Goal: Task Accomplishment & Management: Use online tool/utility

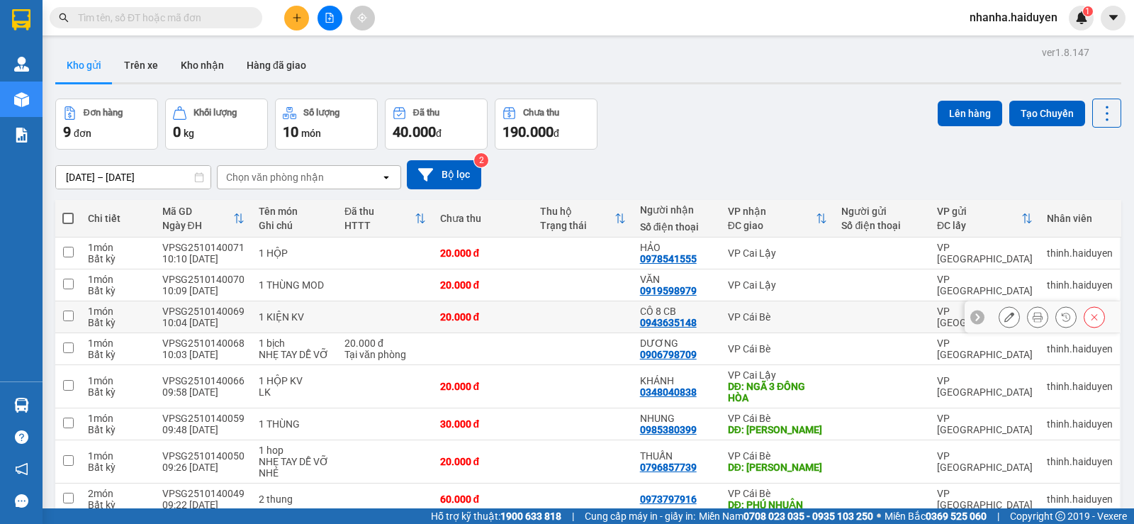
scroll to position [97, 0]
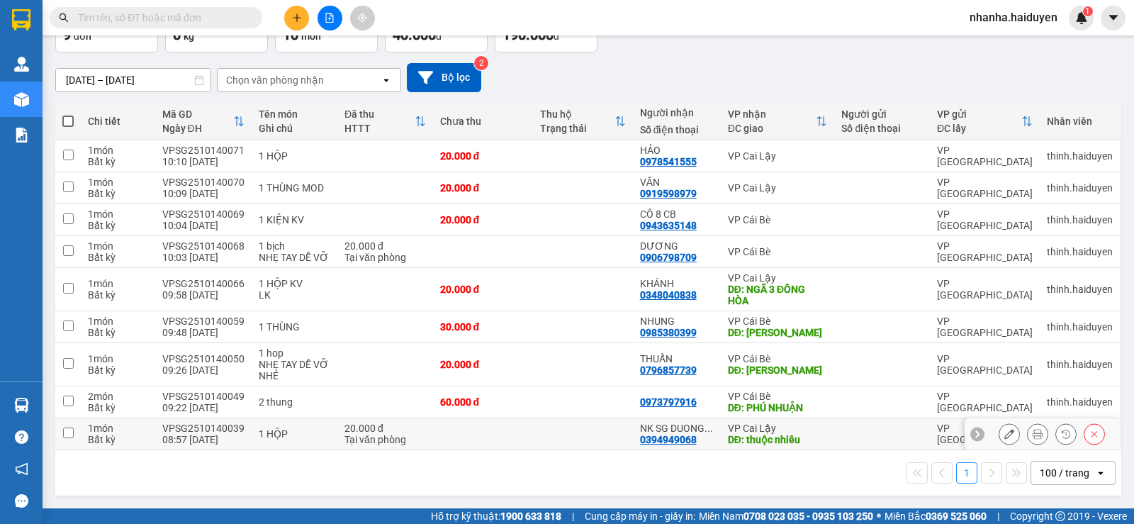
click at [585, 433] on td at bounding box center [583, 434] width 100 height 32
checkbox input "true"
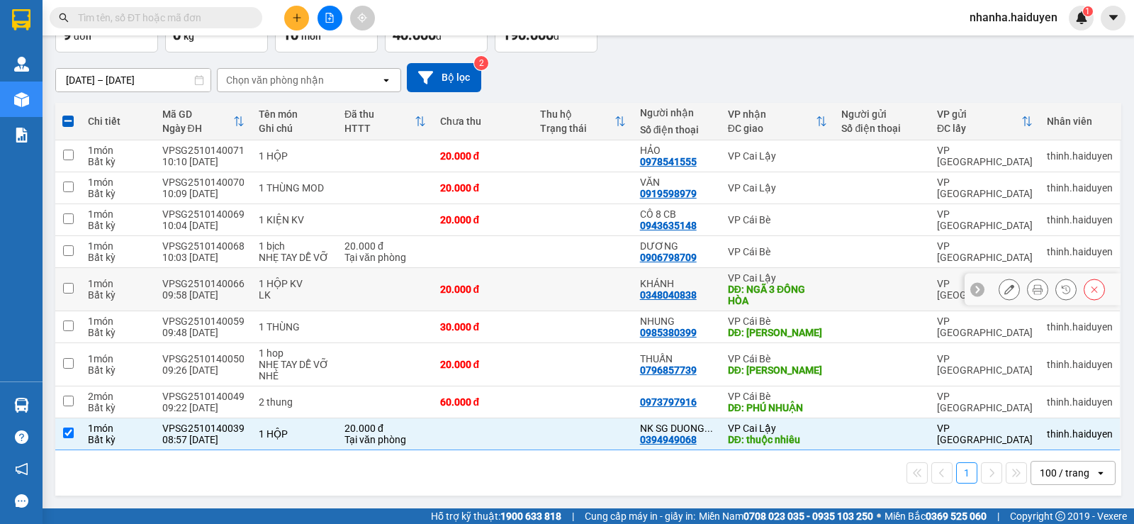
scroll to position [0, 0]
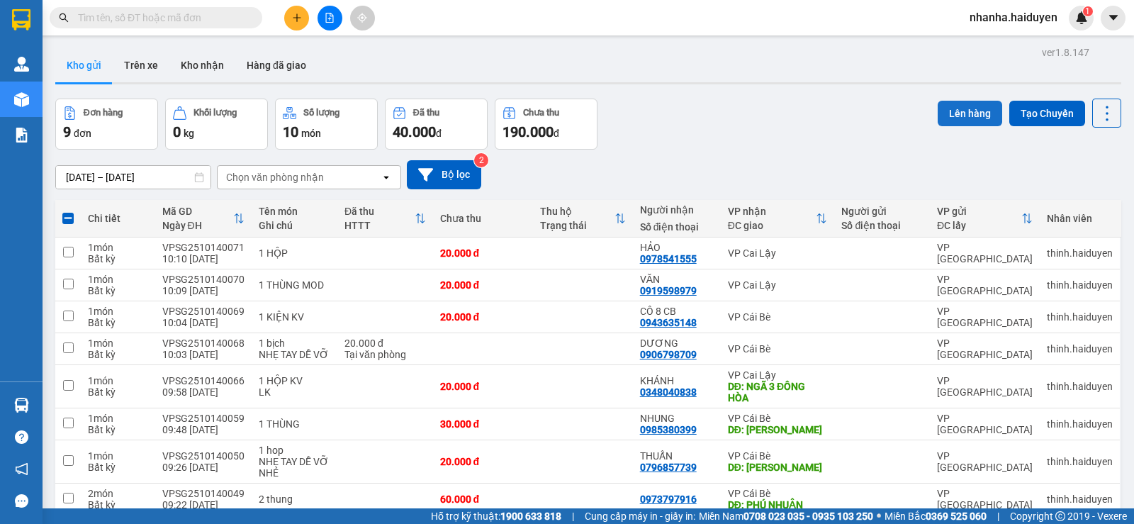
click at [959, 111] on button "Lên hàng" at bounding box center [970, 114] width 65 height 26
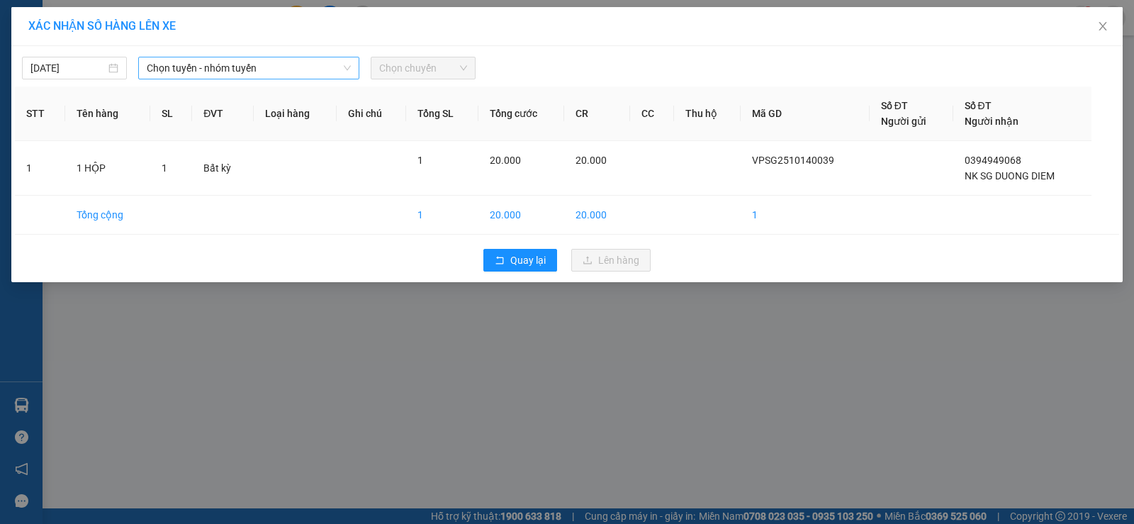
click at [260, 64] on span "Chọn tuyến - nhóm tuyến" at bounding box center [249, 67] width 204 height 21
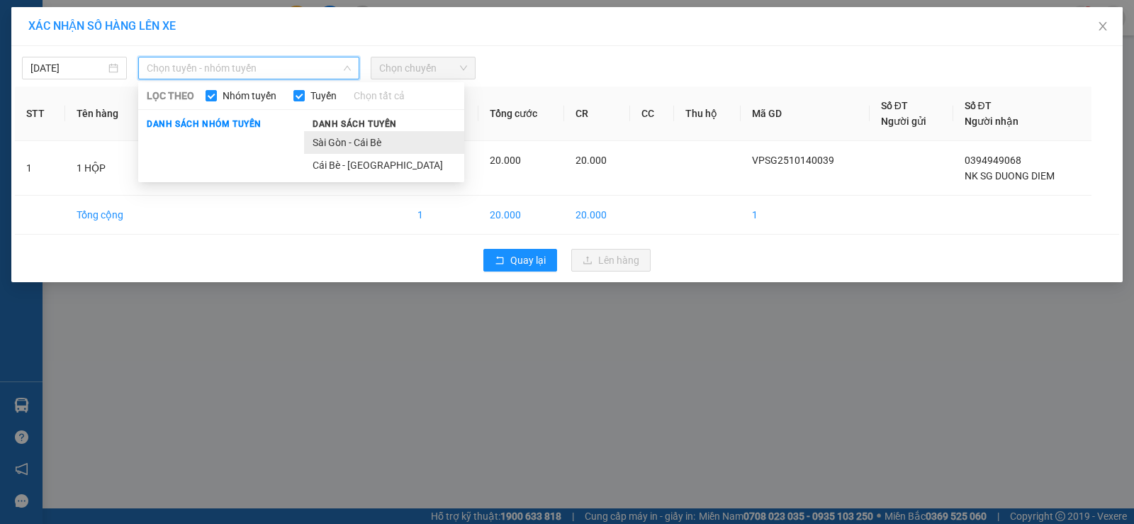
click at [350, 148] on li "Sài Gòn - Cái Bè" at bounding box center [384, 142] width 160 height 23
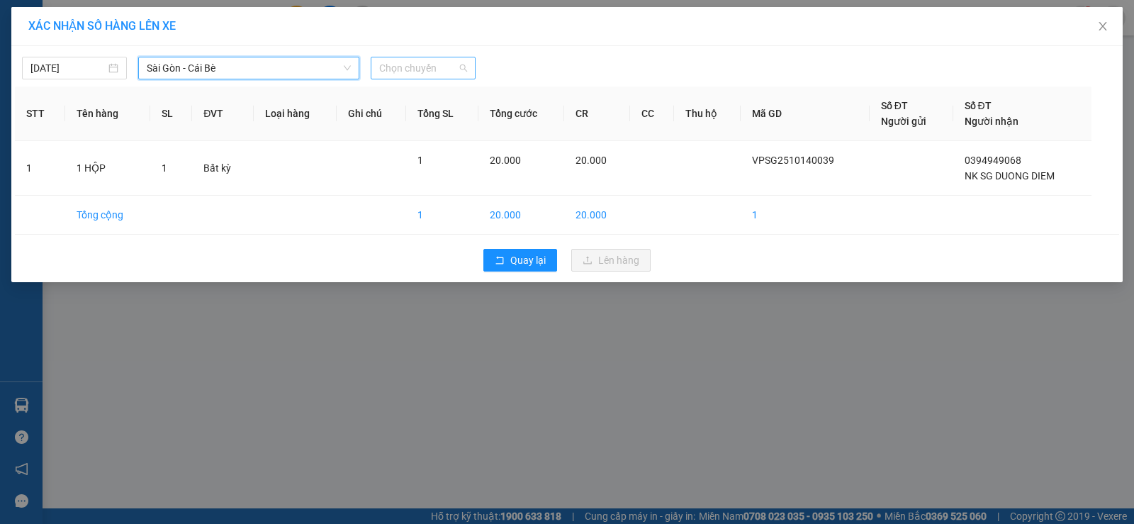
click at [421, 67] on span "Chọn chuyến" at bounding box center [423, 67] width 88 height 21
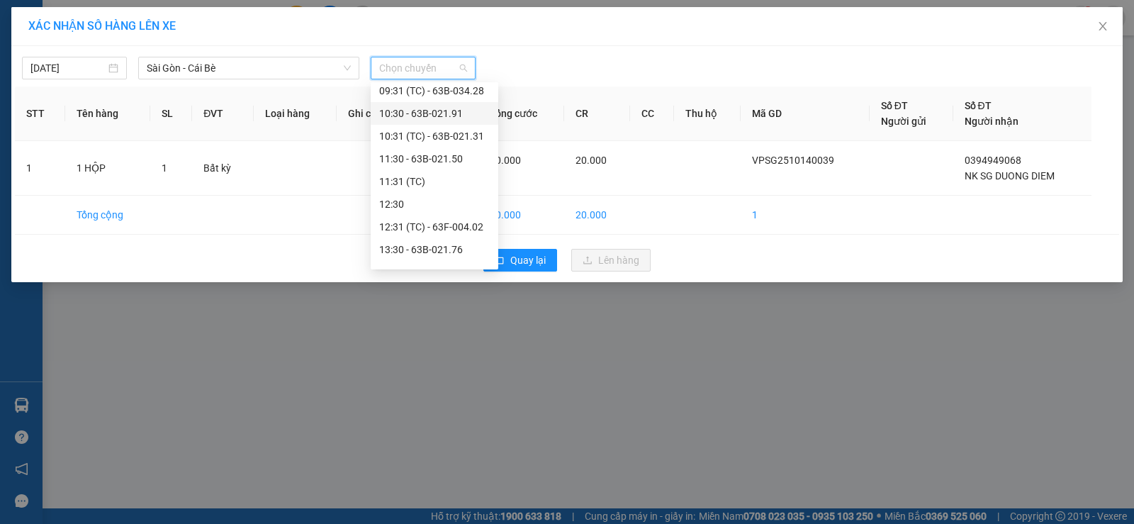
scroll to position [71, 0]
click at [455, 184] on div "10:30 - 63B-021.91" at bounding box center [434, 185] width 111 height 16
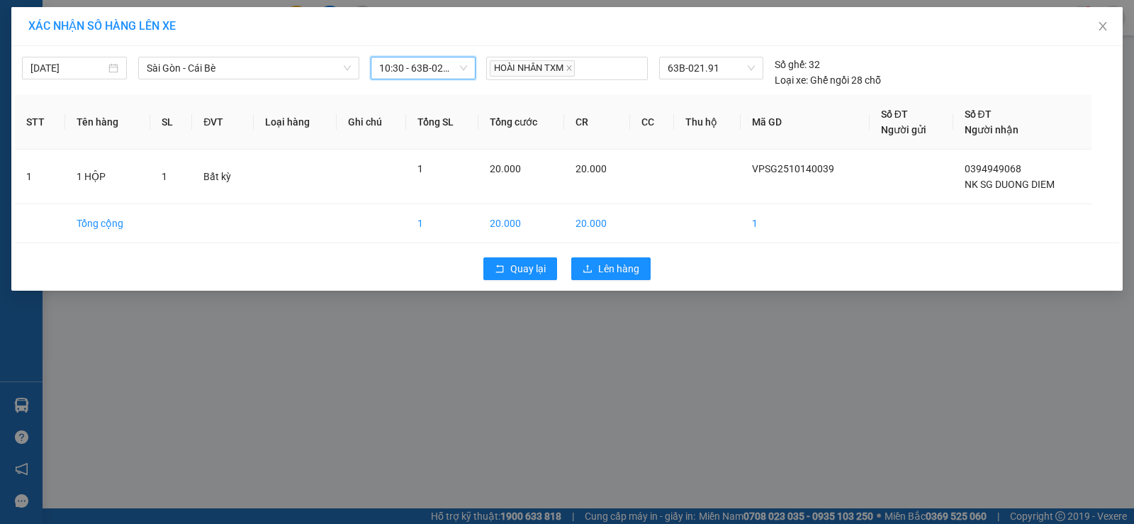
click at [428, 57] on div "[DATE] [GEOGRAPHIC_DATA] - [GEOGRAPHIC_DATA] Bè LỌC THEO Nhóm tuyến Tuyến Chọn …" at bounding box center [567, 69] width 1105 height 38
click at [426, 70] on span "10:30 - 63B-021.91" at bounding box center [423, 67] width 88 height 21
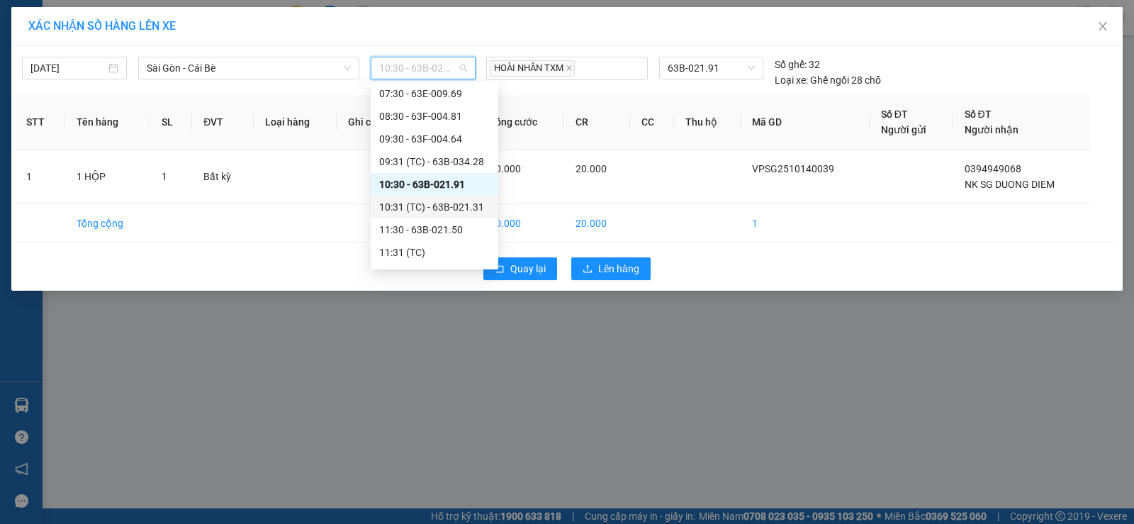
click at [455, 203] on div "10:31 (TC) - 63B-021.31" at bounding box center [434, 207] width 111 height 16
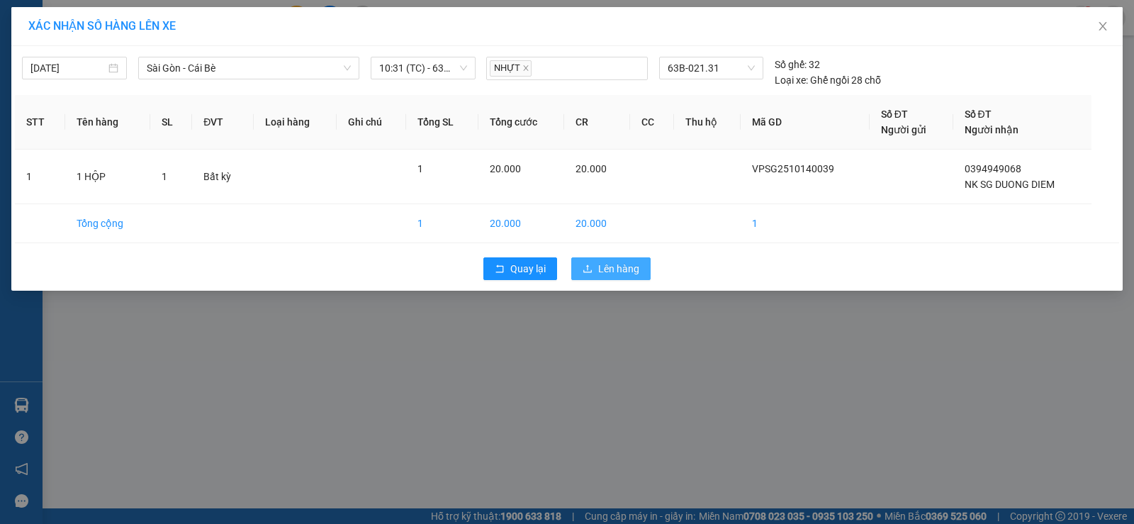
click at [636, 267] on span "Lên hàng" at bounding box center [618, 269] width 41 height 16
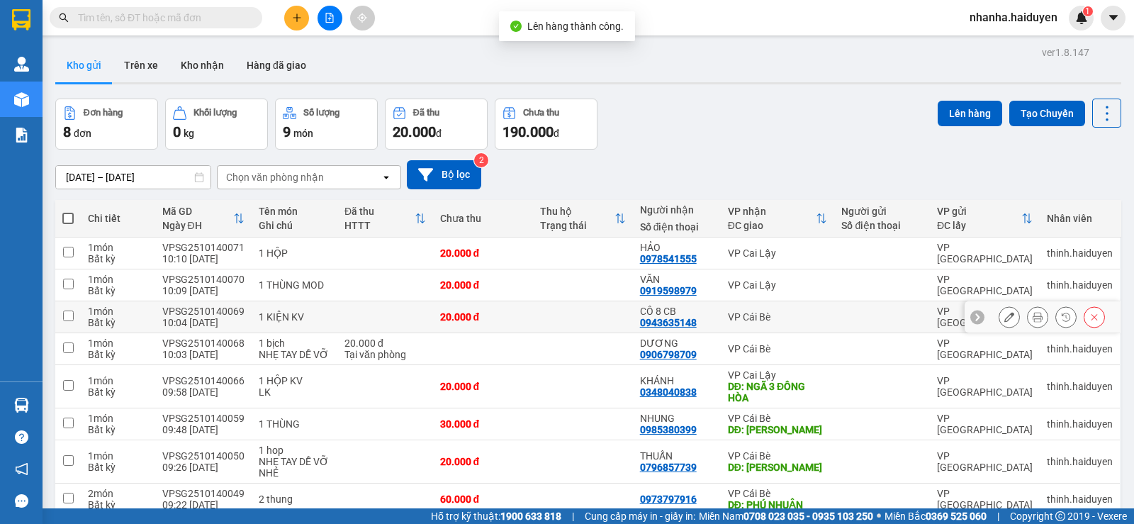
scroll to position [65, 0]
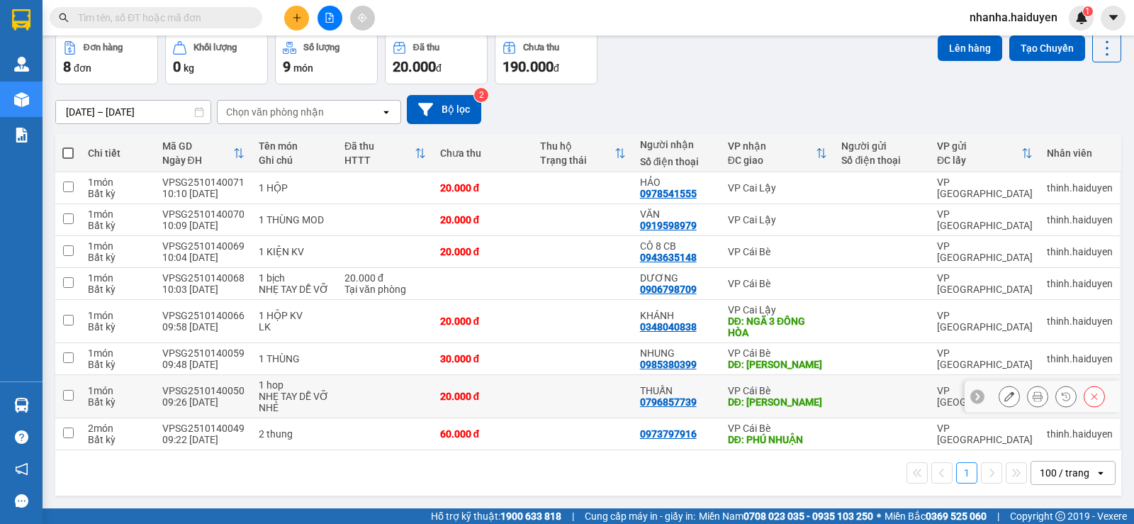
click at [584, 391] on td at bounding box center [583, 396] width 100 height 43
checkbox input "true"
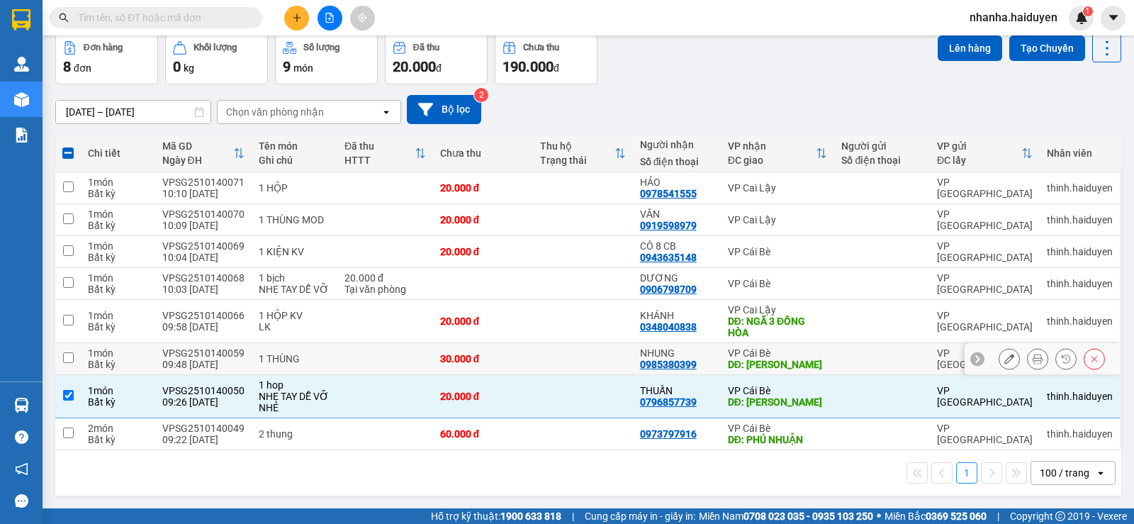
drag, startPoint x: 586, startPoint y: 357, endPoint x: 585, endPoint y: 349, distance: 8.5
click at [586, 352] on td at bounding box center [583, 359] width 100 height 32
checkbox input "true"
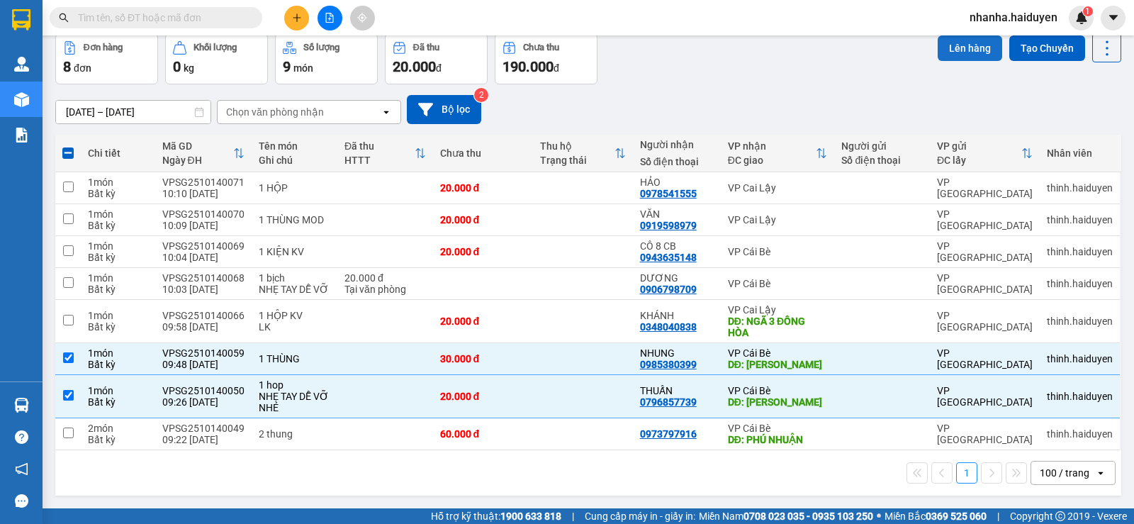
click at [947, 47] on button "Lên hàng" at bounding box center [970, 48] width 65 height 26
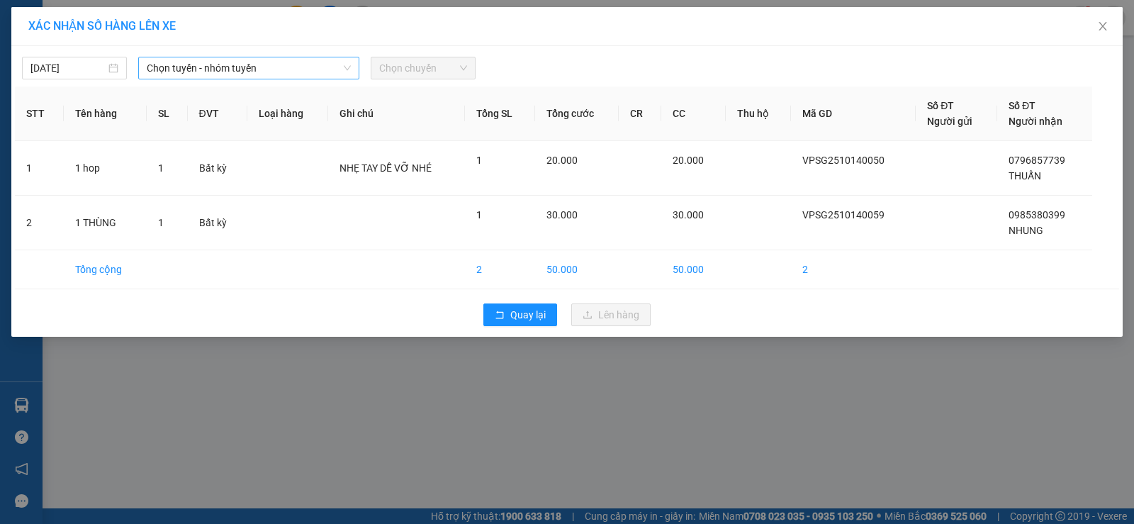
click at [306, 71] on span "Chọn tuyến - nhóm tuyến" at bounding box center [249, 67] width 204 height 21
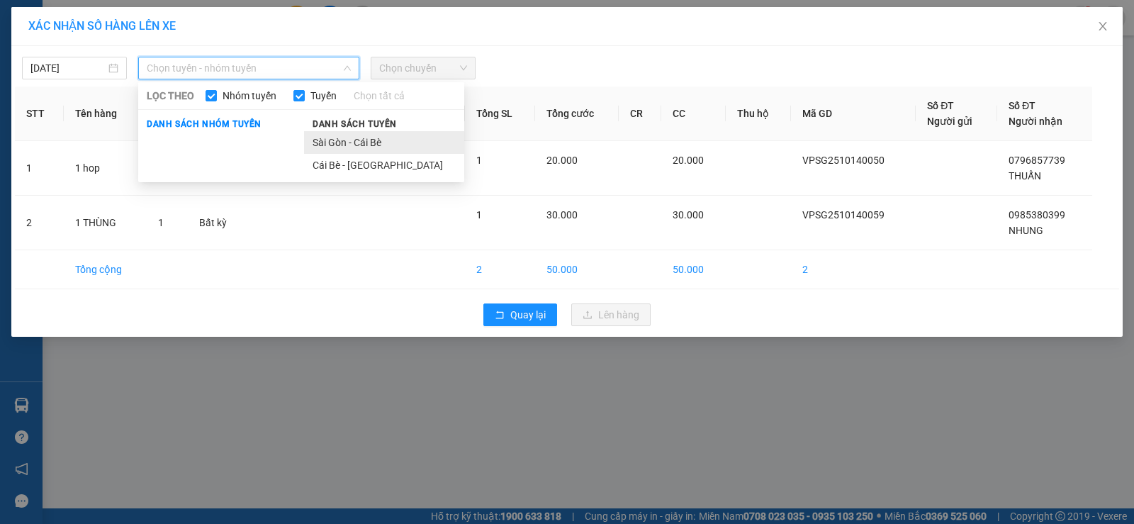
click at [342, 140] on li "Sài Gòn - Cái Bè" at bounding box center [384, 142] width 160 height 23
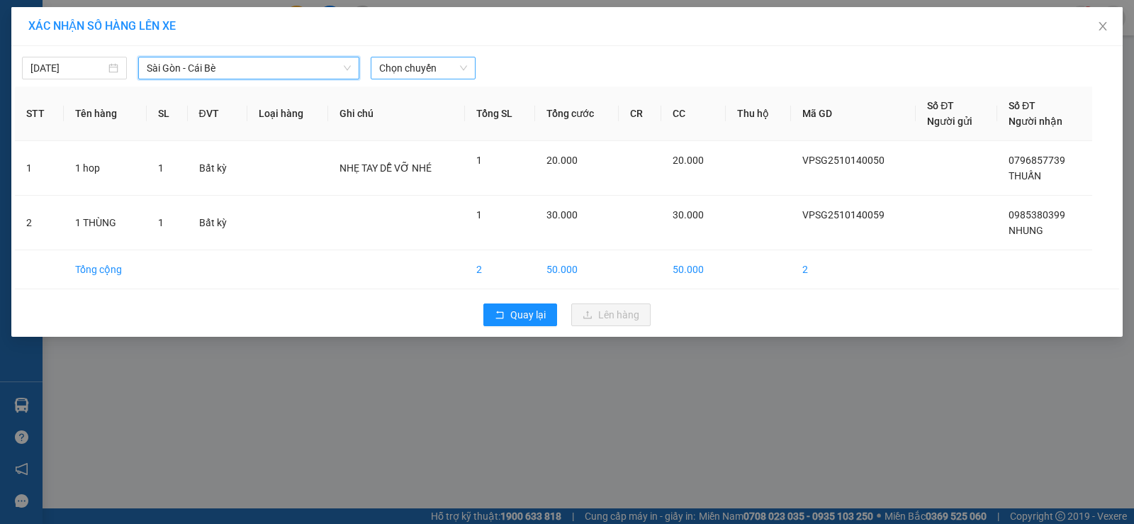
click at [435, 57] on div "Chọn chuyến" at bounding box center [423, 68] width 105 height 23
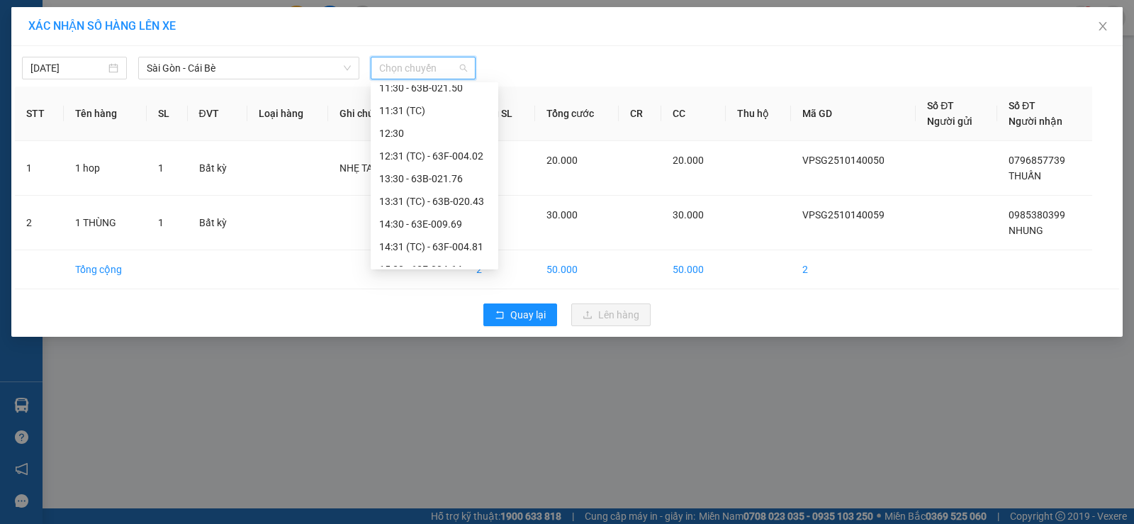
scroll to position [142, 0]
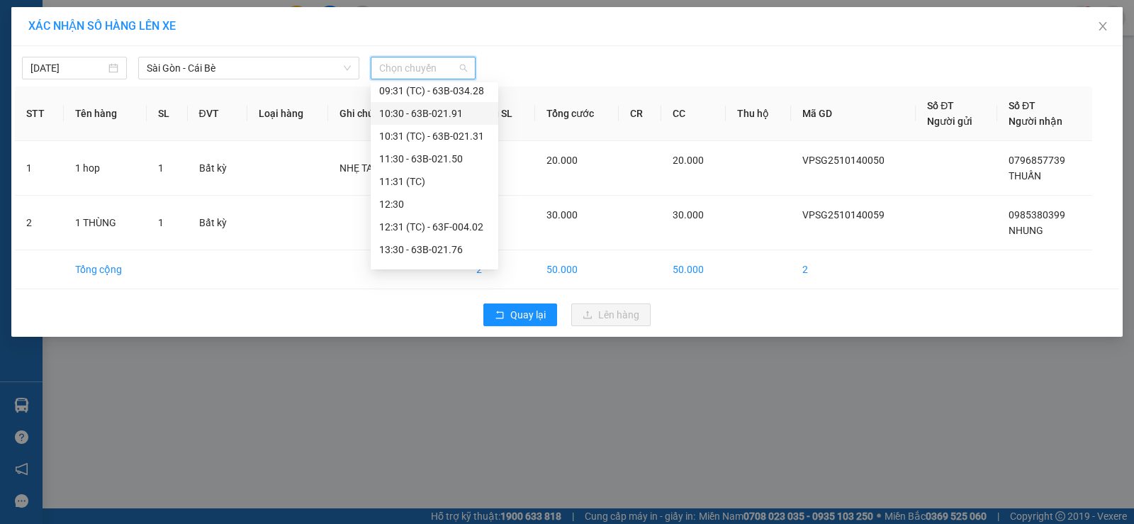
click at [464, 115] on div "10:30 - 63B-021.91" at bounding box center [434, 114] width 111 height 16
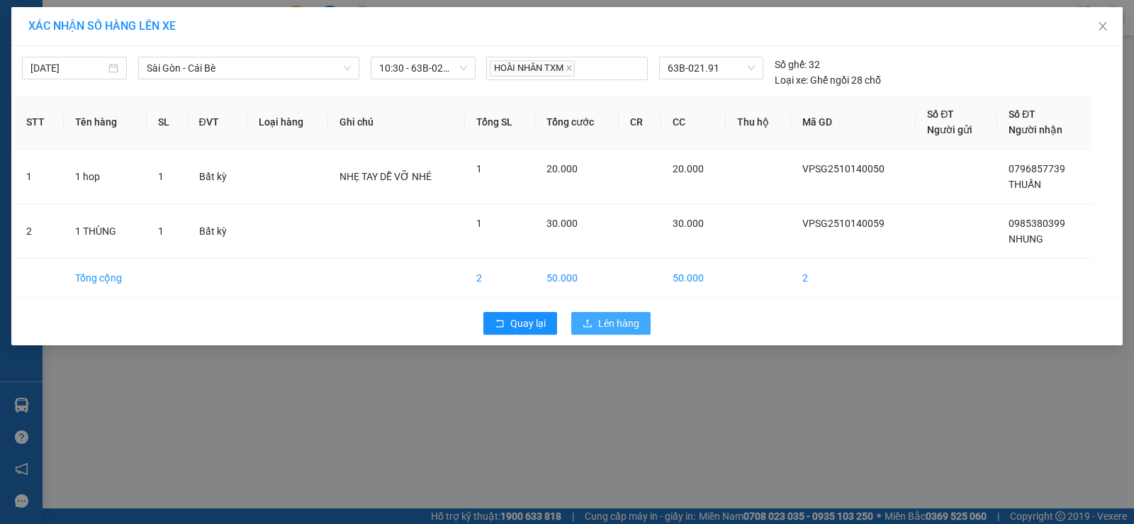
click at [620, 329] on span "Lên hàng" at bounding box center [618, 324] width 41 height 16
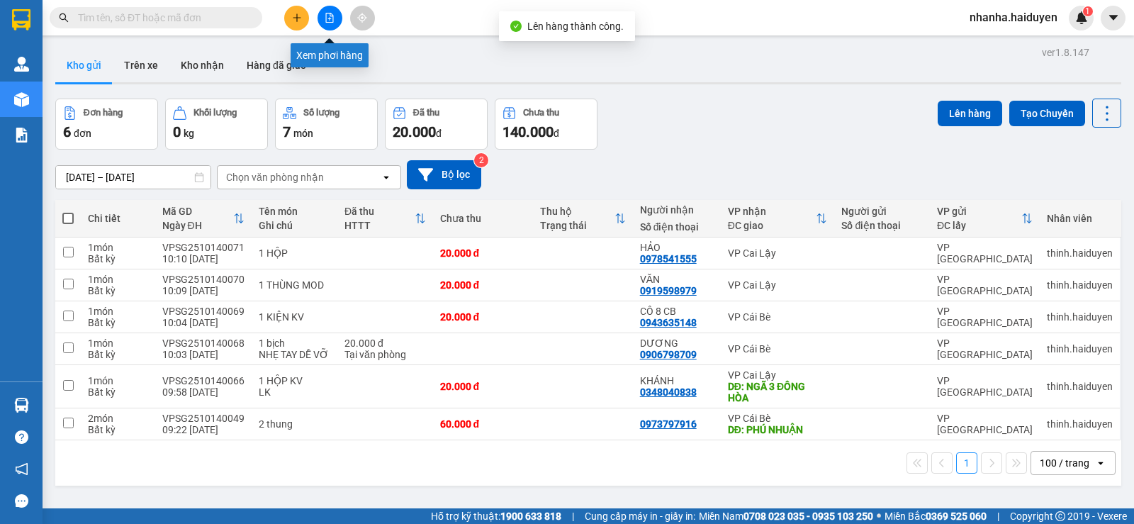
click at [330, 23] on button at bounding box center [330, 18] width 25 height 25
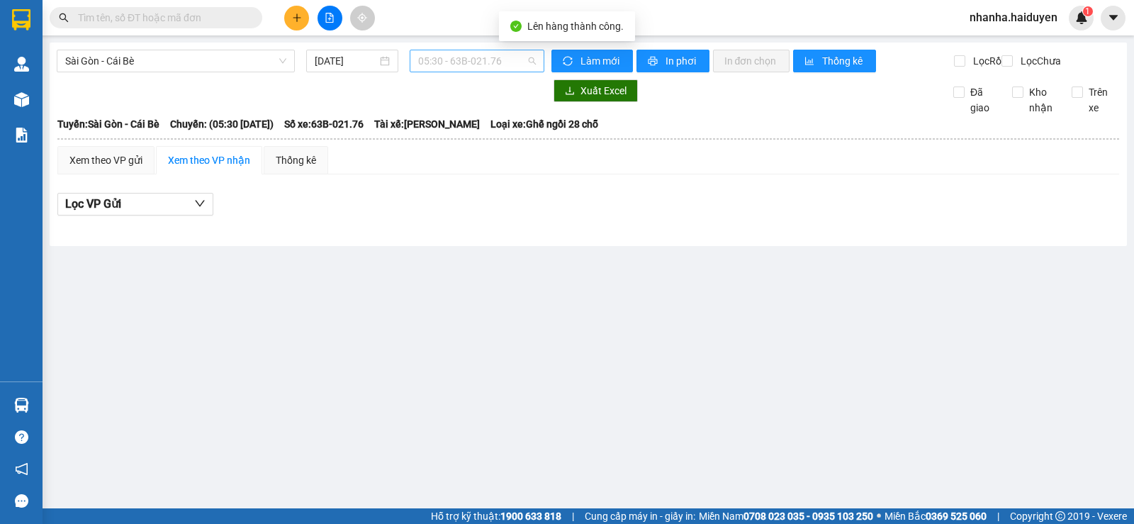
click at [437, 62] on span "05:30 - 63B-021.76" at bounding box center [476, 60] width 117 height 21
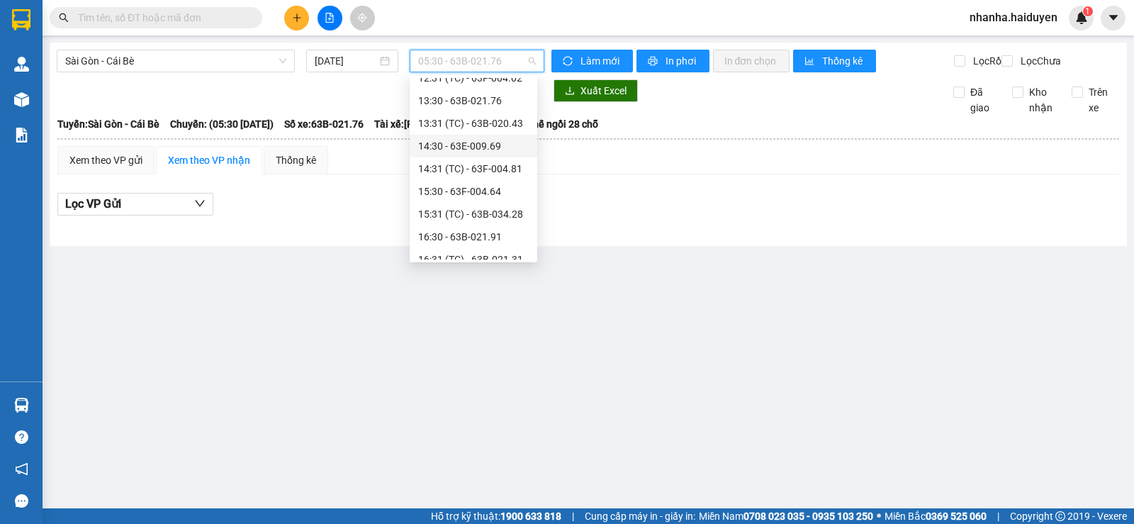
scroll to position [142, 0]
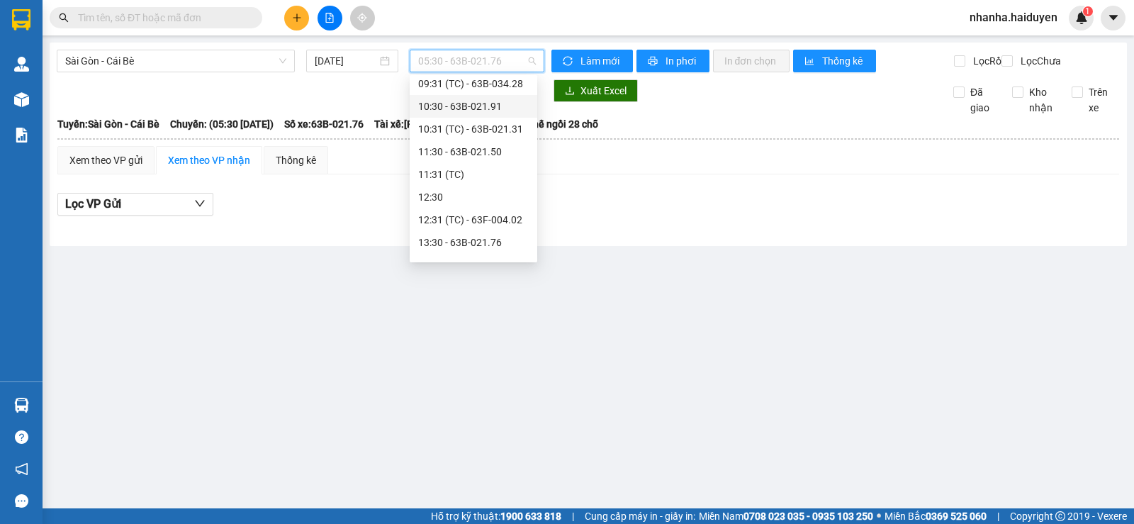
click at [491, 111] on div "10:30 - 63B-021.91" at bounding box center [473, 107] width 111 height 16
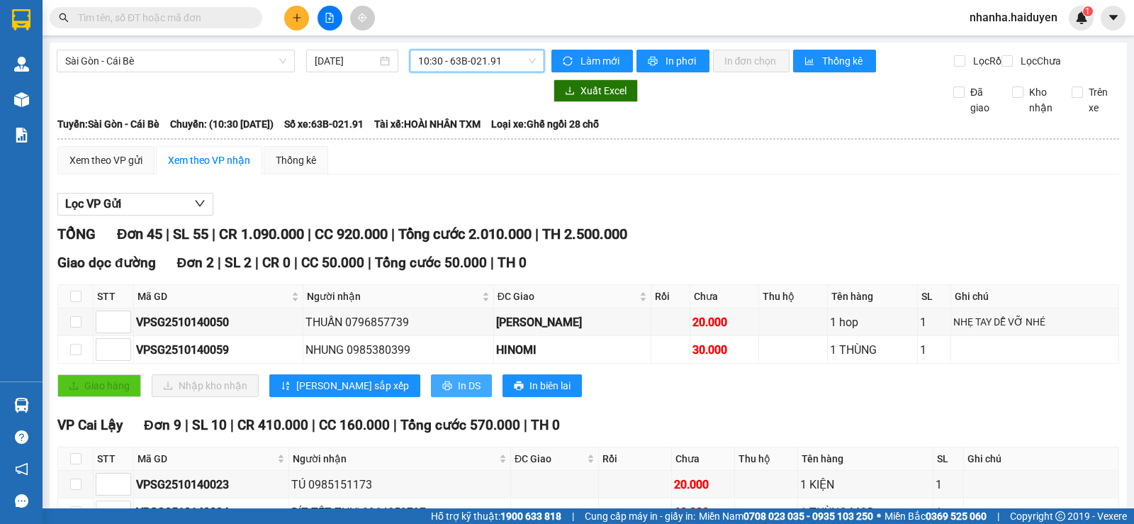
click at [431, 397] on button "In DS" at bounding box center [461, 385] width 61 height 23
click at [458, 64] on span "10:30 - 63B-021.91" at bounding box center [476, 60] width 117 height 21
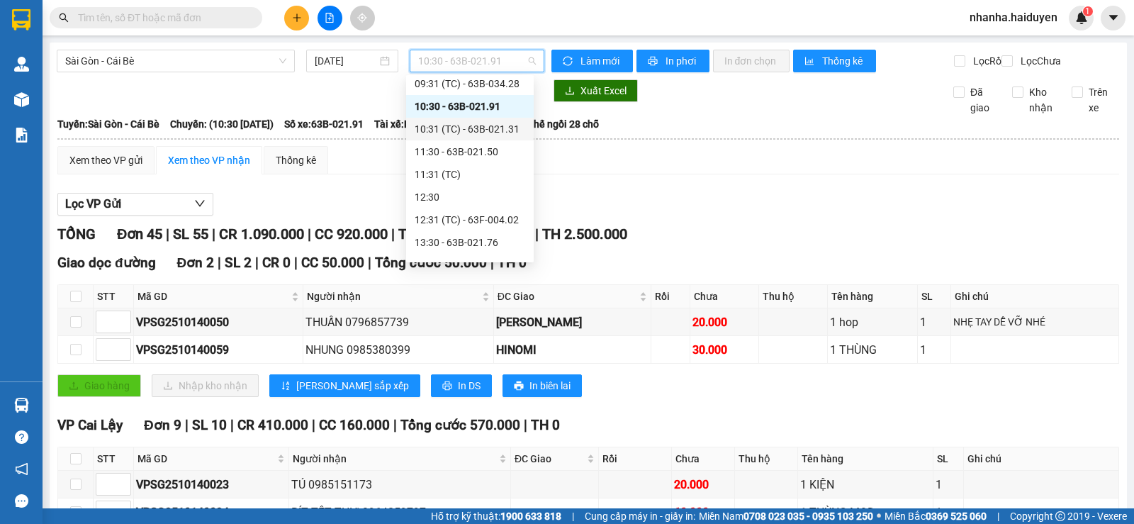
click at [503, 121] on div "10:31 (TC) - 63B-021.31" at bounding box center [470, 129] width 128 height 23
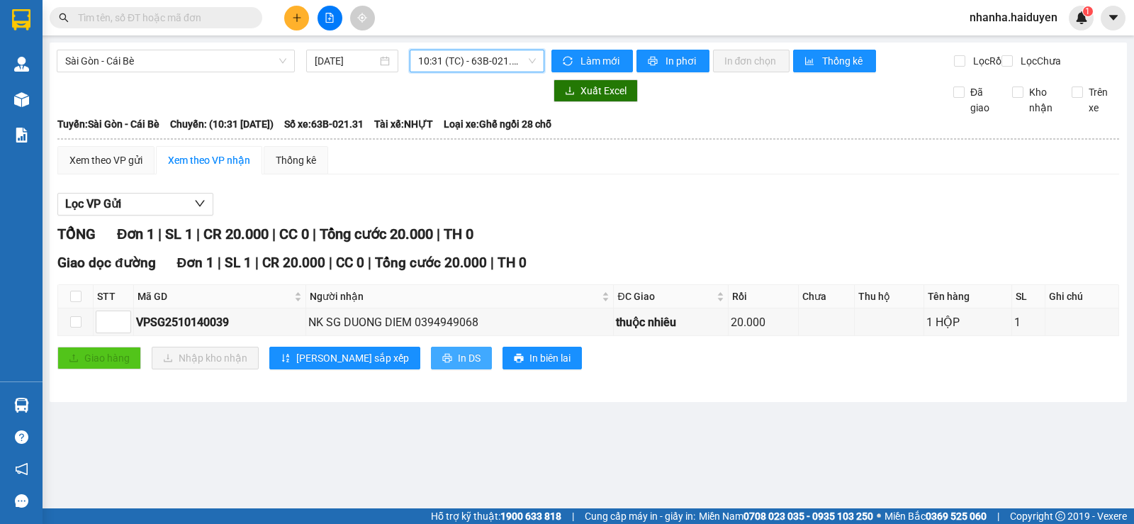
click at [431, 364] on button "In DS" at bounding box center [461, 358] width 61 height 23
click at [437, 54] on span "10:31 (TC) - 63B-021.31" at bounding box center [476, 60] width 117 height 21
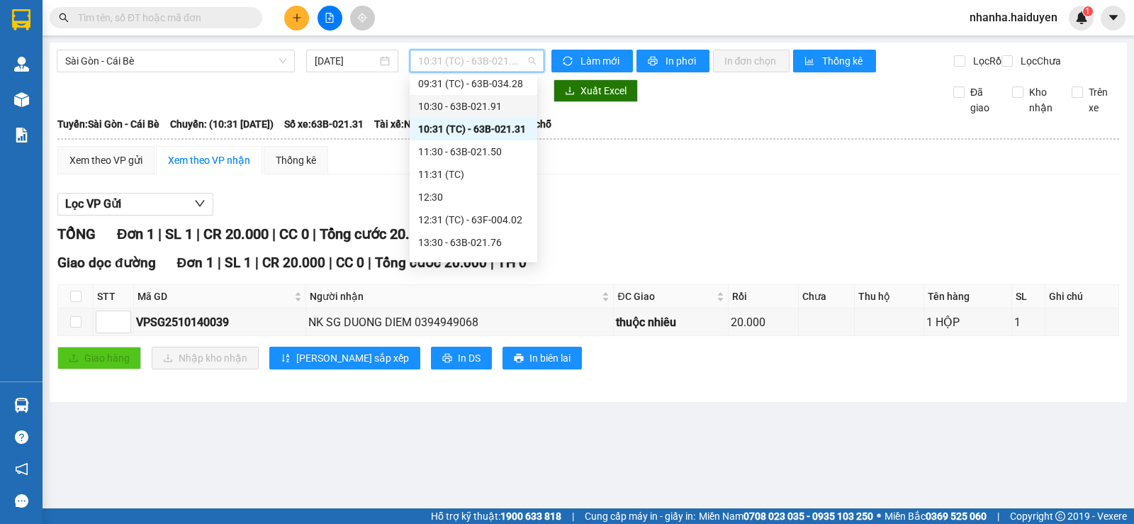
click at [480, 106] on div "10:30 - 63B-021.91" at bounding box center [473, 107] width 111 height 16
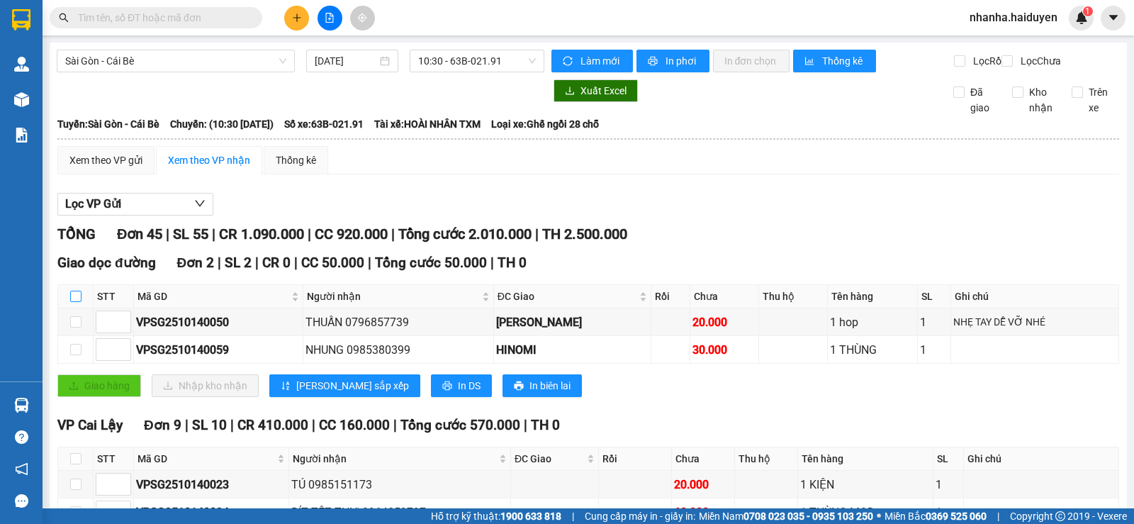
click at [76, 302] on input "checkbox" at bounding box center [75, 296] width 11 height 11
checkbox input "true"
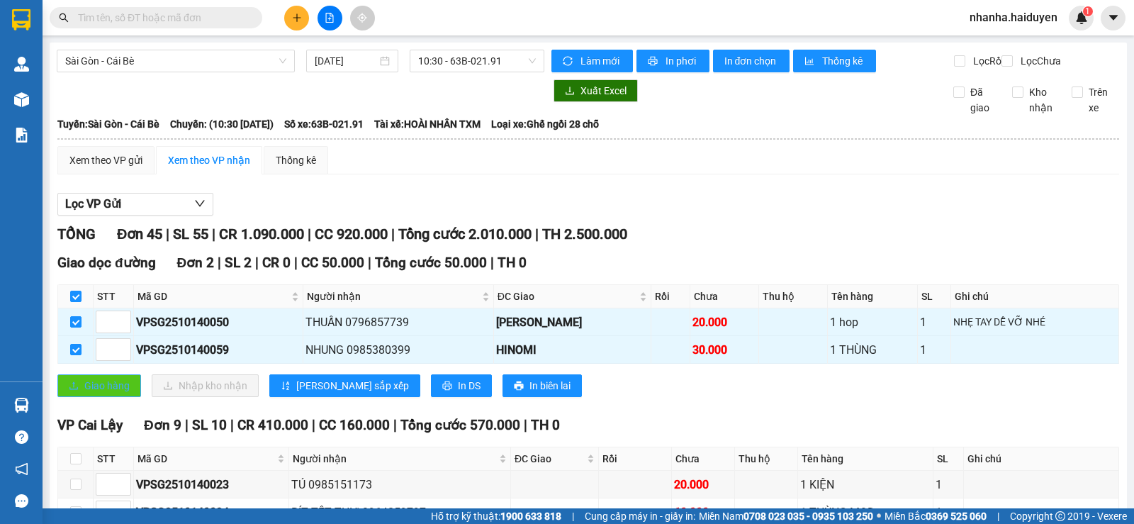
click at [106, 394] on span "Giao hàng" at bounding box center [106, 386] width 45 height 16
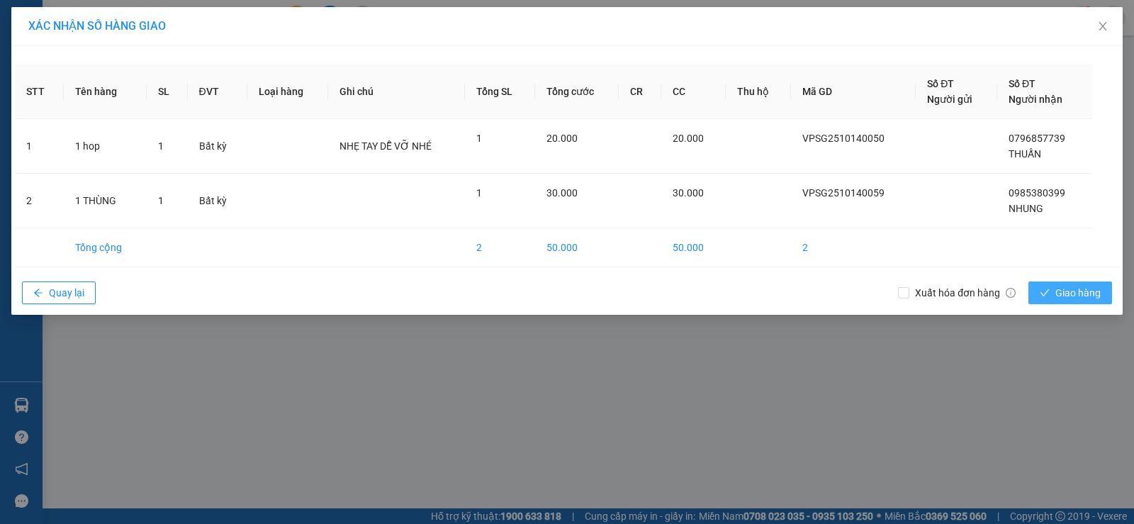
click at [1057, 285] on span "Giao hàng" at bounding box center [1078, 293] width 45 height 16
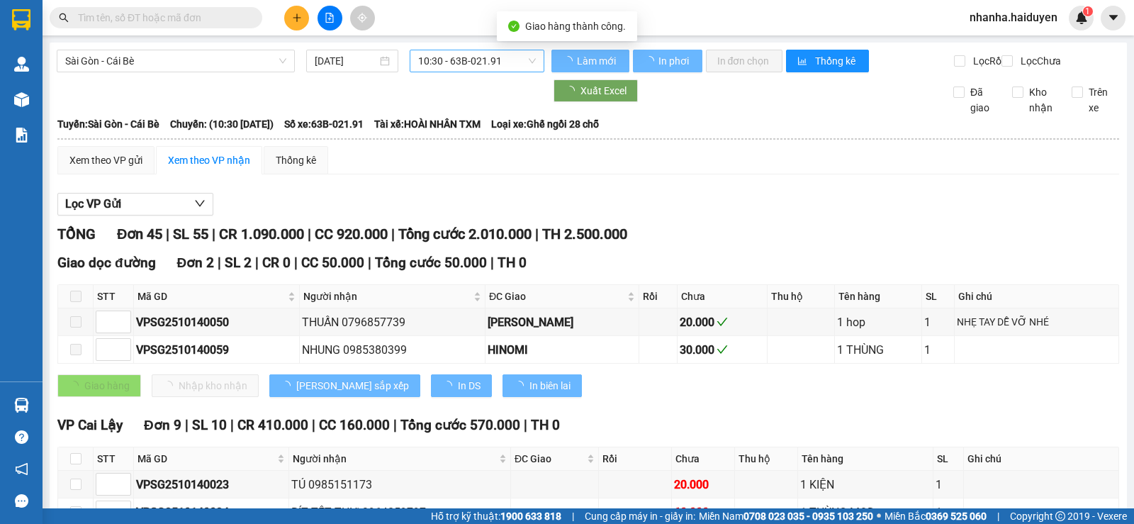
click at [467, 62] on span "10:30 - 63B-021.91" at bounding box center [476, 60] width 117 height 21
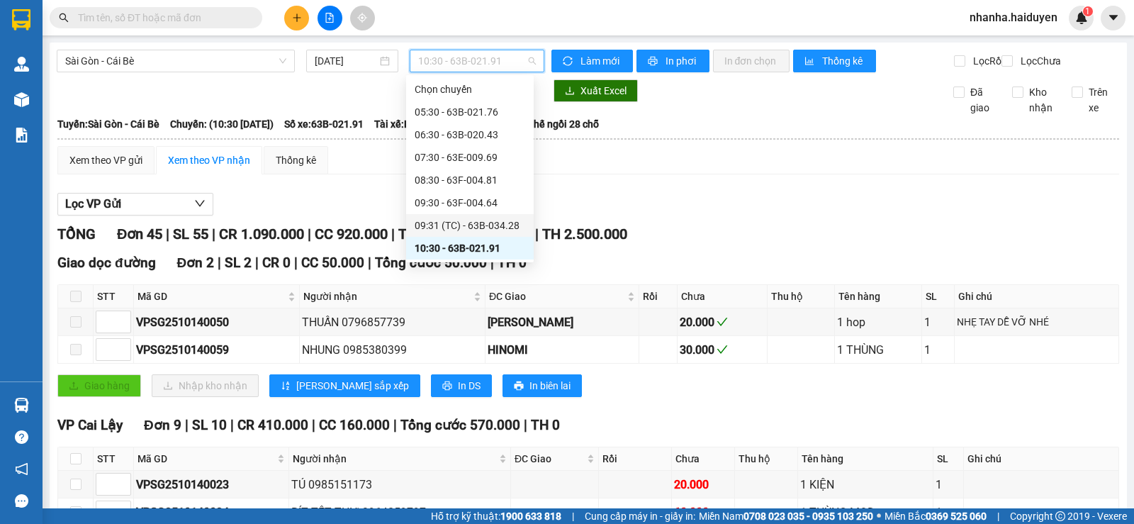
scroll to position [71, 0]
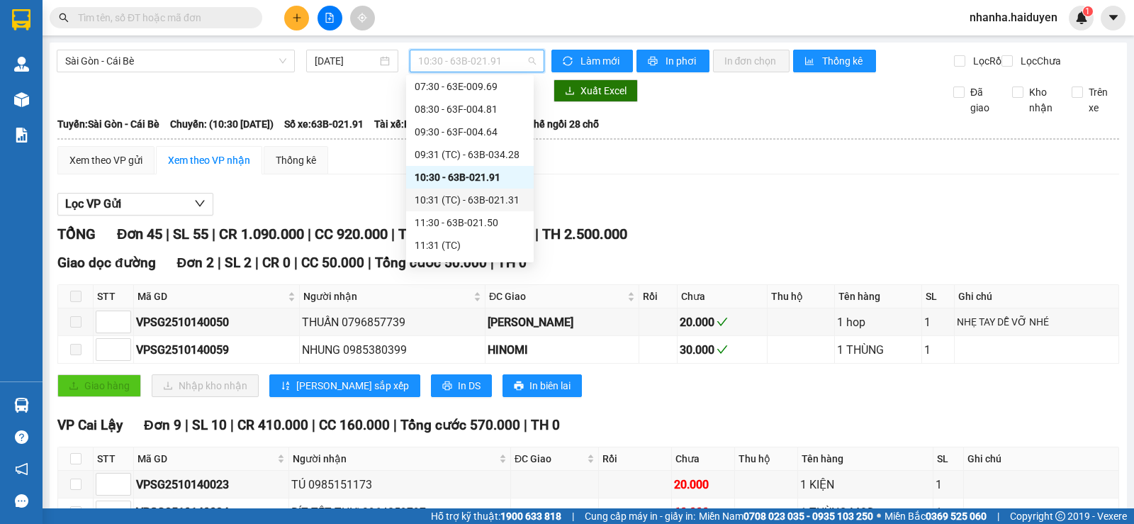
click at [462, 194] on div "10:31 (TC) - 63B-021.31" at bounding box center [470, 200] width 111 height 16
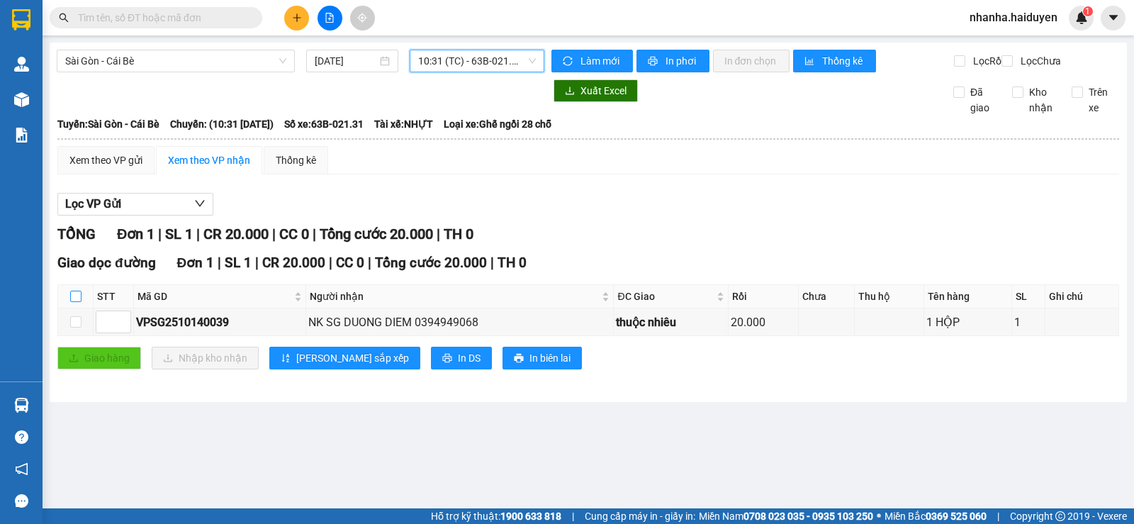
click at [79, 302] on input "checkbox" at bounding box center [75, 296] width 11 height 11
checkbox input "true"
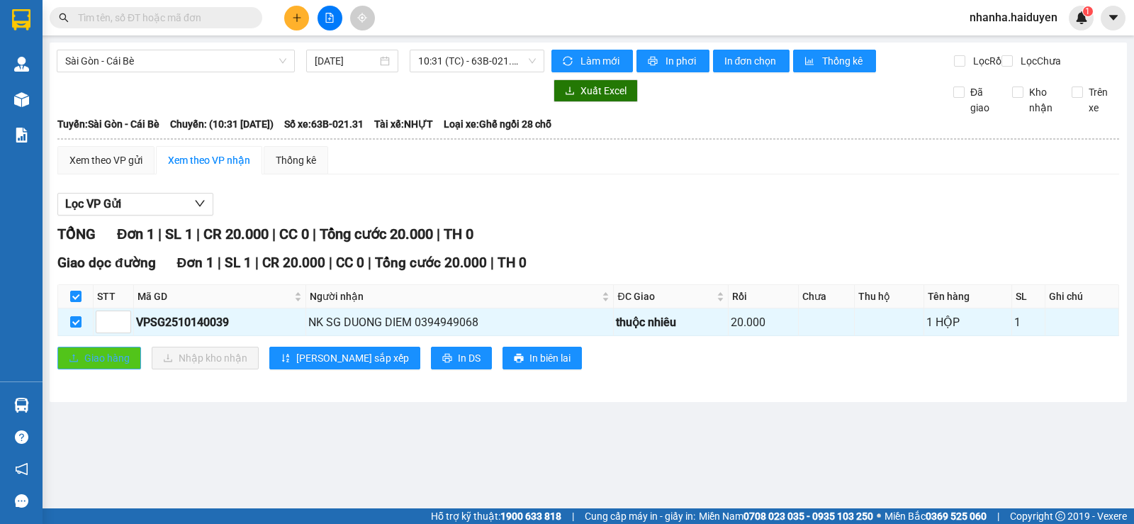
click at [109, 366] on span "Giao hàng" at bounding box center [106, 358] width 45 height 16
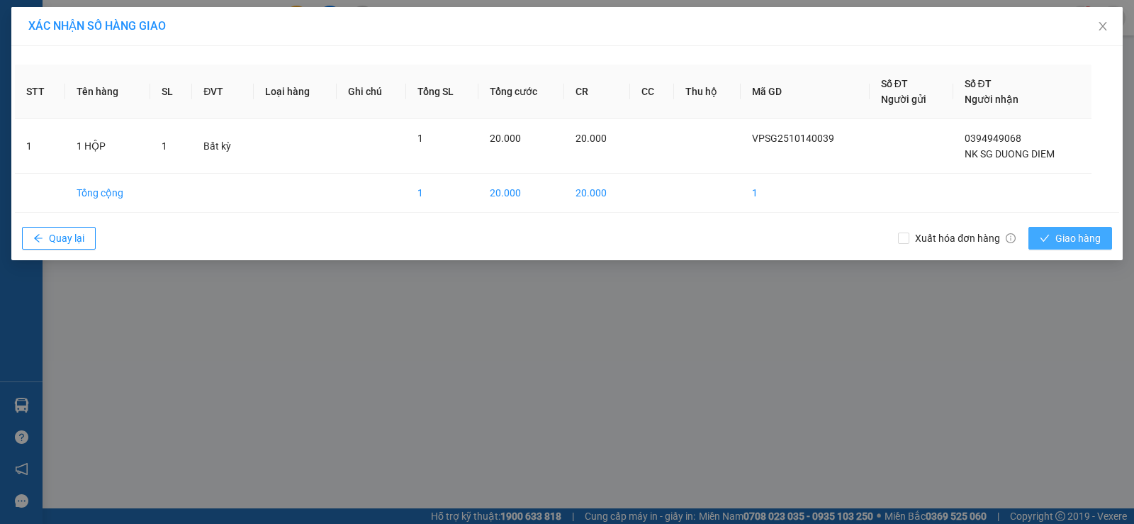
click at [1045, 244] on span "check" at bounding box center [1045, 238] width 10 height 11
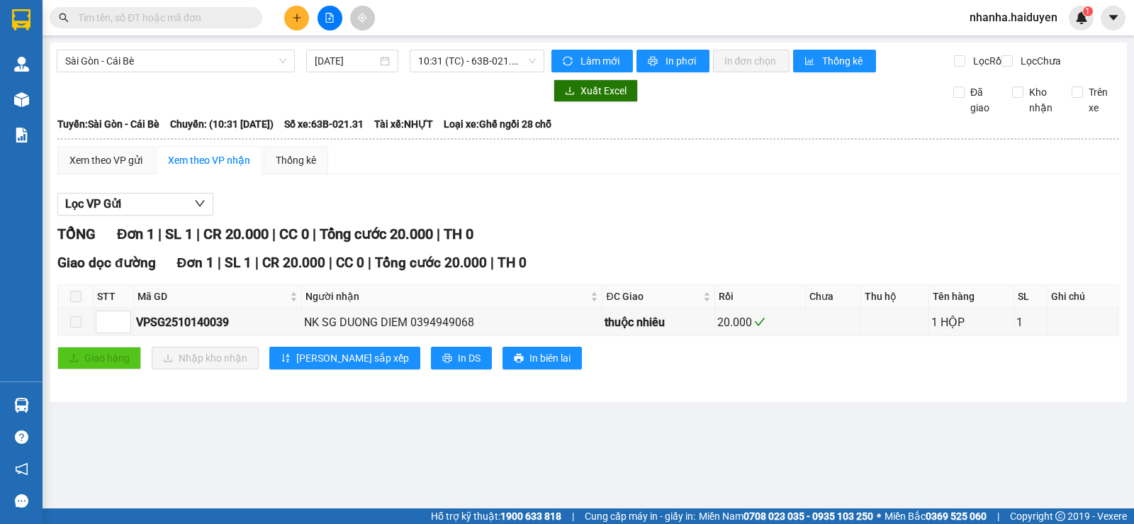
drag, startPoint x: 528, startPoint y: 551, endPoint x: 229, endPoint y: 109, distance: 533.5
click at [229, 102] on div at bounding box center [301, 90] width 488 height 23
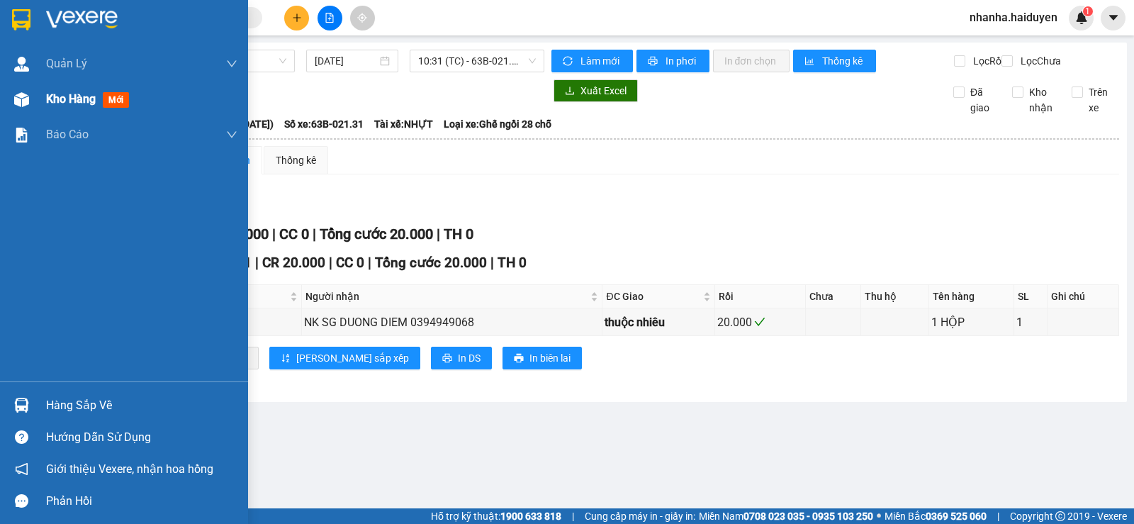
click at [29, 102] on div at bounding box center [21, 99] width 25 height 25
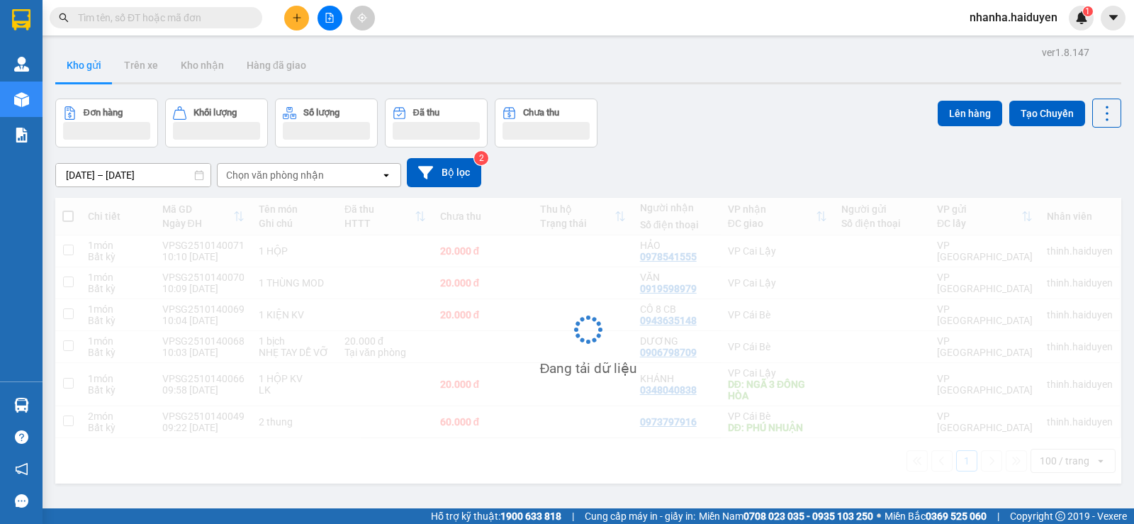
scroll to position [65, 0]
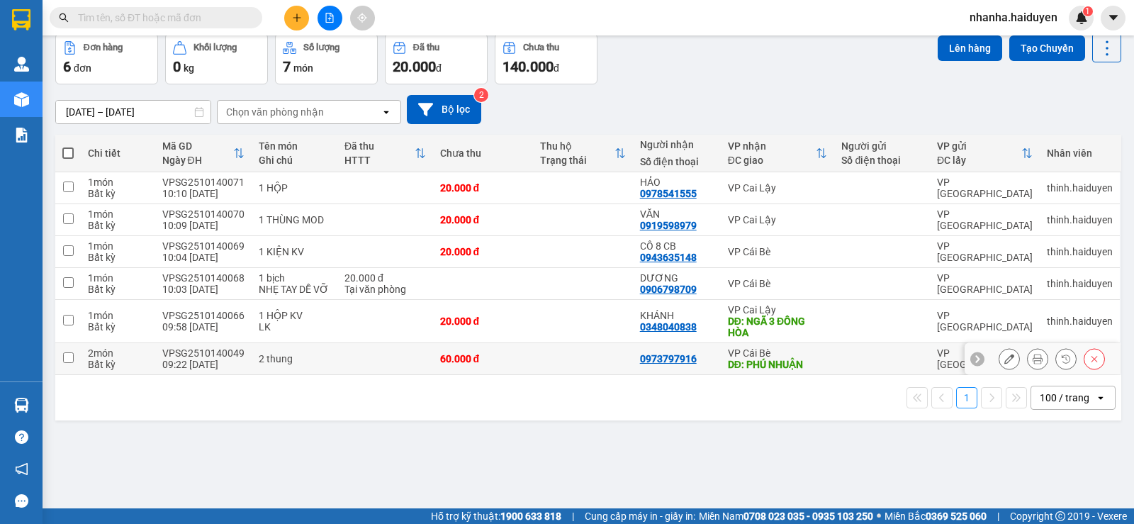
click at [527, 357] on td "60.000 đ" at bounding box center [483, 359] width 100 height 32
checkbox input "true"
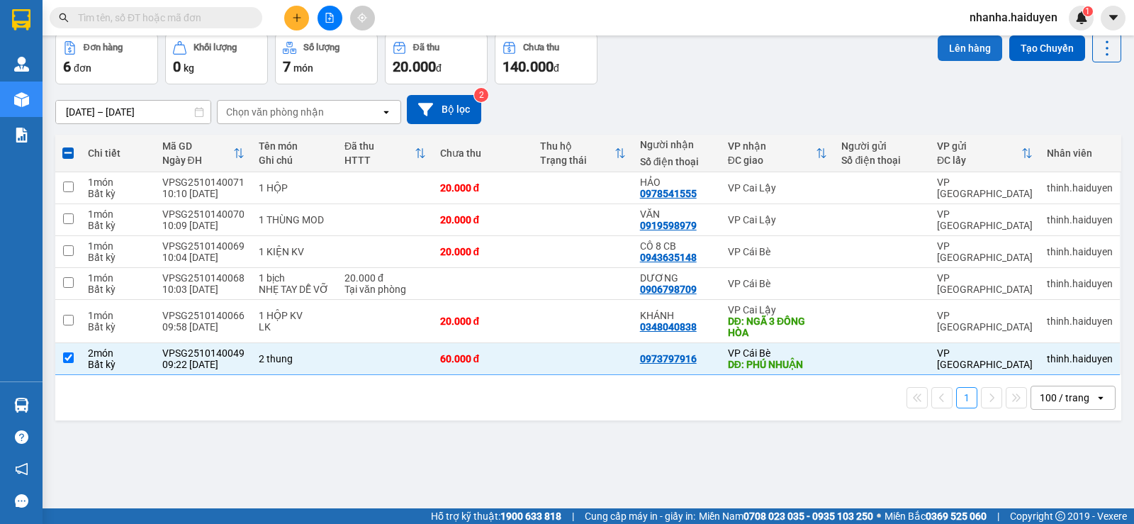
click at [947, 50] on button "Lên hàng" at bounding box center [970, 48] width 65 height 26
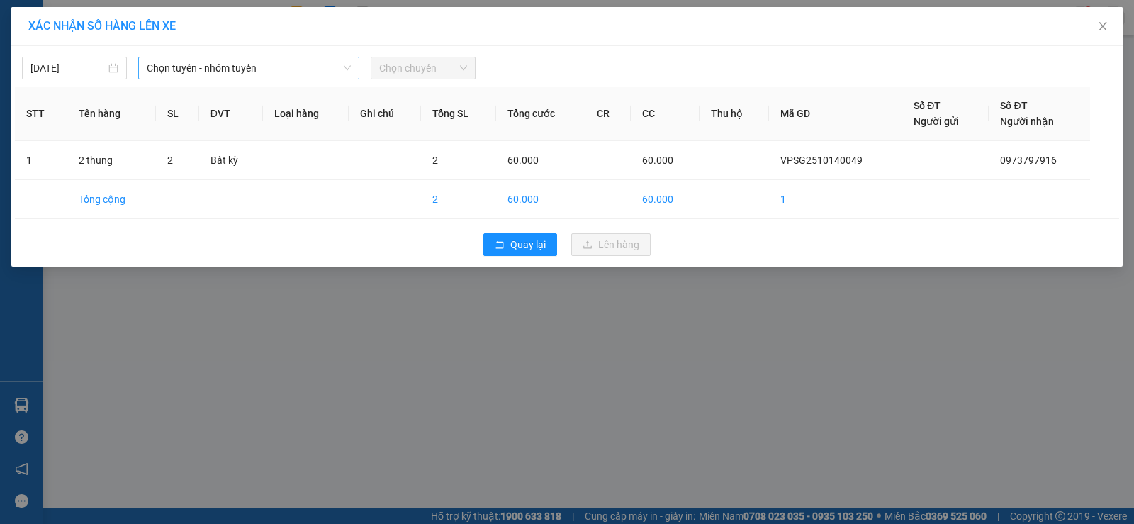
click at [262, 69] on span "Chọn tuyến - nhóm tuyến" at bounding box center [249, 67] width 204 height 21
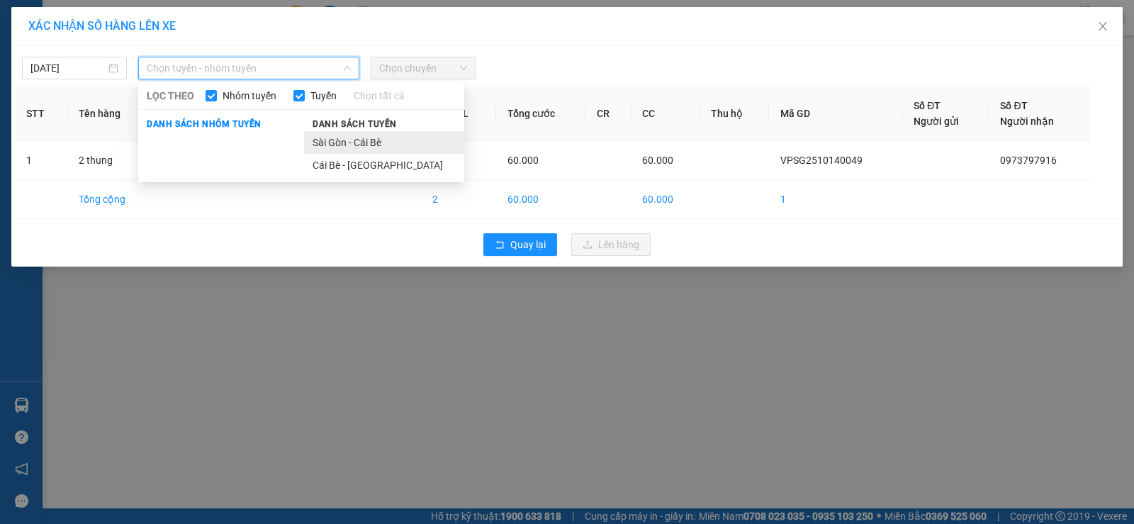
click at [334, 138] on li "Sài Gòn - Cái Bè" at bounding box center [384, 142] width 160 height 23
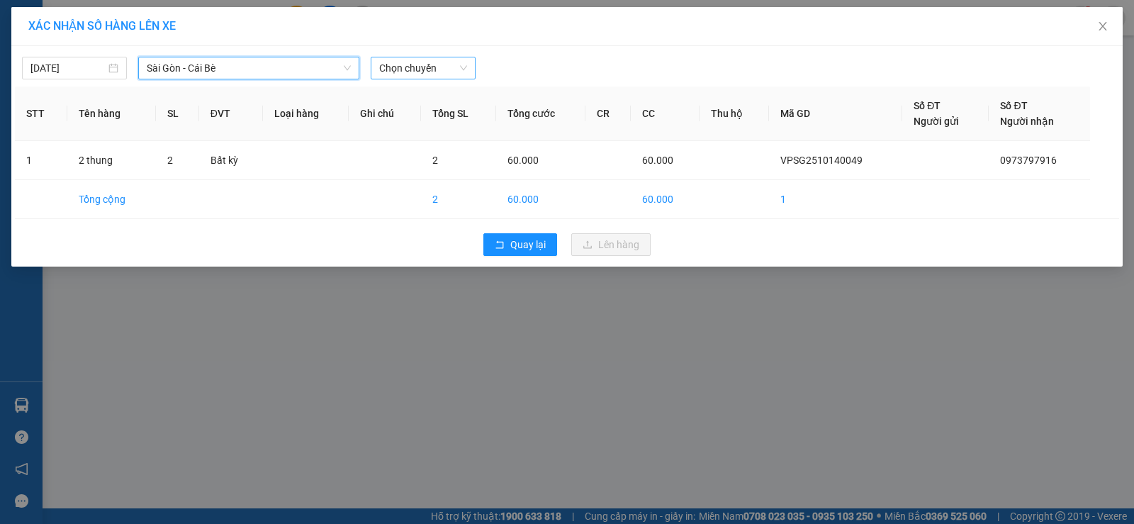
click at [429, 69] on span "Chọn chuyến" at bounding box center [423, 67] width 88 height 21
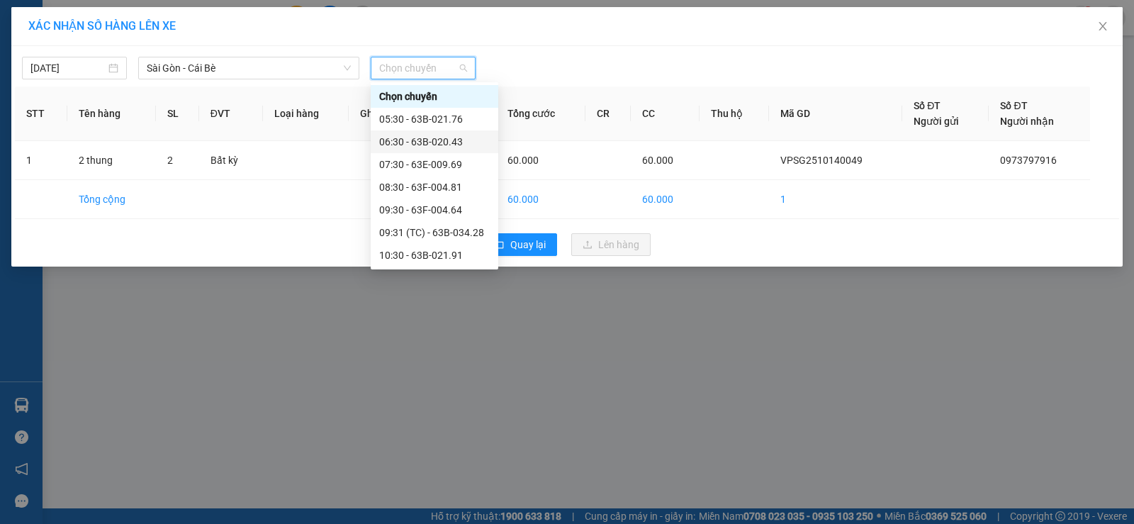
scroll to position [142, 0]
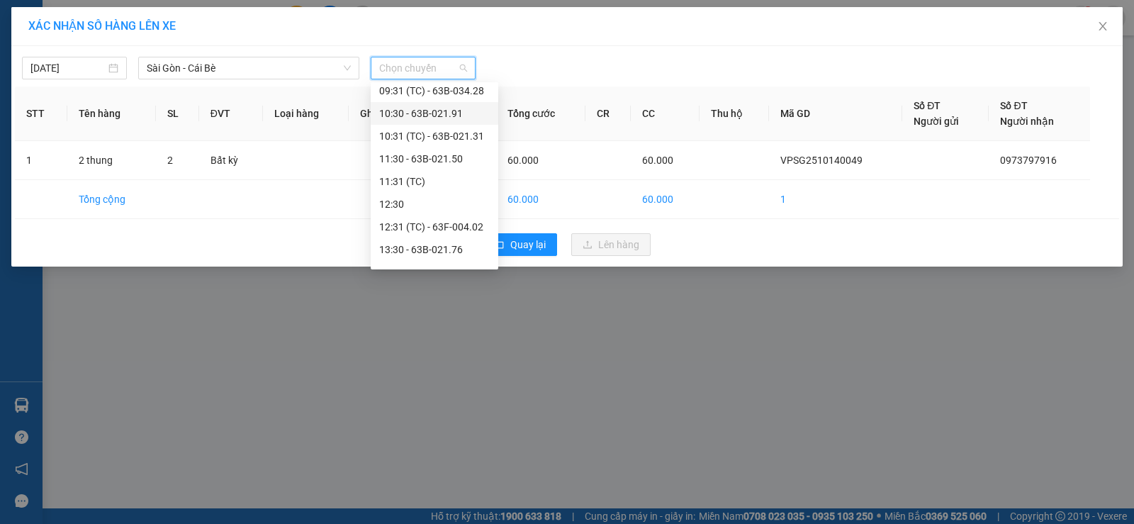
click at [436, 116] on div "10:30 - 63B-021.91" at bounding box center [434, 114] width 111 height 16
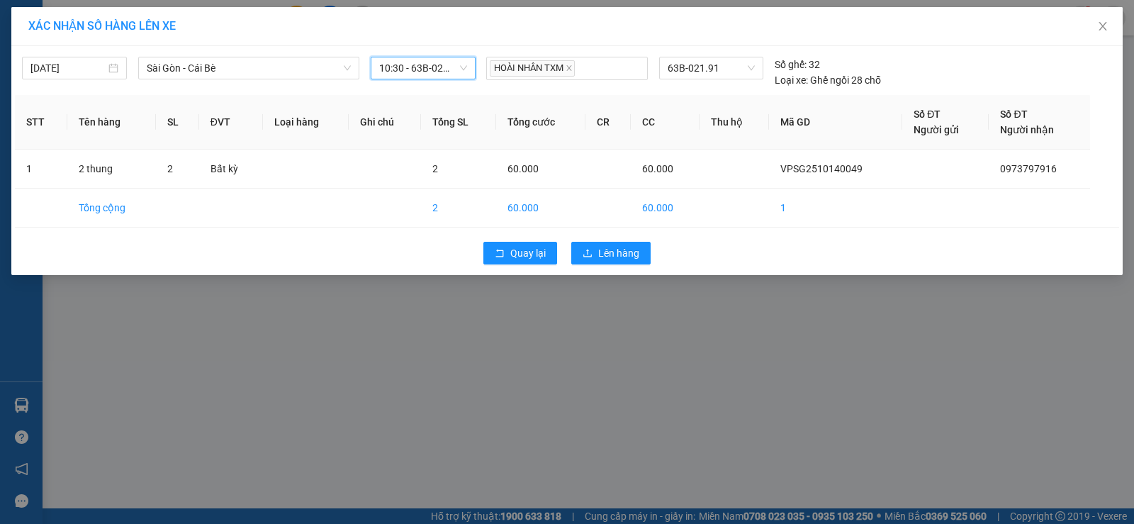
click at [609, 238] on div "Quay lại Lên hàng" at bounding box center [567, 253] width 1105 height 37
click at [606, 257] on span "Lên hàng" at bounding box center [618, 253] width 41 height 16
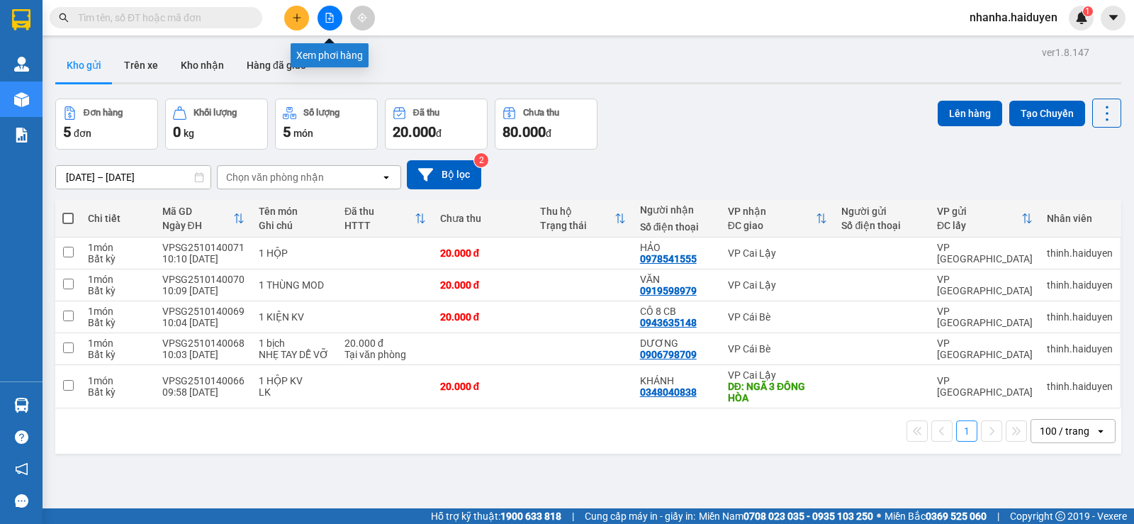
click at [333, 16] on icon "file-add" at bounding box center [330, 18] width 8 height 10
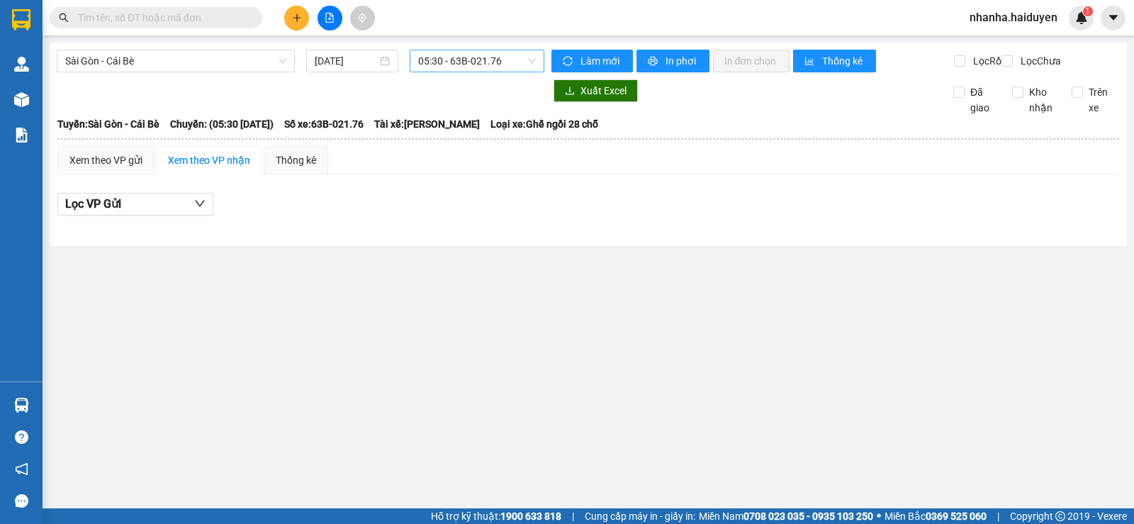
click at [478, 58] on span "05:30 - 63B-021.76" at bounding box center [476, 60] width 117 height 21
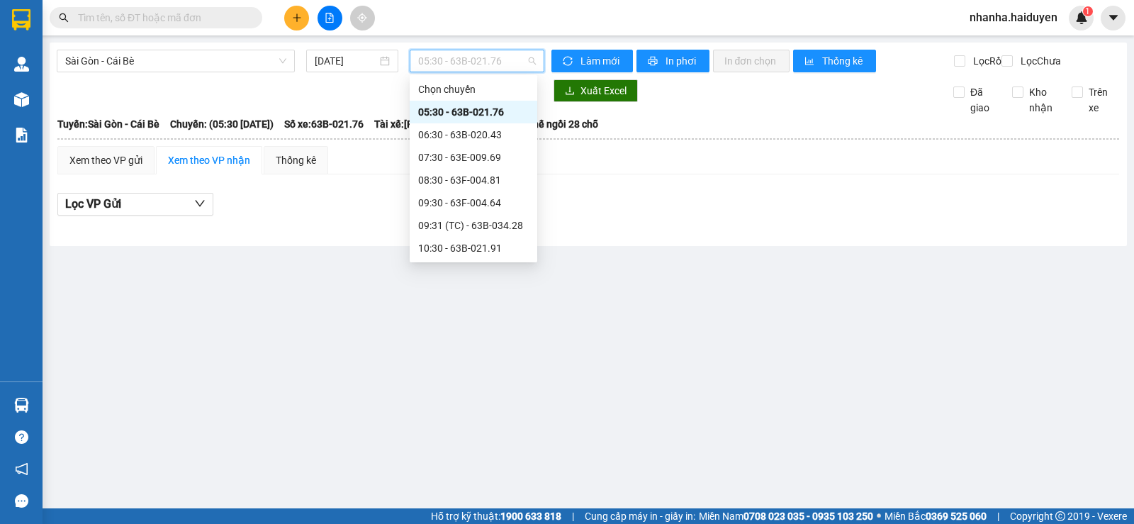
scroll to position [142, 0]
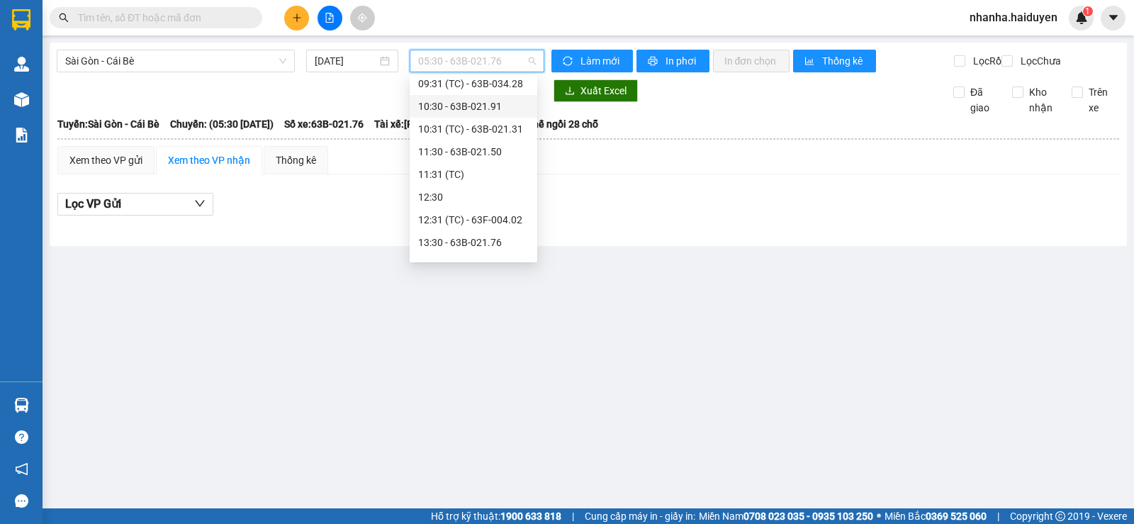
click at [474, 111] on div "10:30 - 63B-021.91" at bounding box center [473, 107] width 111 height 16
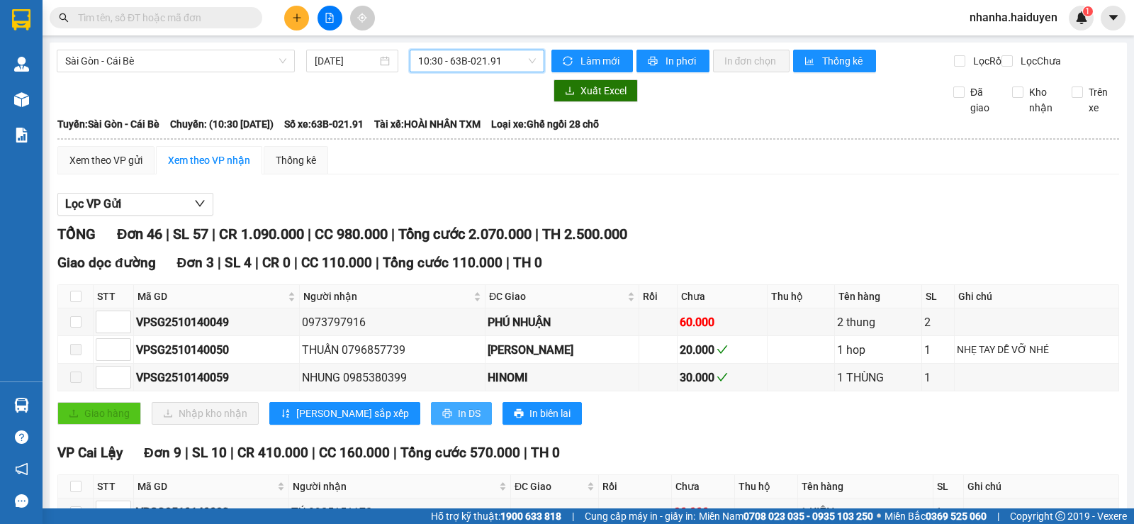
click at [458, 418] on span "In DS" at bounding box center [469, 414] width 23 height 16
click at [71, 302] on input "checkbox" at bounding box center [75, 296] width 11 height 11
checkbox input "true"
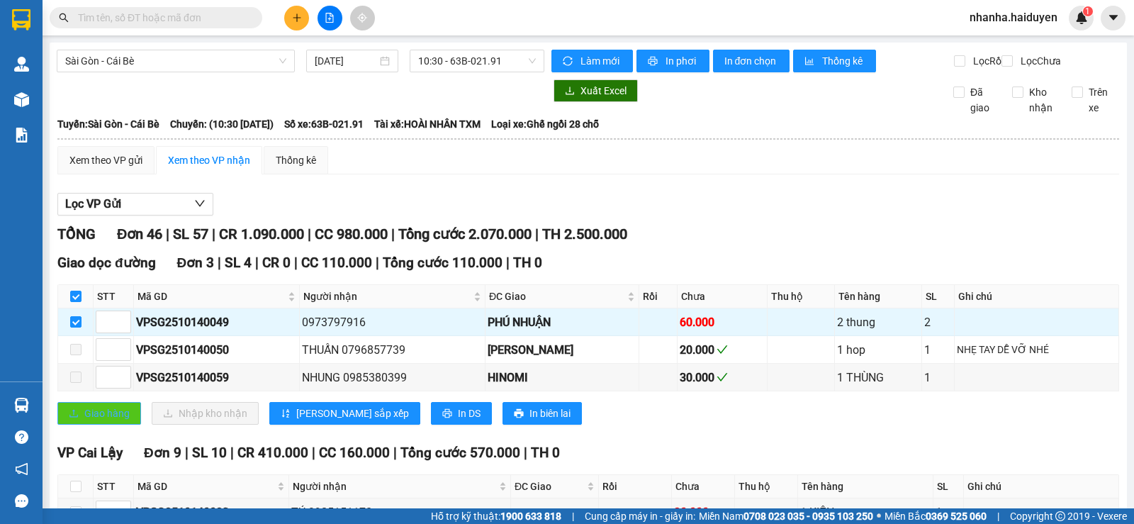
click at [80, 425] on button "Giao hàng" at bounding box center [99, 413] width 84 height 23
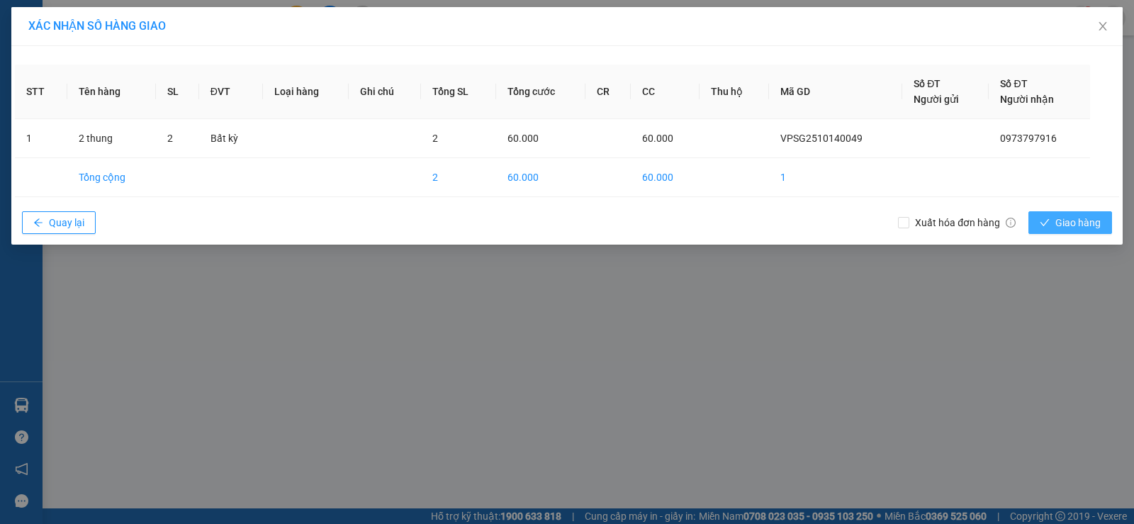
click at [1080, 227] on span "Giao hàng" at bounding box center [1078, 223] width 45 height 16
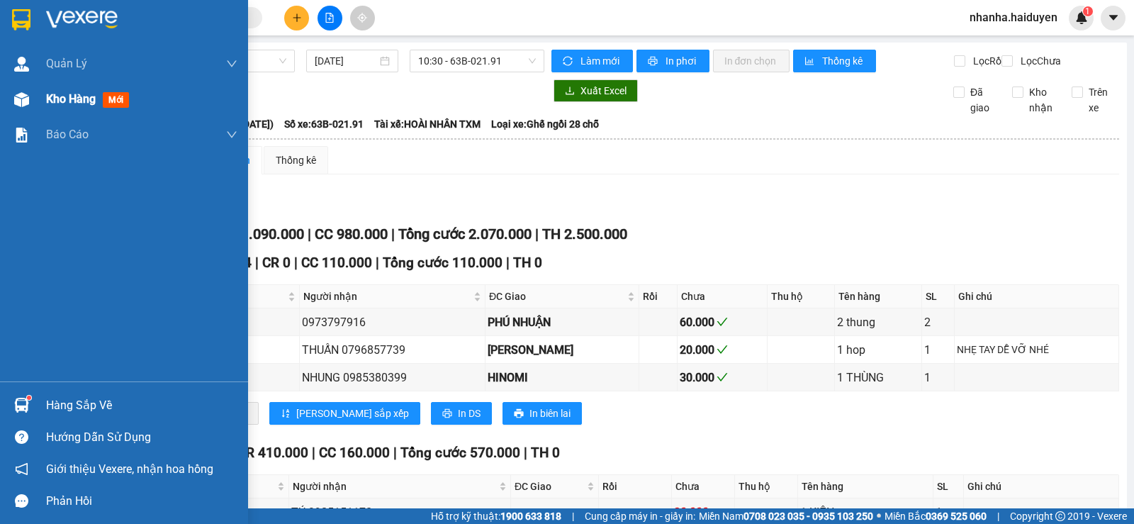
click at [25, 111] on div at bounding box center [21, 99] width 25 height 25
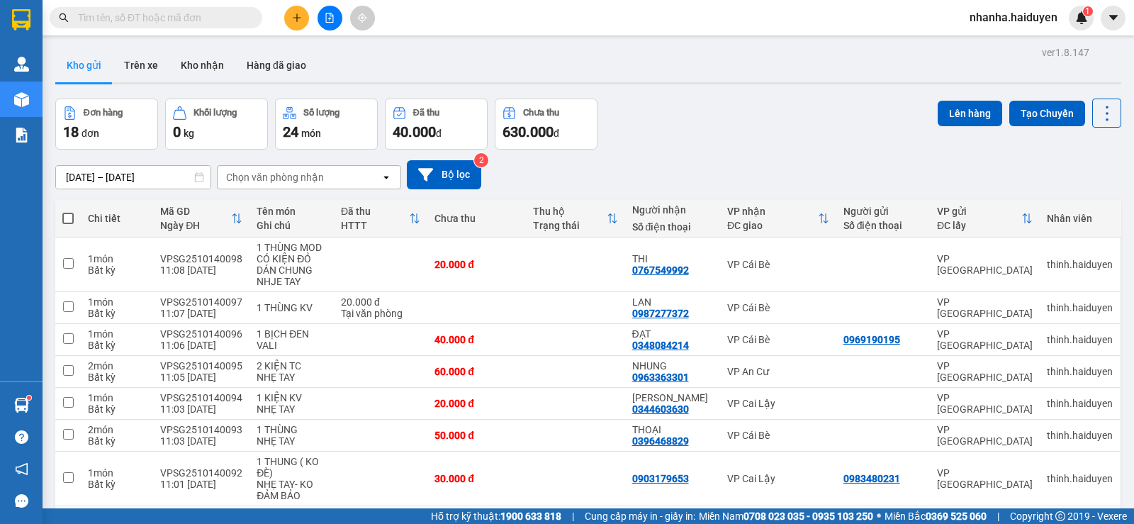
scroll to position [464, 0]
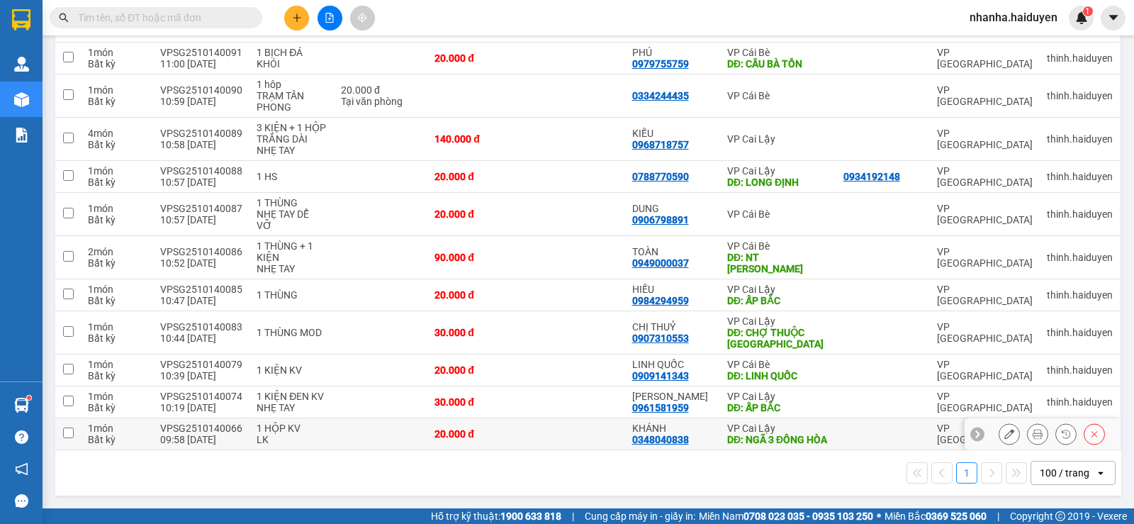
click at [710, 420] on td "KHÁNH 0348040838" at bounding box center [672, 434] width 95 height 32
checkbox input "true"
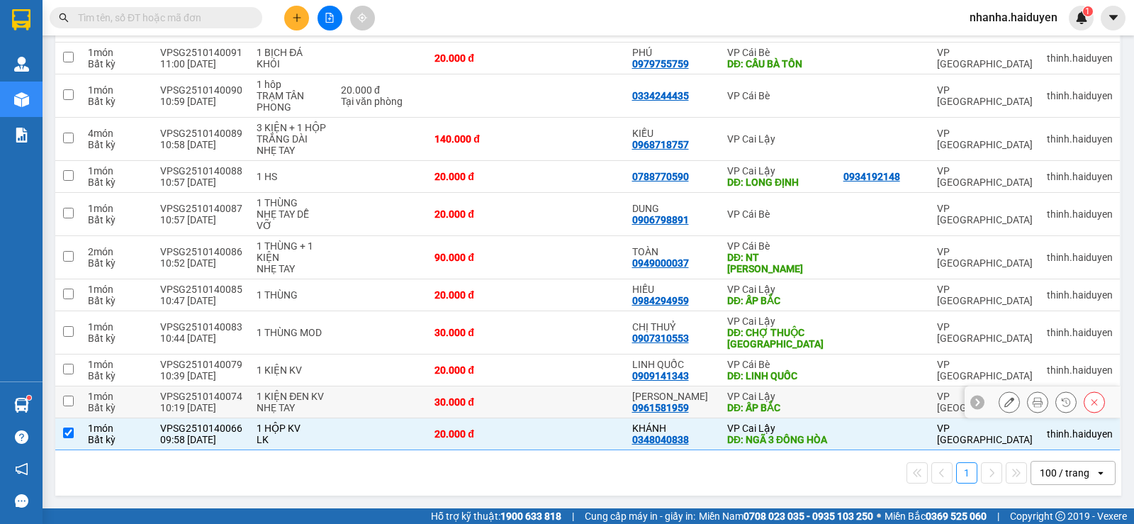
click at [710, 396] on td "[PERSON_NAME] 0961581959" at bounding box center [672, 402] width 95 height 32
checkbox input "true"
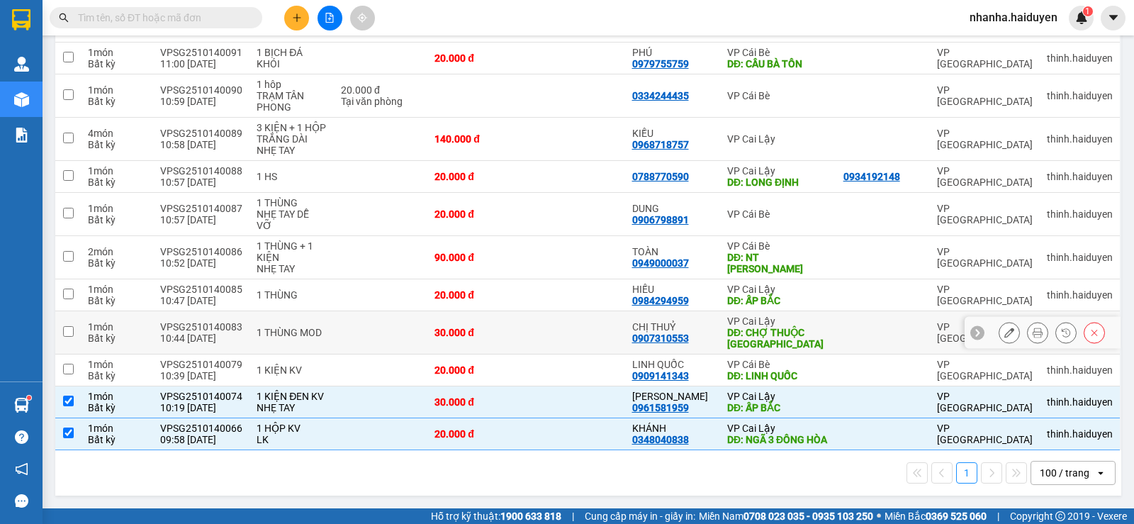
click at [746, 331] on div "DĐ: CHỢ THUỘC [GEOGRAPHIC_DATA]" at bounding box center [778, 338] width 102 height 23
checkbox input "true"
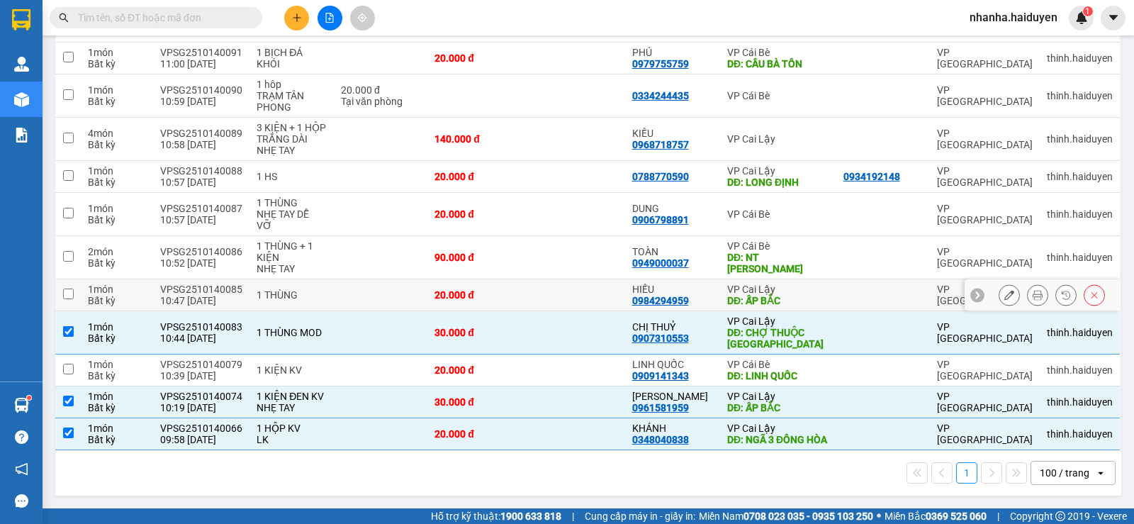
click at [752, 295] on div "DĐ: ẤP BẮC" at bounding box center [778, 300] width 102 height 11
checkbox input "true"
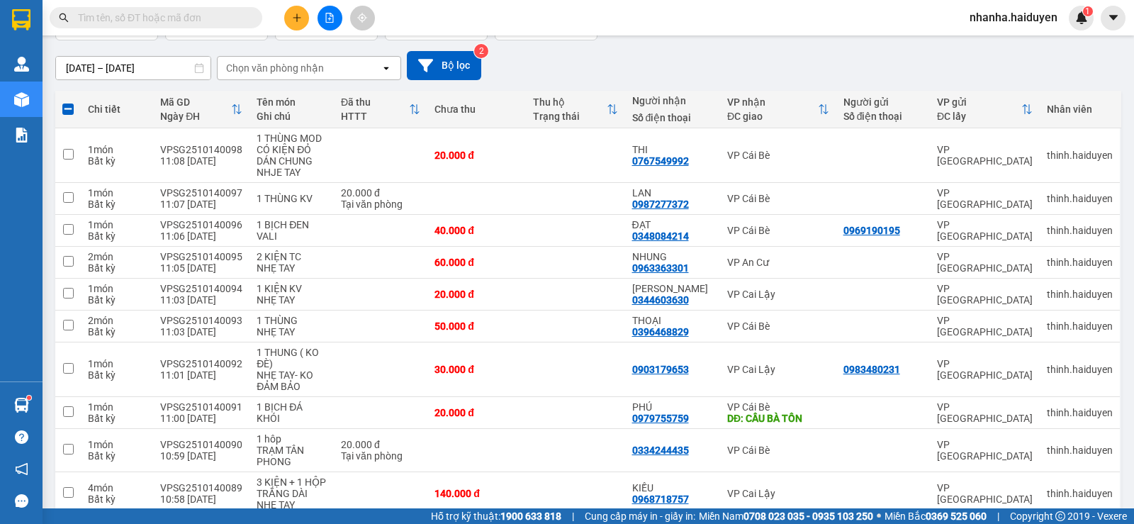
scroll to position [0, 0]
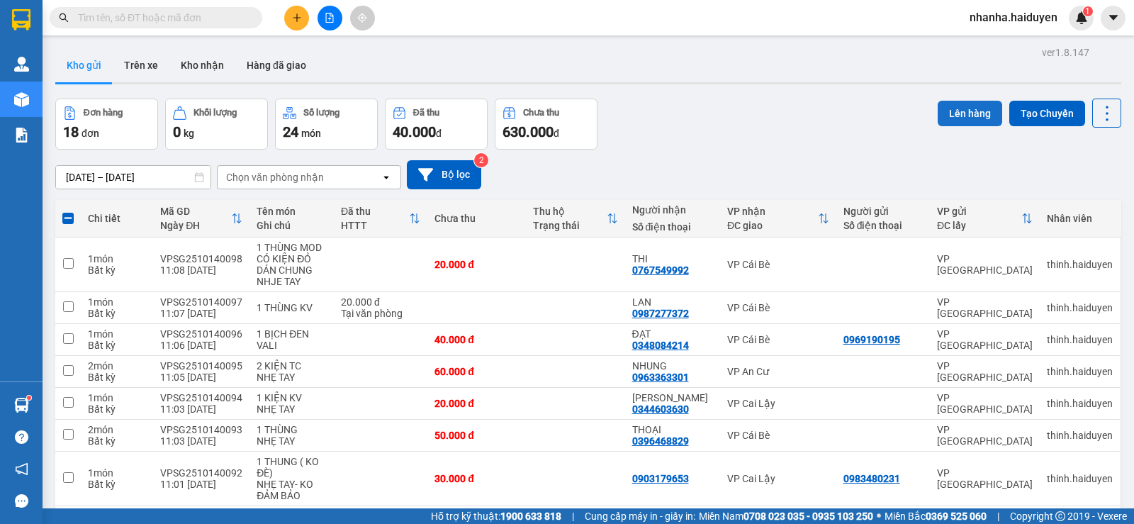
click at [938, 118] on button "Lên hàng" at bounding box center [970, 114] width 65 height 26
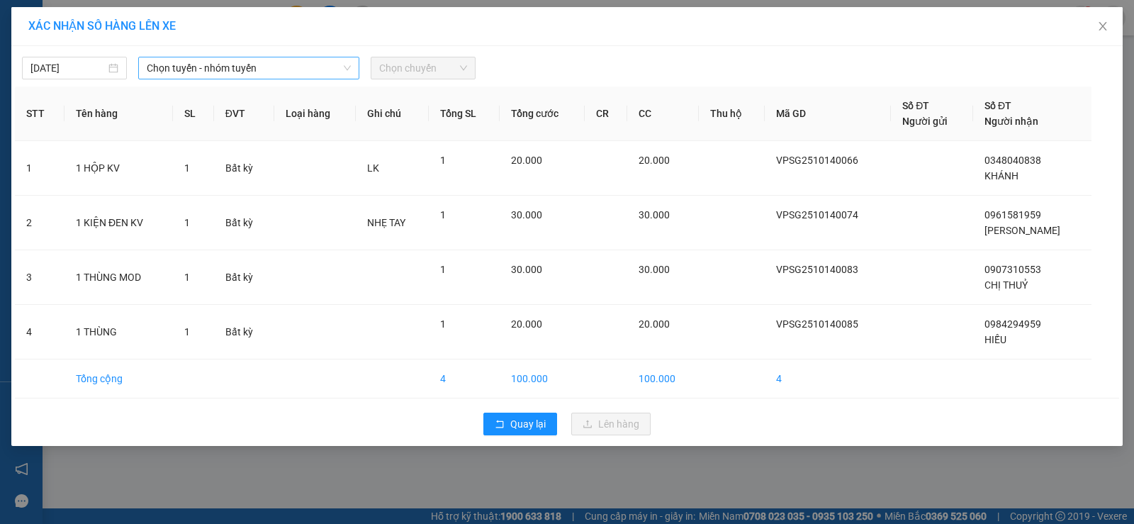
click at [227, 71] on span "Chọn tuyến - nhóm tuyến" at bounding box center [249, 67] width 204 height 21
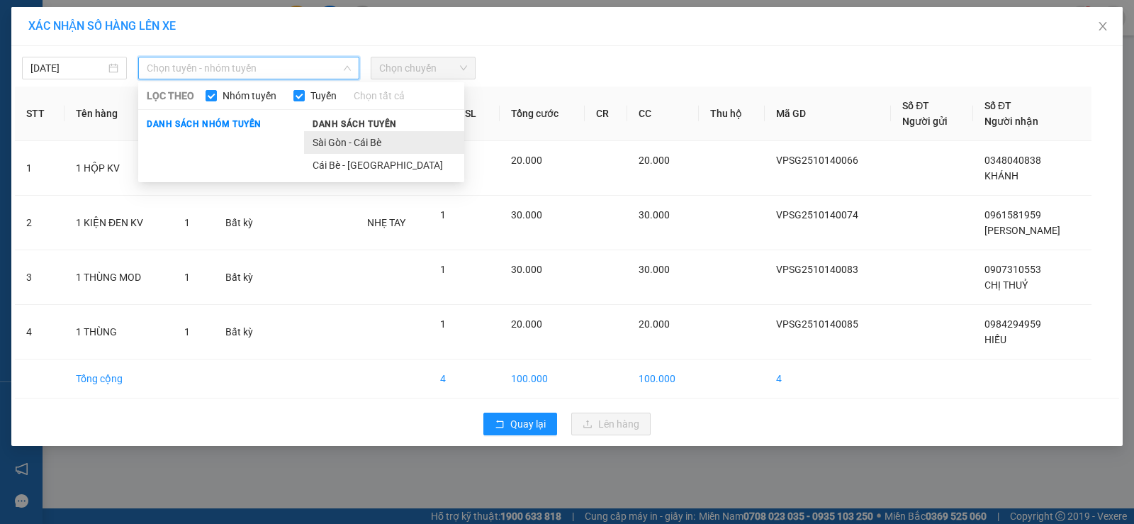
click at [323, 143] on li "Sài Gòn - Cái Bè" at bounding box center [384, 142] width 160 height 23
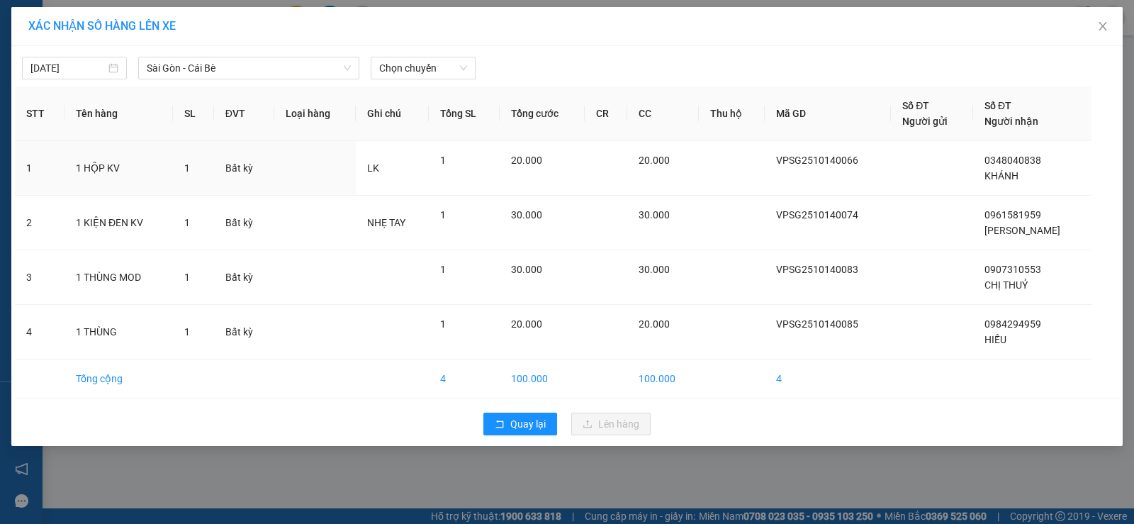
click at [390, 84] on div "[DATE] [GEOGRAPHIC_DATA] - Cái Bè LỌC THEO Nhóm tuyến Tuyến Chọn tất cả Danh sá…" at bounding box center [567, 246] width 1112 height 400
click at [404, 65] on span "Chọn chuyến" at bounding box center [423, 67] width 88 height 21
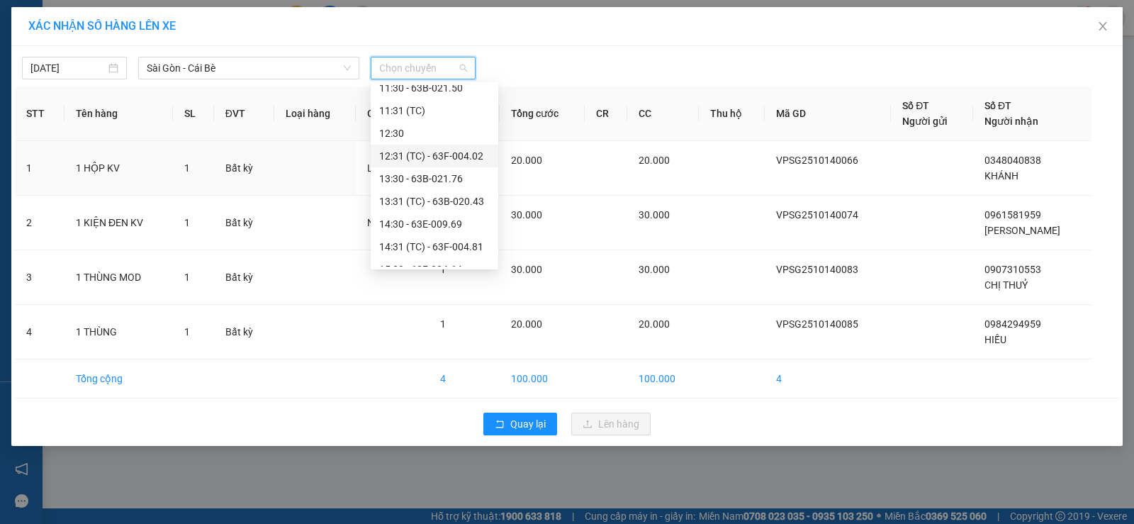
scroll to position [142, 0]
click at [433, 173] on div "11:31 (TC)" at bounding box center [435, 181] width 128 height 23
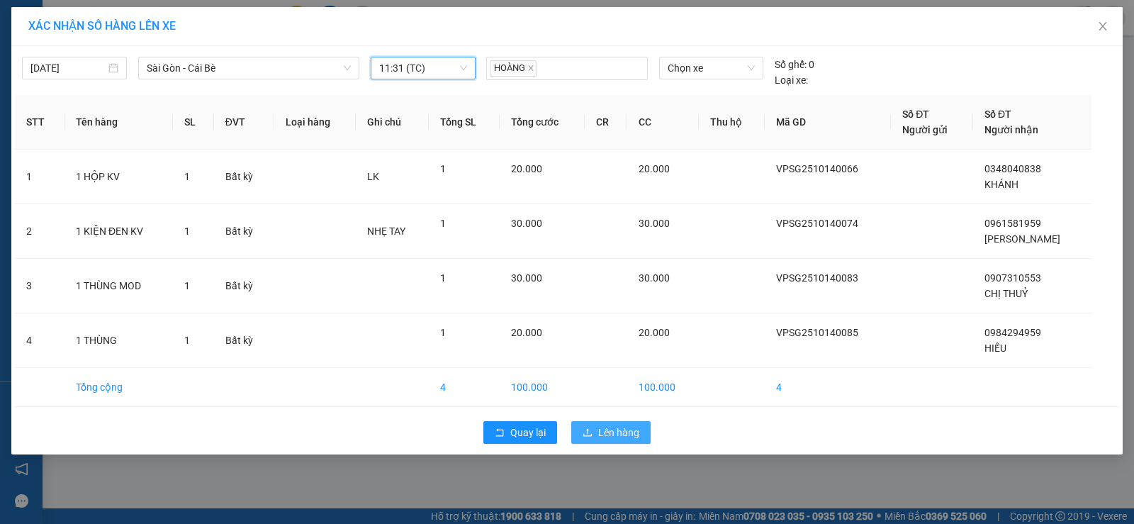
click at [590, 435] on icon "upload" at bounding box center [588, 433] width 10 height 10
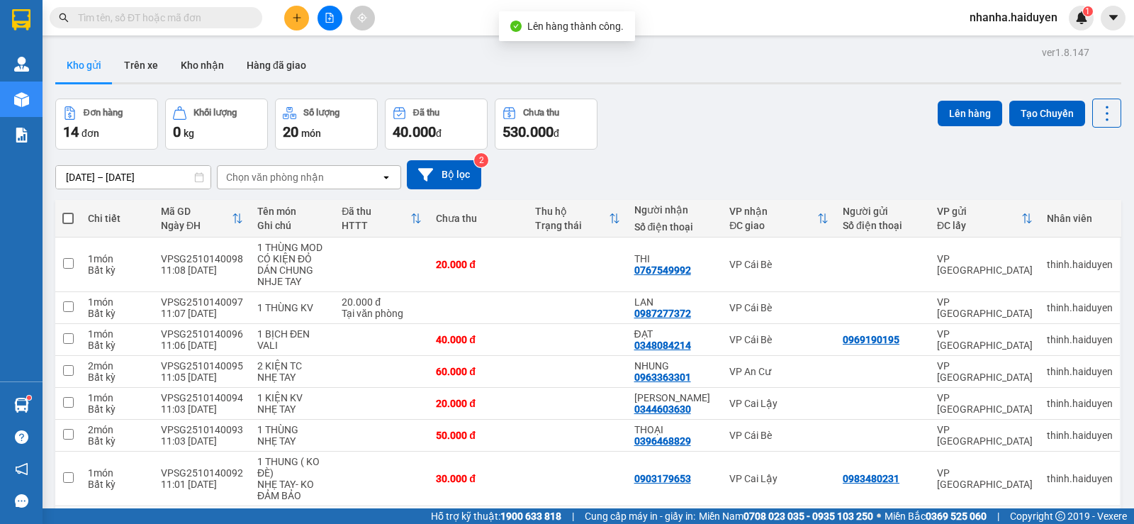
scroll to position [313, 0]
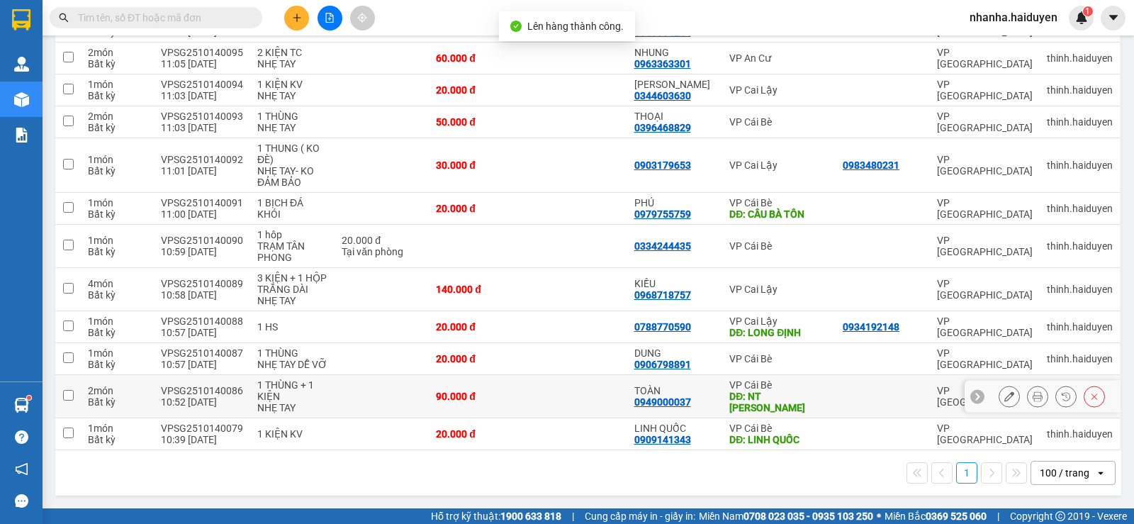
click at [661, 401] on div "0949000037" at bounding box center [663, 401] width 57 height 11
click at [662, 434] on div "0909141343" at bounding box center [663, 439] width 57 height 11
click at [672, 410] on td "TOÀN 0949000037" at bounding box center [675, 396] width 96 height 43
checkbox input "true"
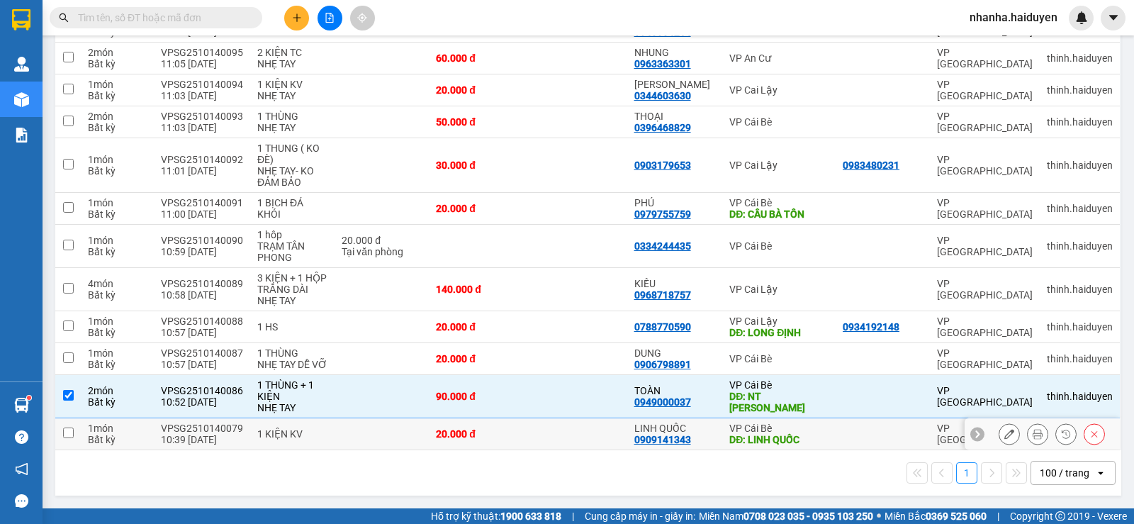
click at [586, 431] on td at bounding box center [577, 434] width 99 height 32
checkbox input "true"
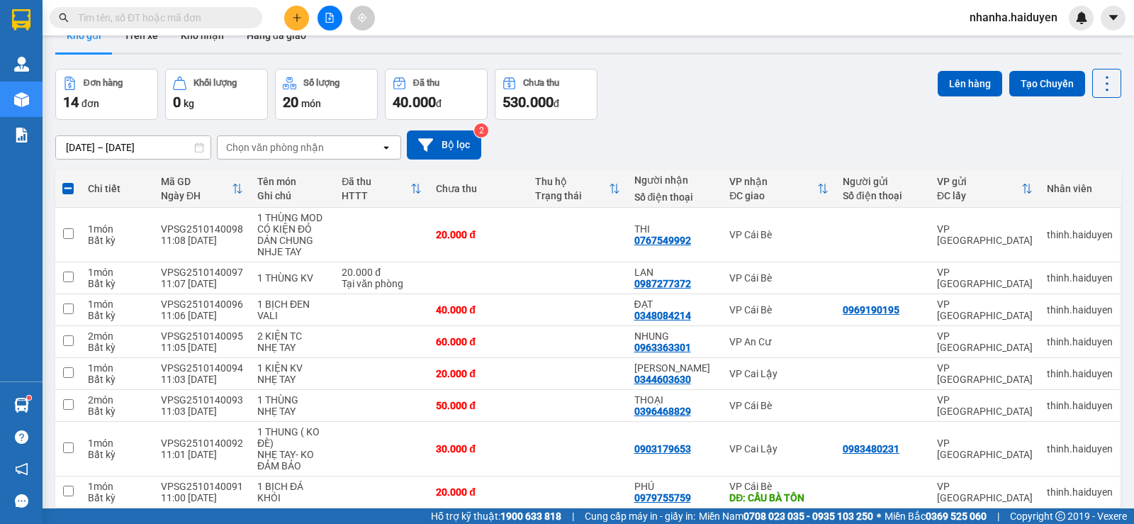
scroll to position [0, 0]
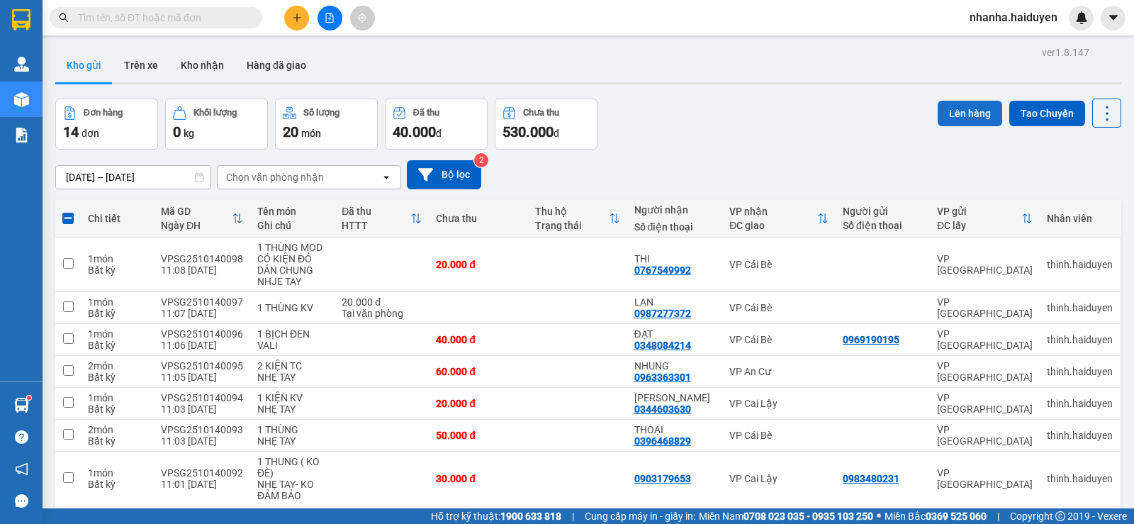
click at [959, 115] on button "Lên hàng" at bounding box center [970, 114] width 65 height 26
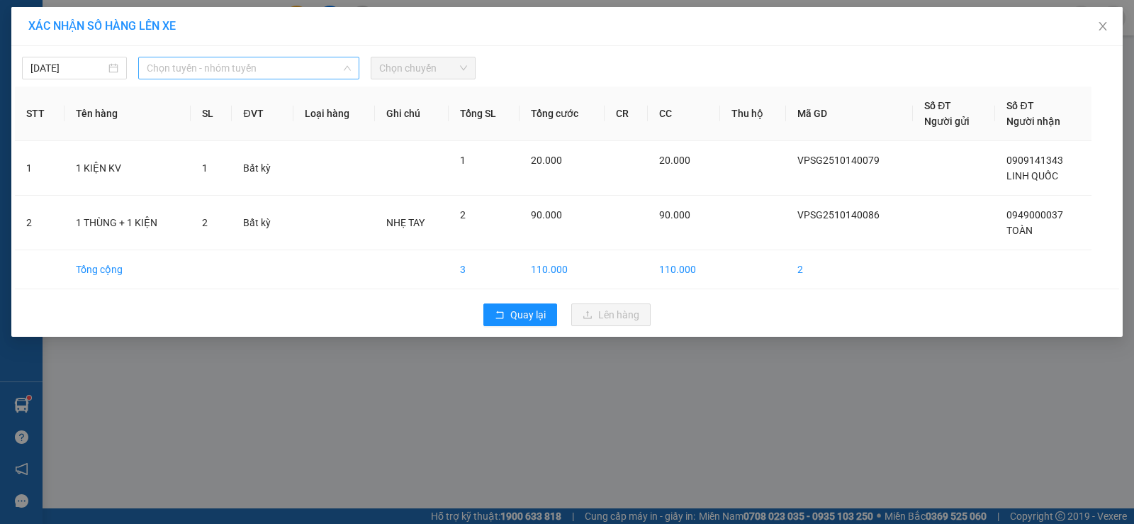
click at [250, 74] on span "Chọn tuyến - nhóm tuyến" at bounding box center [249, 67] width 204 height 21
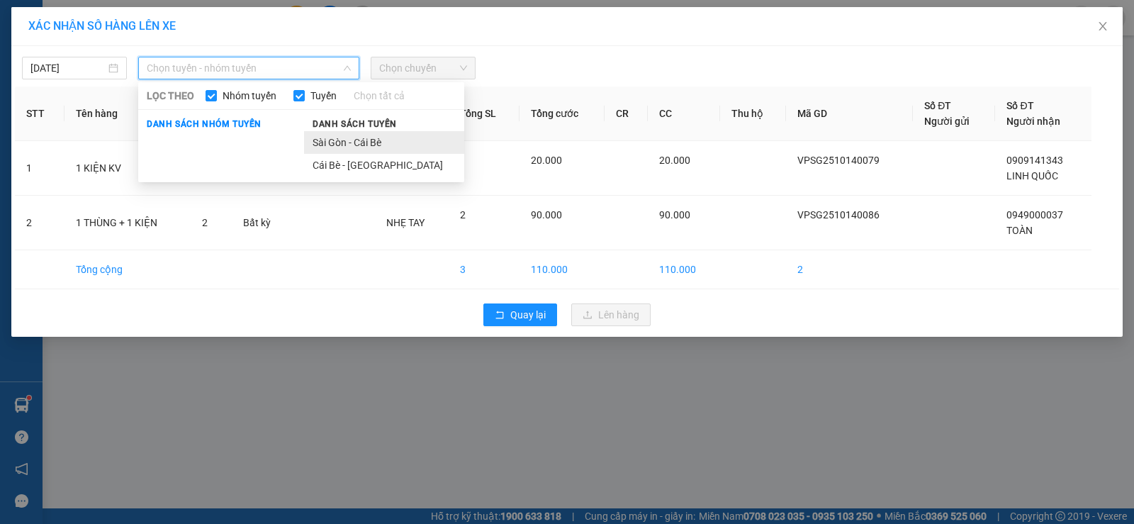
click at [350, 138] on li "Sài Gòn - Cái Bè" at bounding box center [384, 142] width 160 height 23
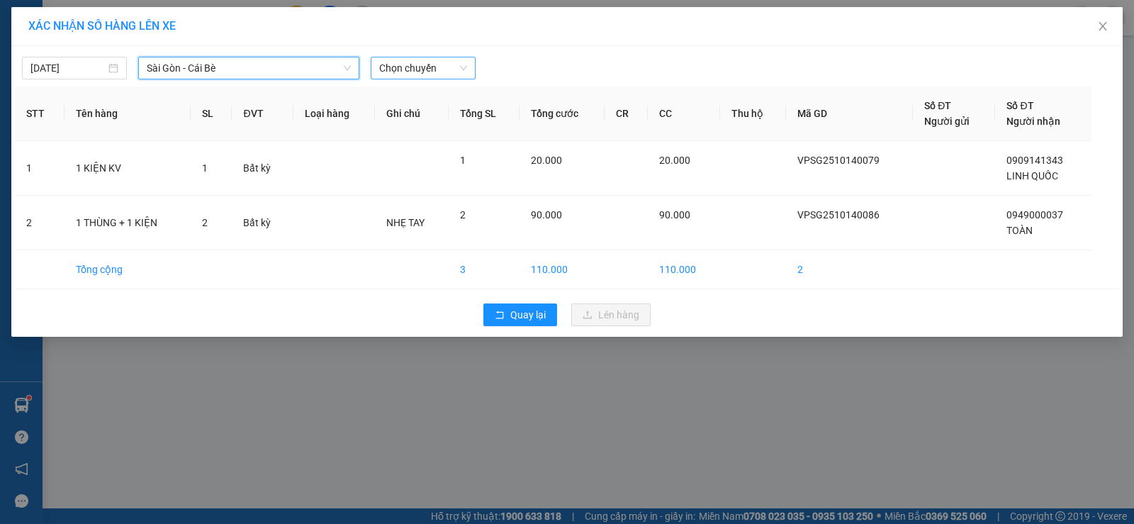
click at [385, 69] on span "Chọn chuyến" at bounding box center [423, 67] width 88 height 21
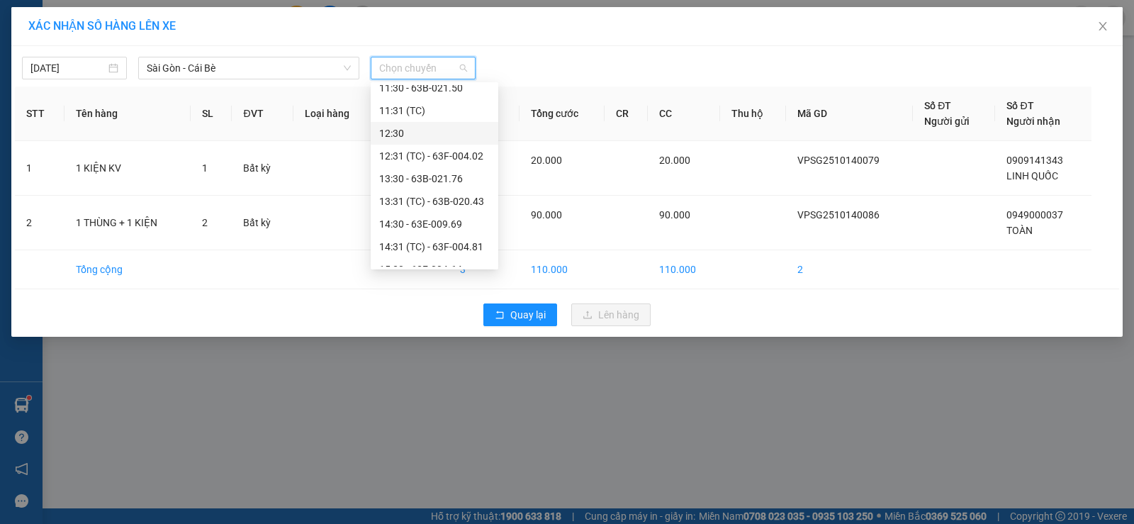
scroll to position [142, 0]
click at [413, 157] on div "11:30 - 63B-021.50" at bounding box center [434, 159] width 111 height 16
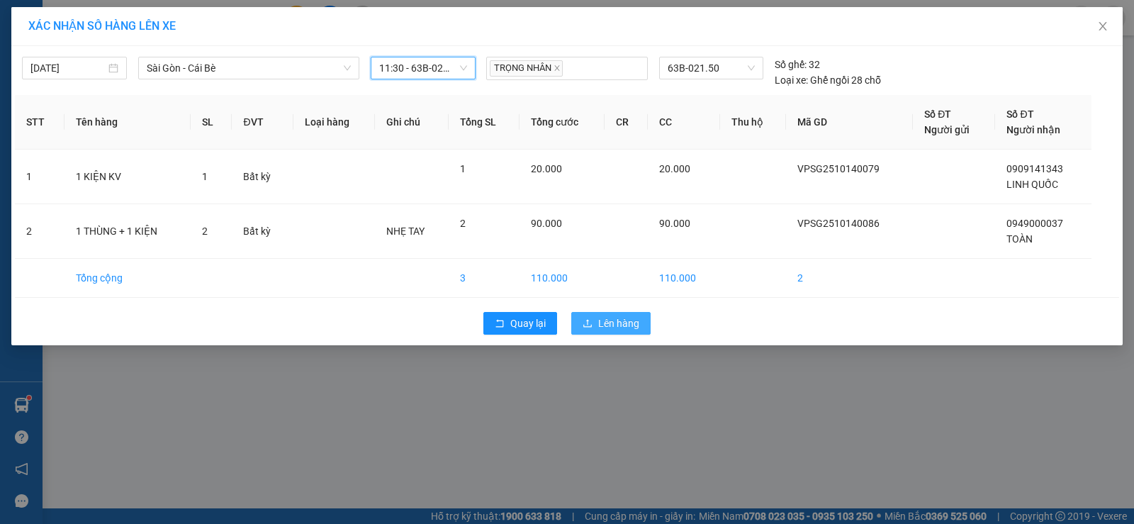
click at [601, 320] on span "Lên hàng" at bounding box center [618, 324] width 41 height 16
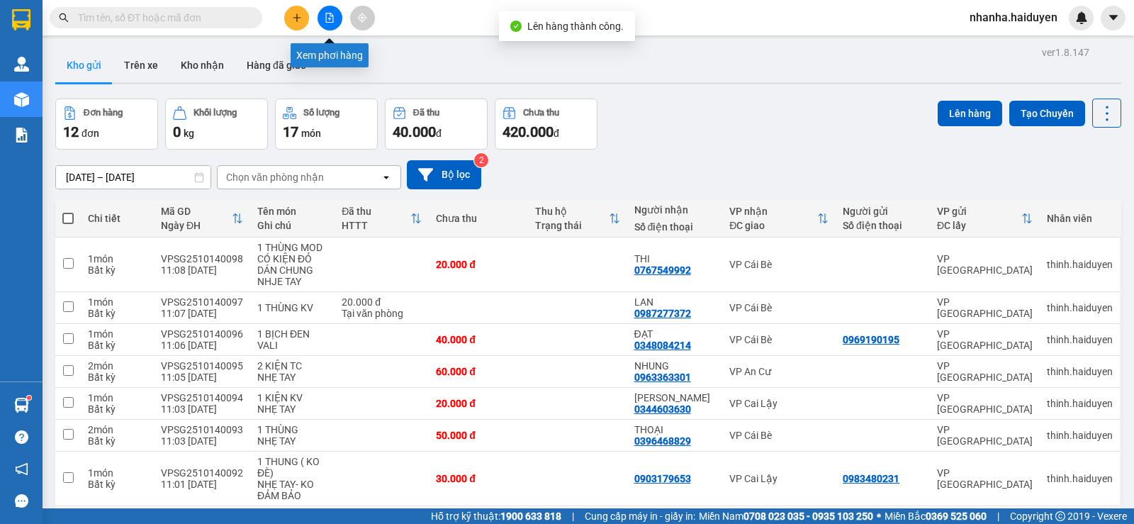
click at [325, 11] on button at bounding box center [330, 18] width 25 height 25
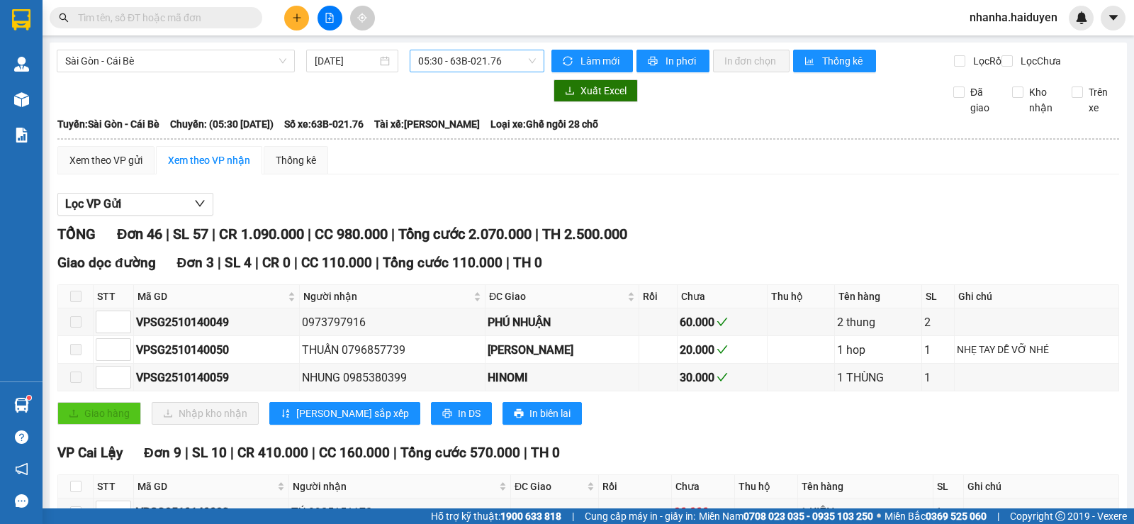
click at [413, 54] on div "05:30 - 63B-021.76" at bounding box center [477, 61] width 134 height 23
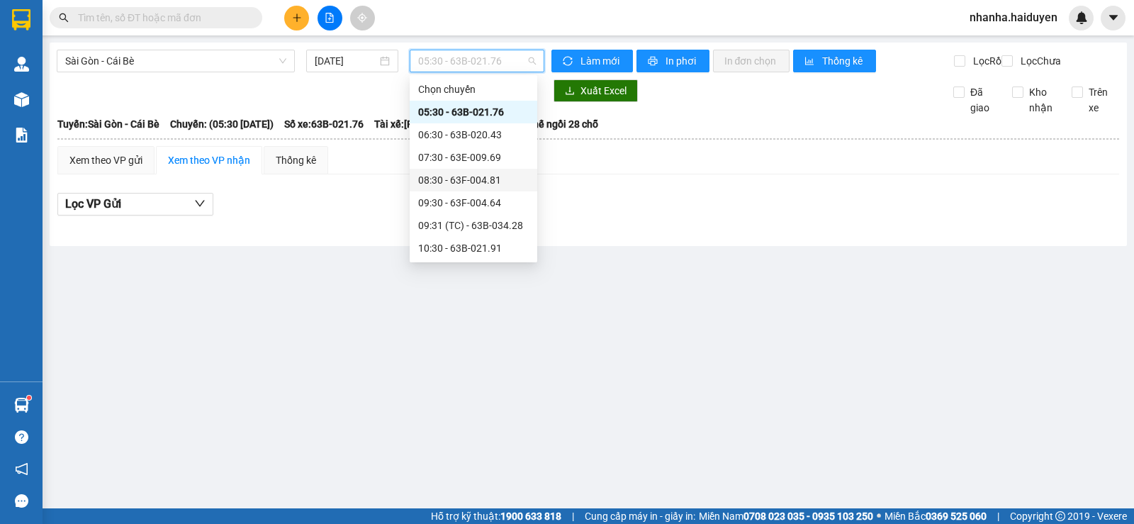
scroll to position [142, 0]
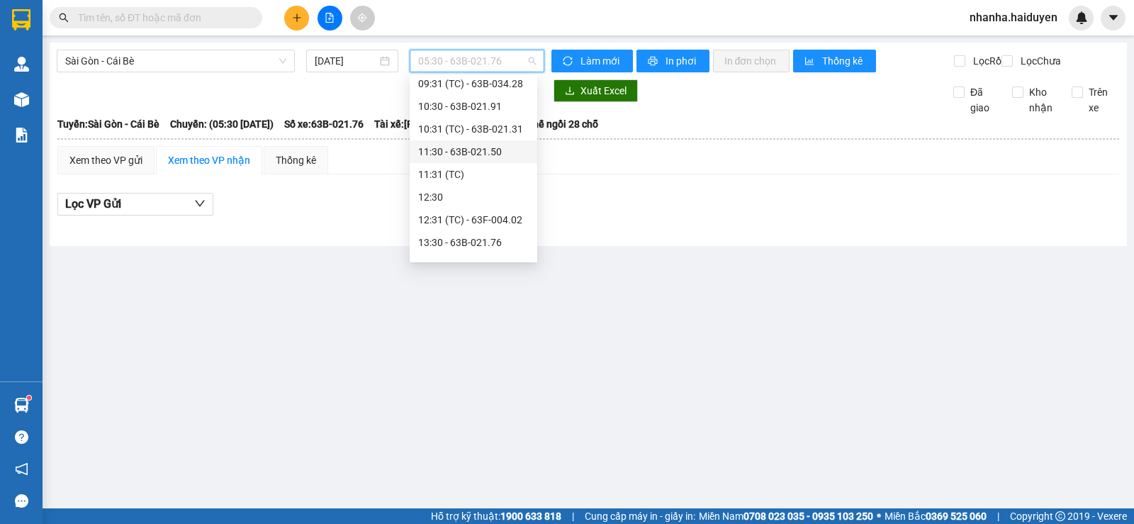
click at [476, 155] on div "11:30 - 63B-021.50" at bounding box center [473, 152] width 111 height 16
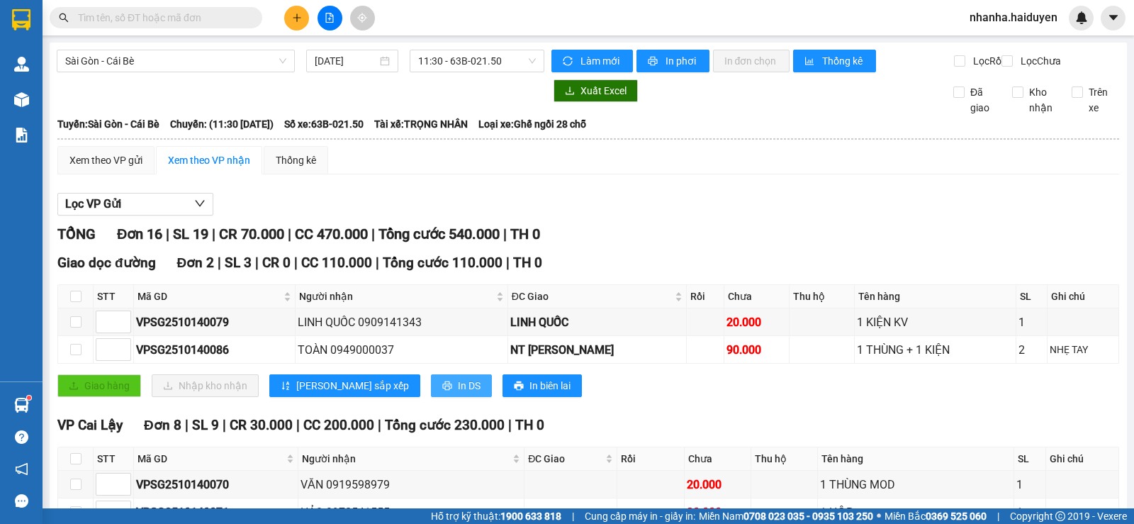
click at [431, 396] on button "In DS" at bounding box center [461, 385] width 61 height 23
click at [478, 70] on span "11:30 - 63B-021.50" at bounding box center [476, 60] width 117 height 21
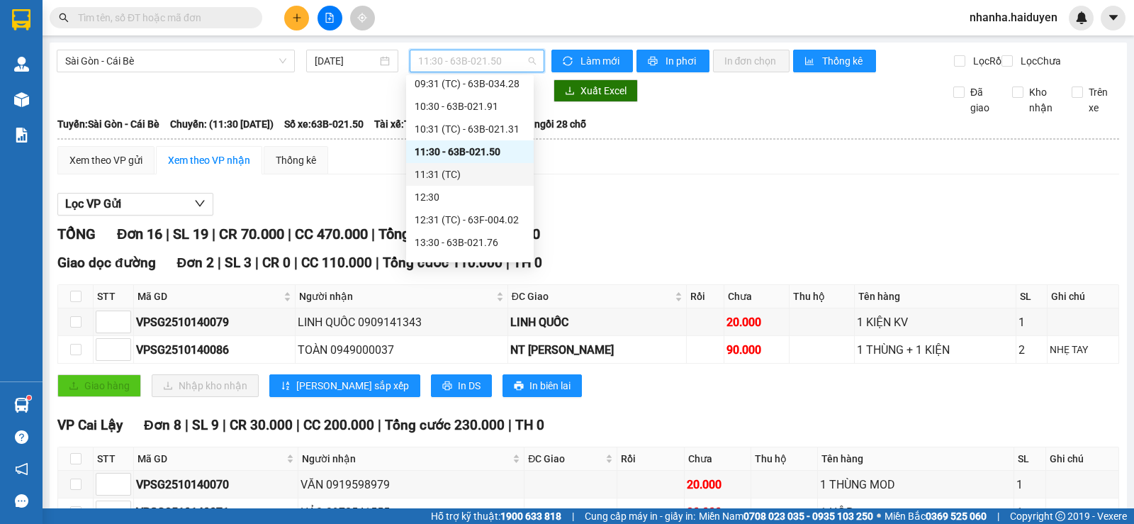
drag, startPoint x: 478, startPoint y: 167, endPoint x: 470, endPoint y: 172, distance: 9.6
click at [470, 172] on div "11:31 (TC)" at bounding box center [470, 175] width 111 height 16
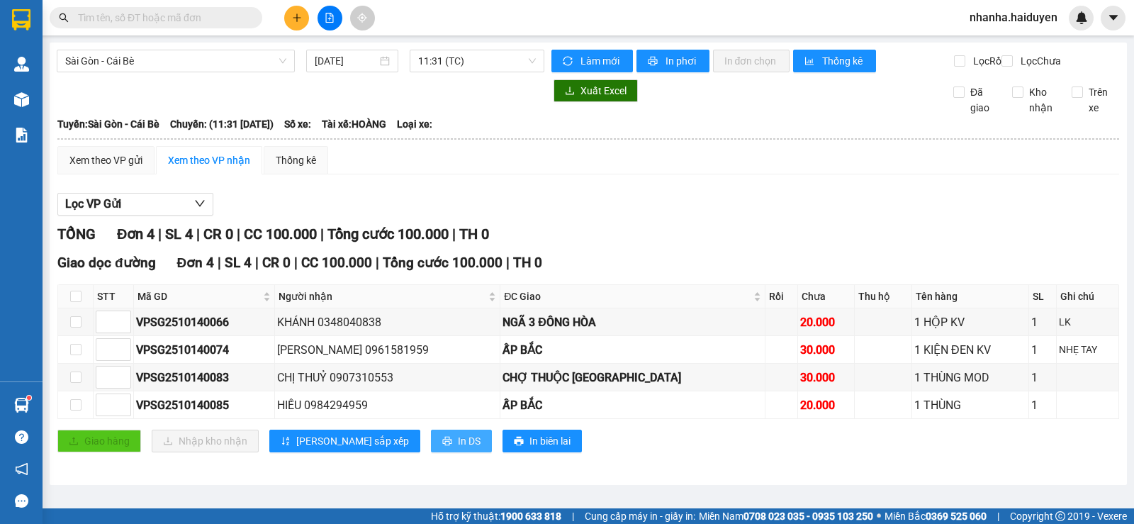
click at [458, 449] on span "In DS" at bounding box center [469, 441] width 23 height 16
click at [73, 302] on input "checkbox" at bounding box center [75, 296] width 11 height 11
checkbox input "true"
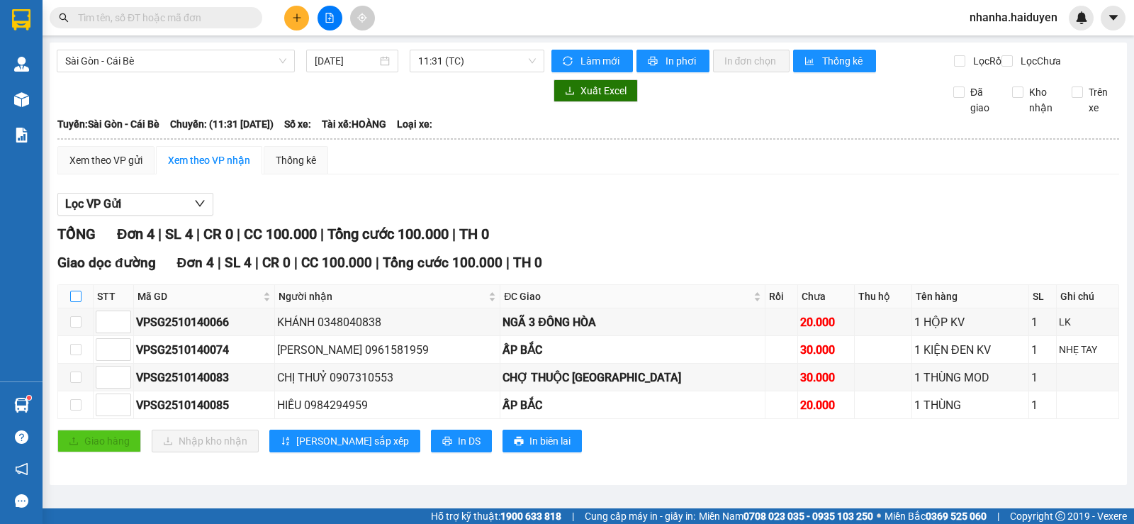
checkbox input "true"
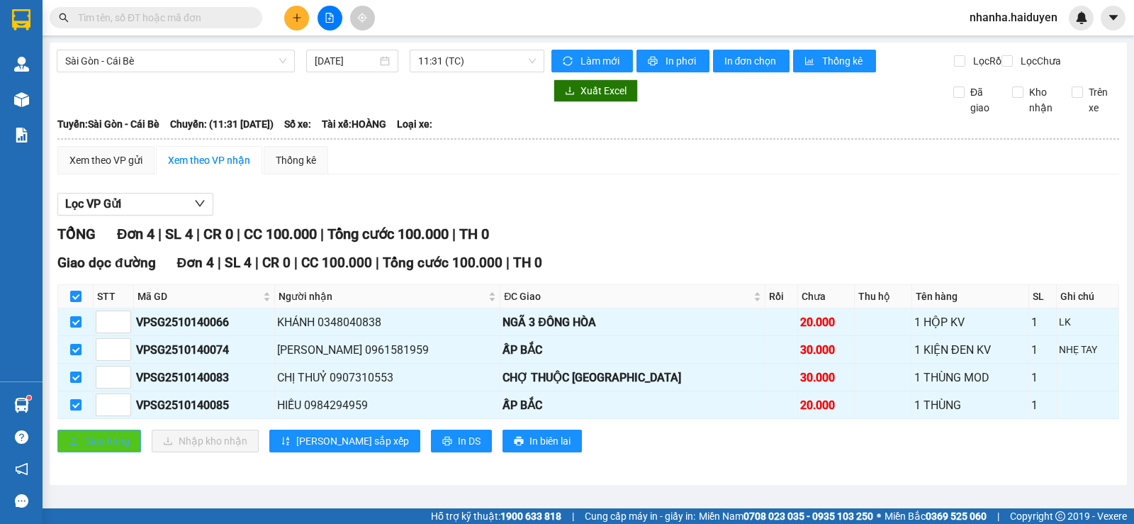
click at [74, 446] on icon "upload" at bounding box center [74, 441] width 10 height 10
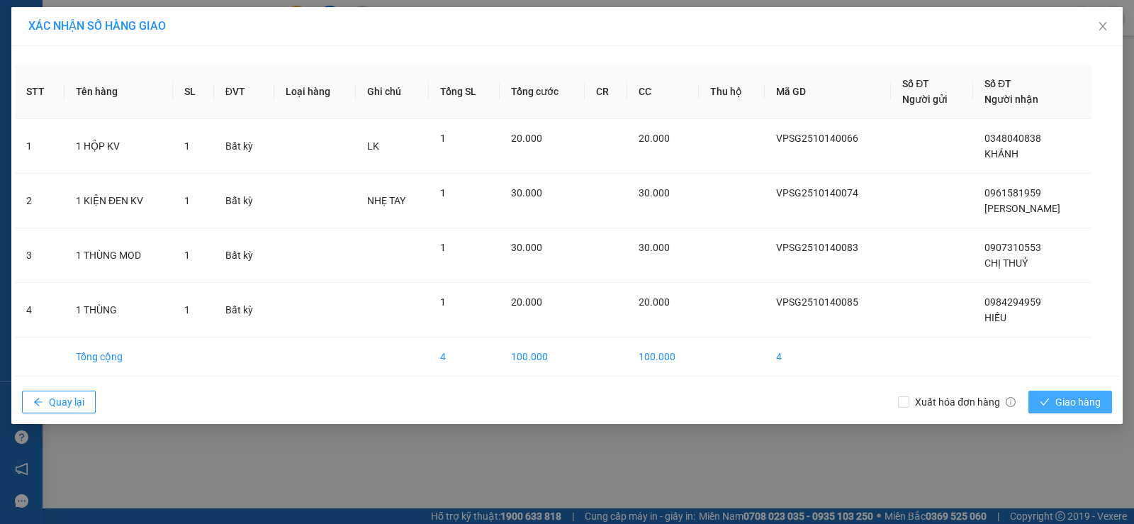
click at [1059, 403] on span "Giao hàng" at bounding box center [1078, 402] width 45 height 16
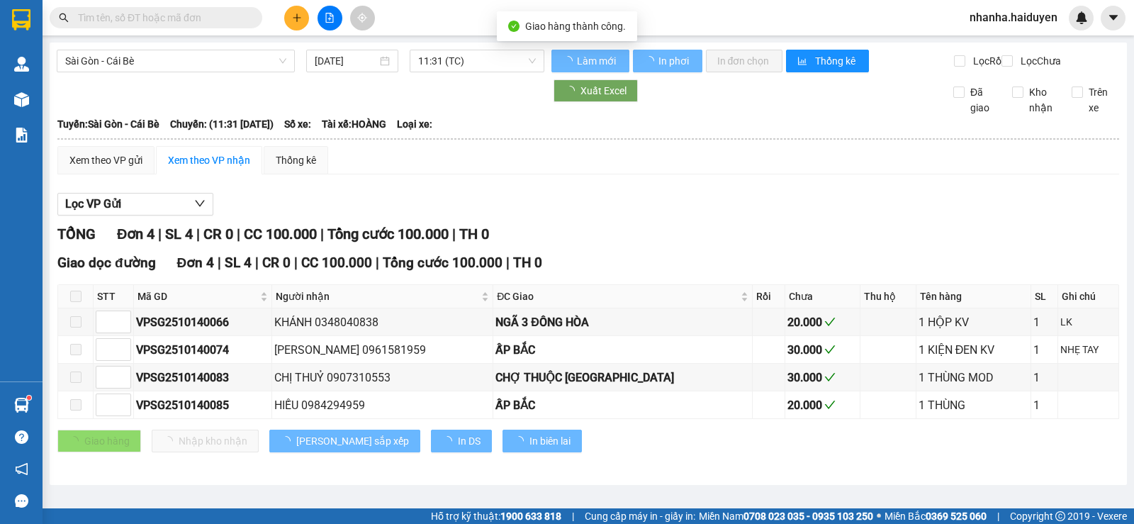
click at [437, 72] on div "Sài Gòn - Cái Bè [DATE] 11:31 (TC)" at bounding box center [301, 61] width 488 height 23
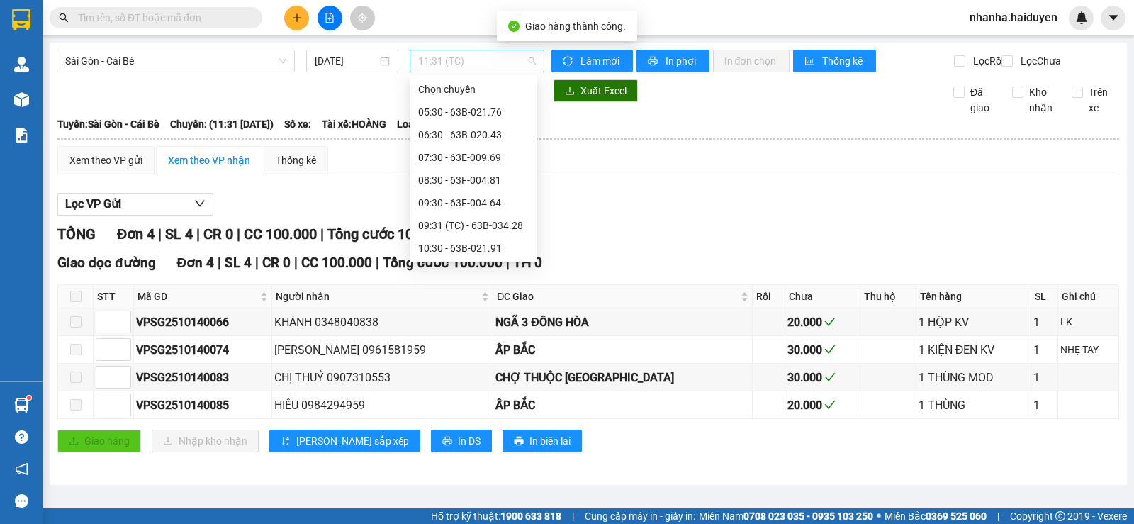
click at [445, 64] on span "11:31 (TC)" at bounding box center [476, 60] width 117 height 21
click at [489, 221] on div "11:30 - 63B-021.50" at bounding box center [473, 226] width 111 height 16
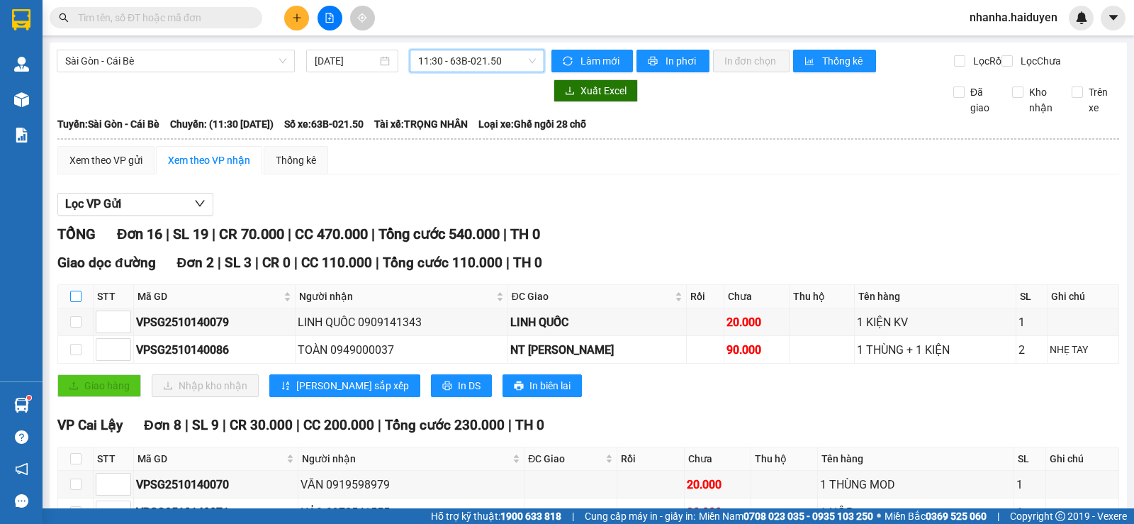
click at [79, 302] on input "checkbox" at bounding box center [75, 296] width 11 height 11
checkbox input "true"
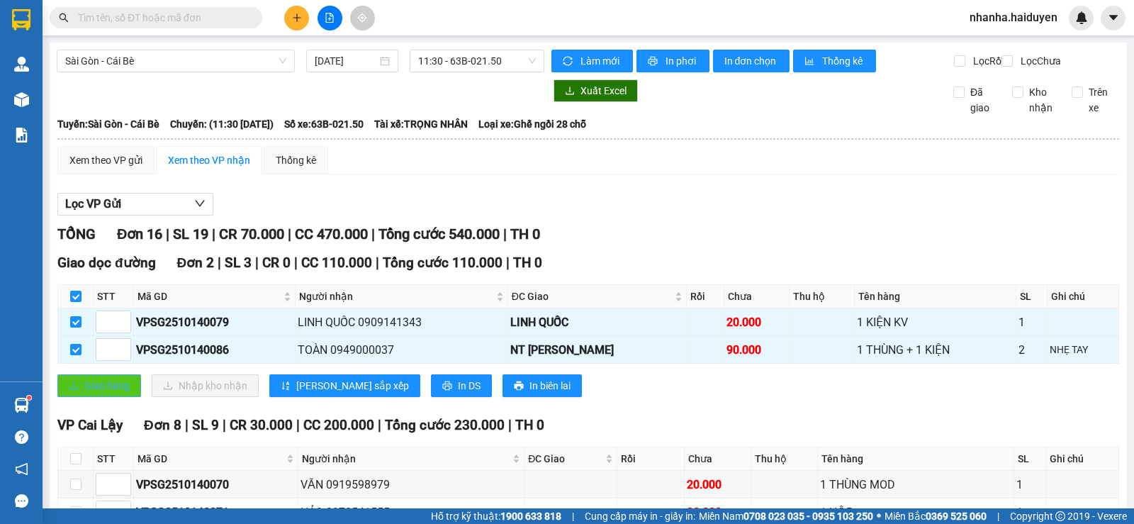
click at [89, 394] on span "Giao hàng" at bounding box center [106, 386] width 45 height 16
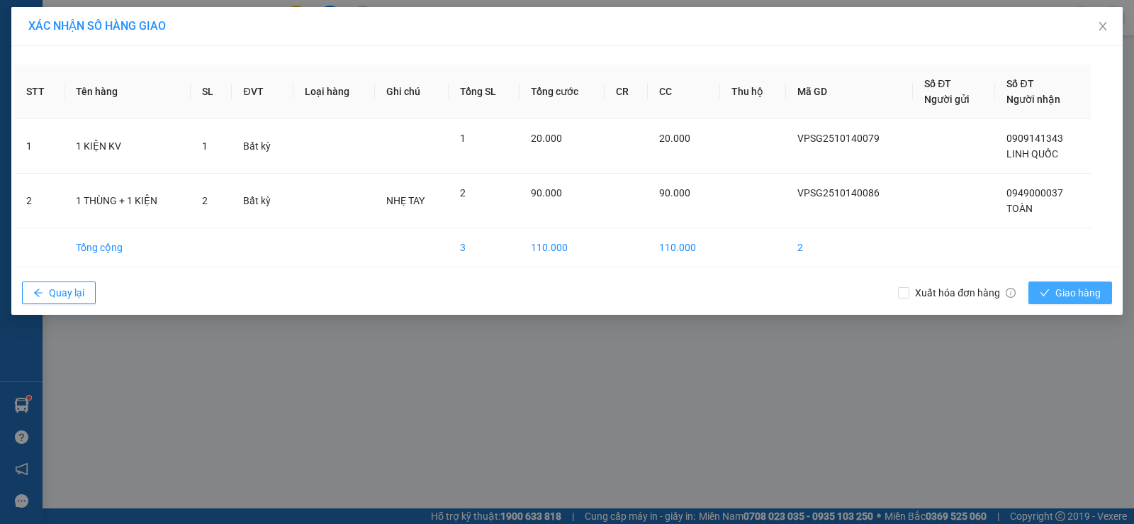
click at [1051, 294] on button "Giao hàng" at bounding box center [1071, 292] width 84 height 23
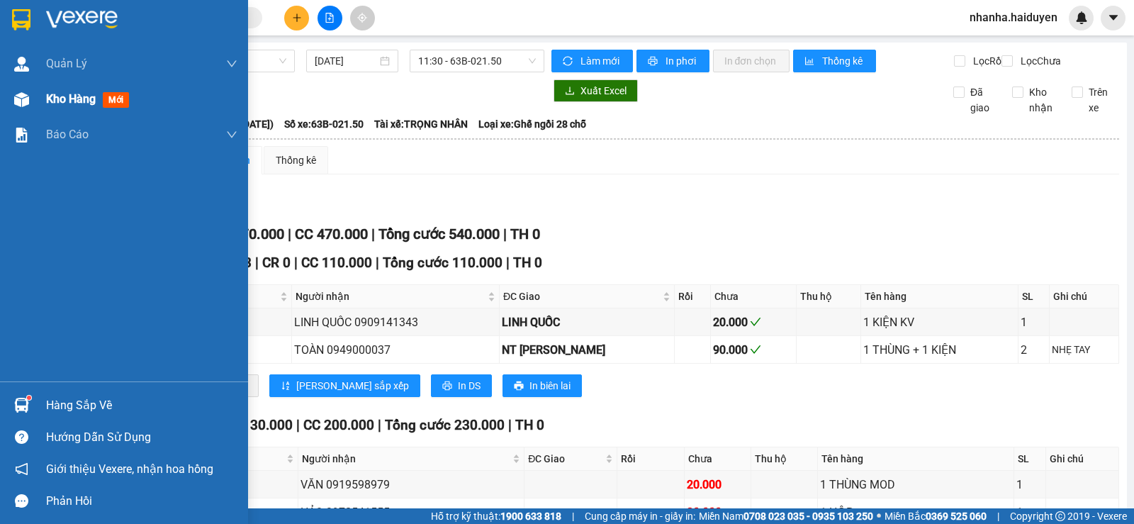
click at [29, 101] on div at bounding box center [21, 99] width 25 height 25
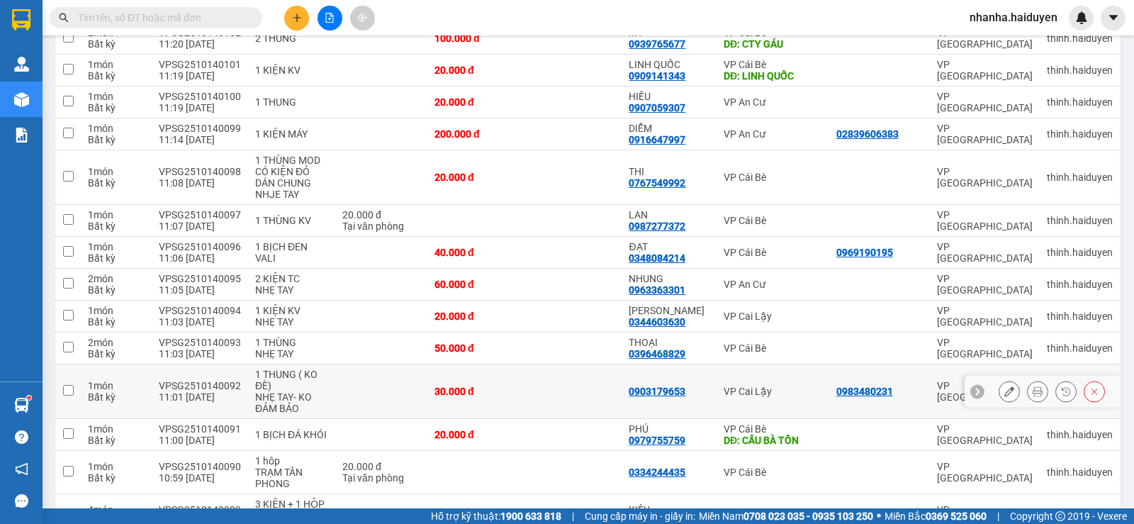
scroll to position [942, 0]
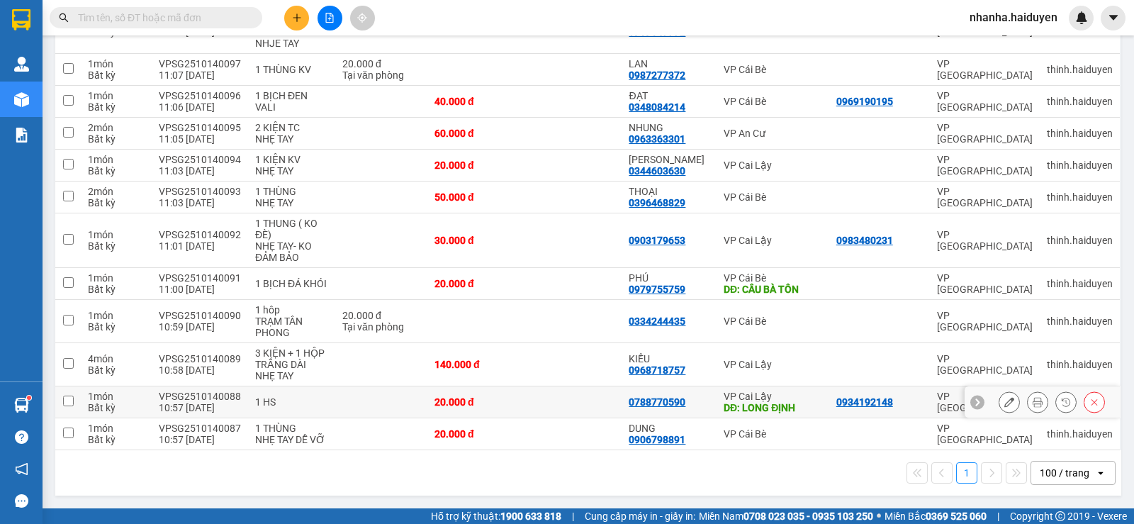
click at [591, 406] on td at bounding box center [573, 402] width 97 height 32
checkbox input "true"
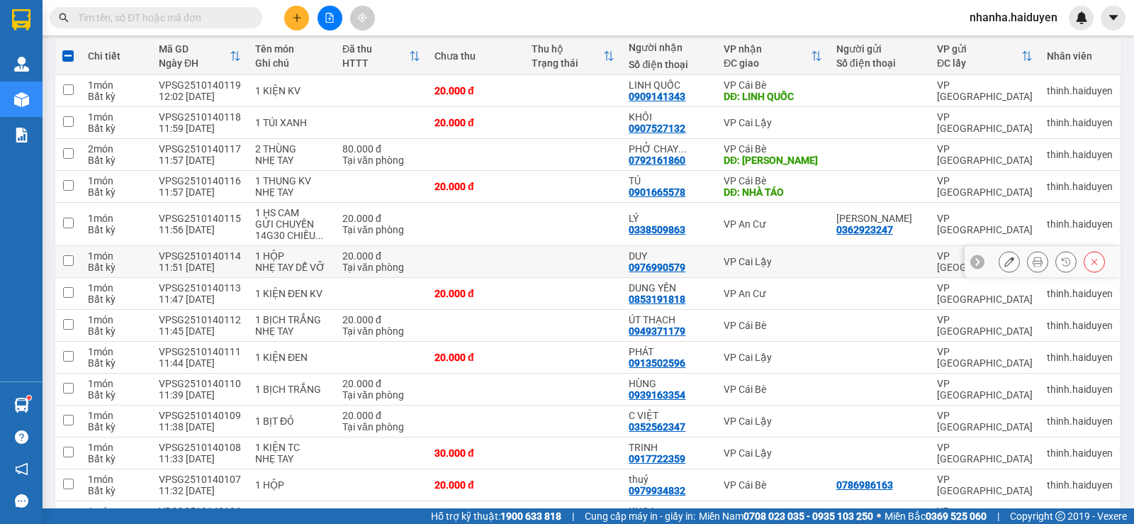
scroll to position [0, 0]
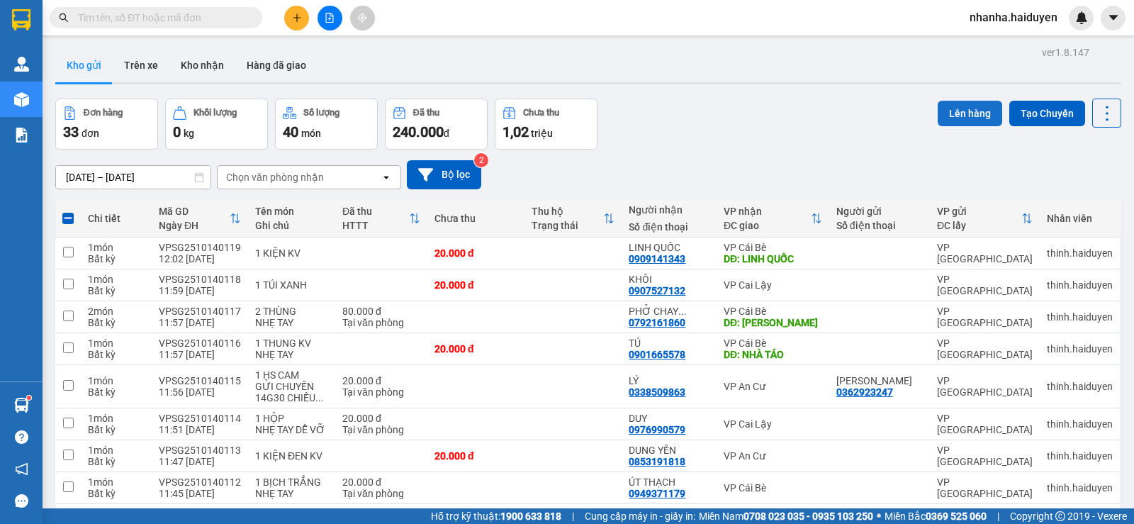
click at [949, 110] on button "Lên hàng" at bounding box center [970, 114] width 65 height 26
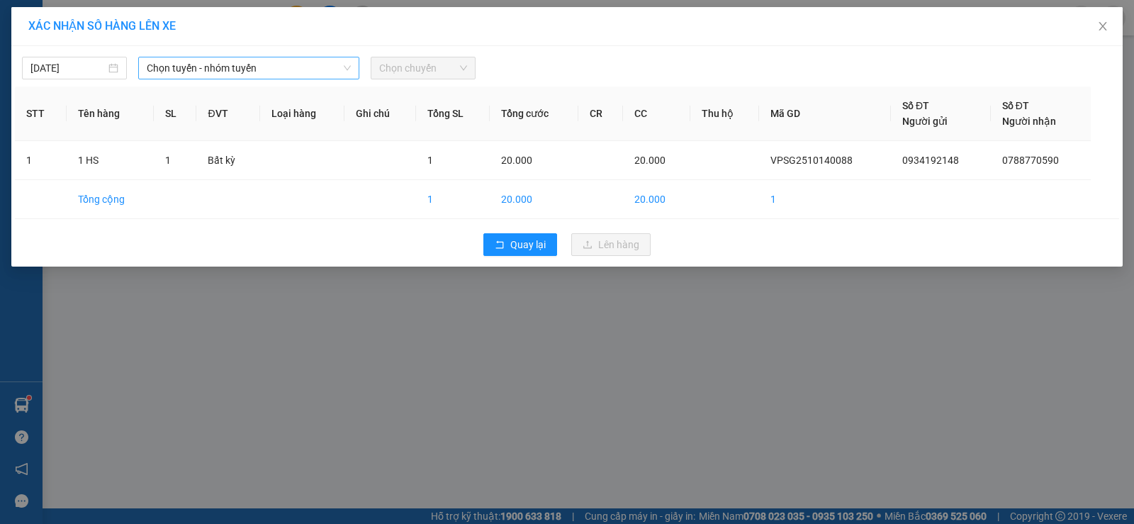
click at [235, 60] on span "Chọn tuyến - nhóm tuyến" at bounding box center [249, 67] width 204 height 21
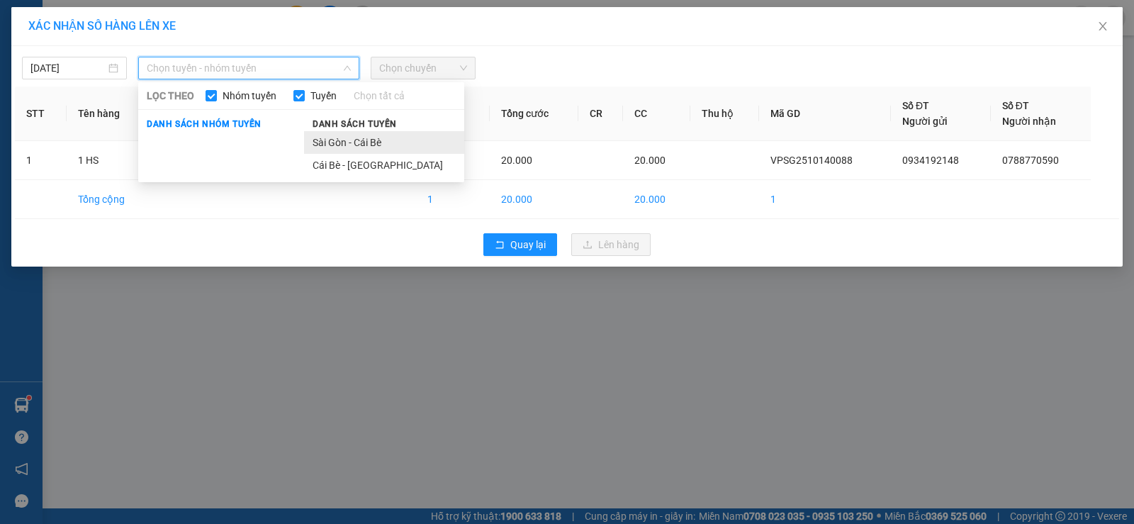
click at [330, 143] on li "Sài Gòn - Cái Bè" at bounding box center [384, 142] width 160 height 23
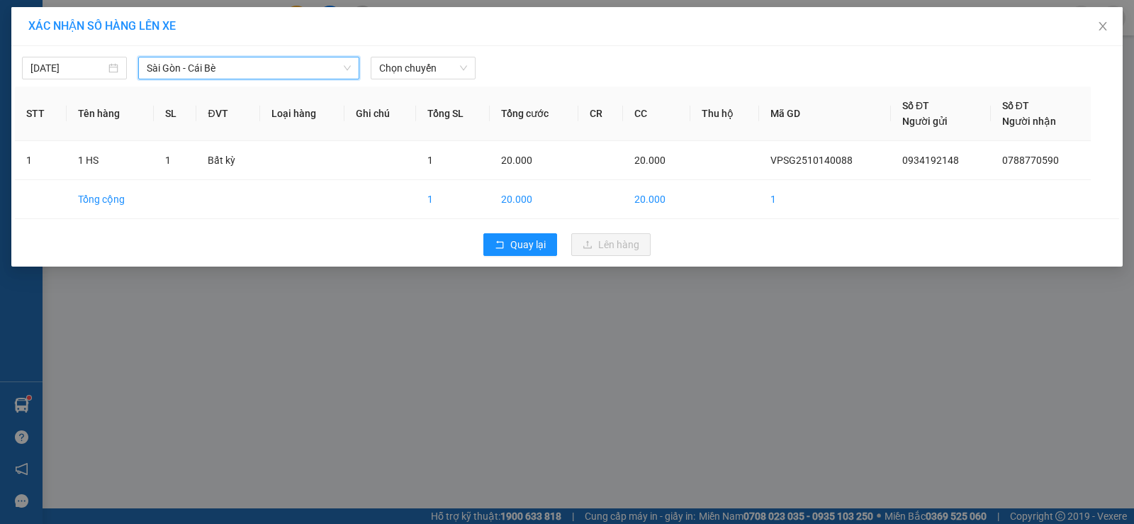
click at [410, 56] on div "[DATE] [GEOGRAPHIC_DATA] - Cái Bè [GEOGRAPHIC_DATA] - Cái Bè LỌC THEO Nhóm tuyế…" at bounding box center [567, 65] width 1105 height 30
click at [446, 62] on span "Chọn chuyến" at bounding box center [423, 67] width 88 height 21
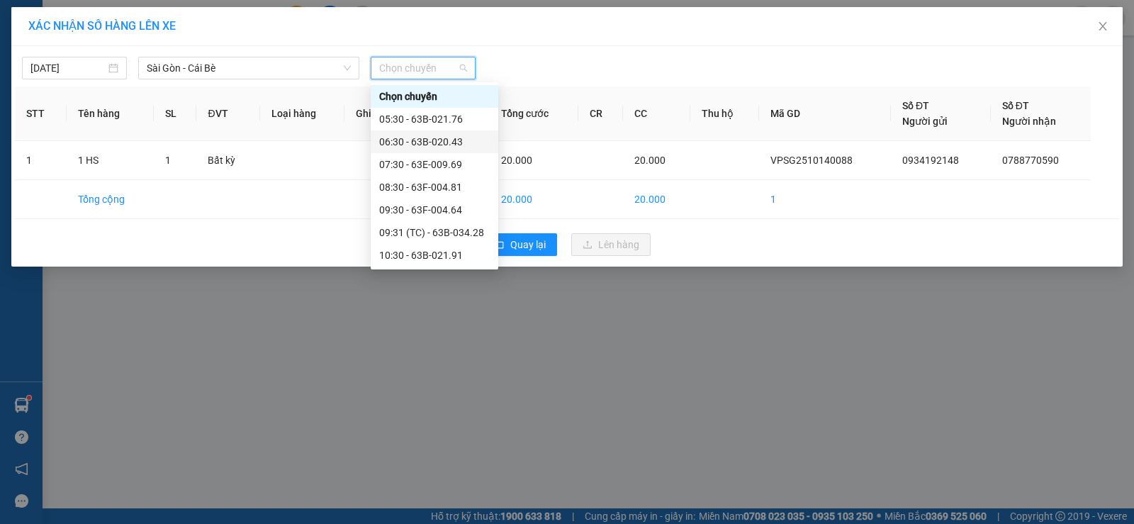
scroll to position [213, 0]
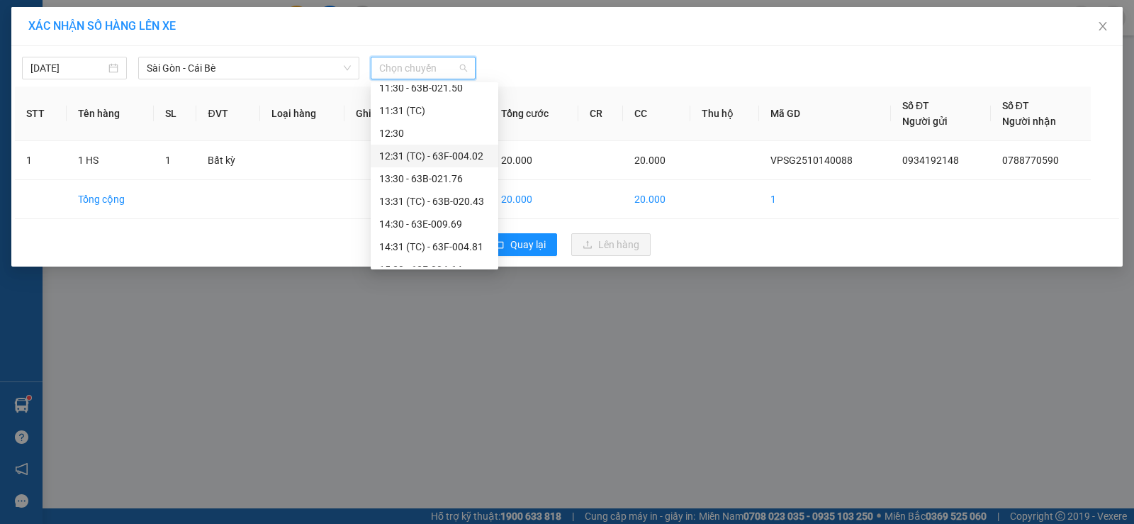
click at [429, 158] on div "12:31 (TC) - 63F-004.02" at bounding box center [434, 156] width 111 height 16
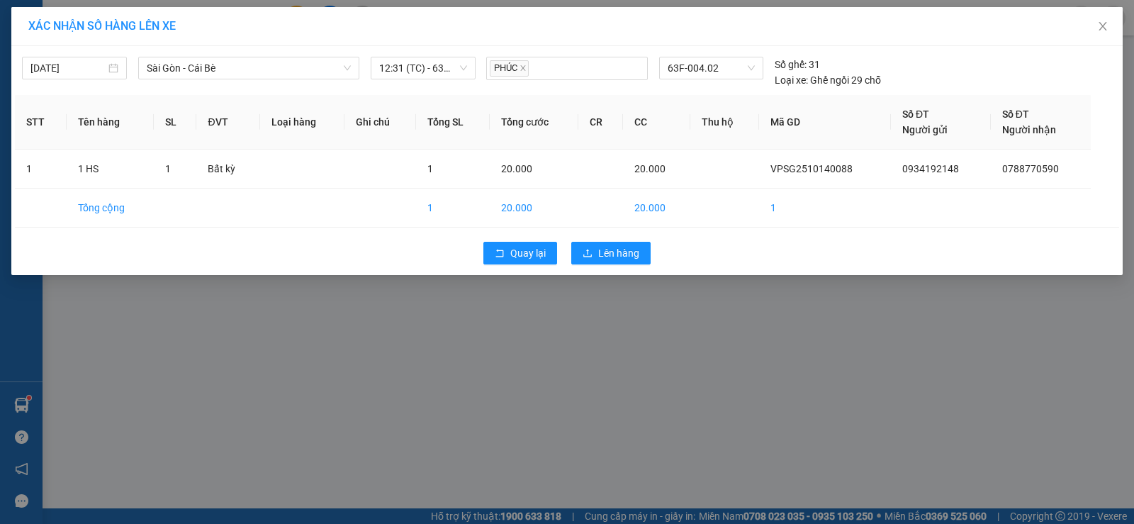
click at [564, 241] on div "Quay lại Lên hàng" at bounding box center [567, 253] width 1105 height 37
drag, startPoint x: 668, startPoint y: 244, endPoint x: 646, endPoint y: 245, distance: 22.0
click at [666, 245] on div "Quay lại Lên hàng" at bounding box center [567, 253] width 1105 height 37
click at [646, 245] on button "Lên hàng" at bounding box center [610, 253] width 79 height 23
click at [642, 245] on button "Lên hàng" at bounding box center [610, 253] width 79 height 23
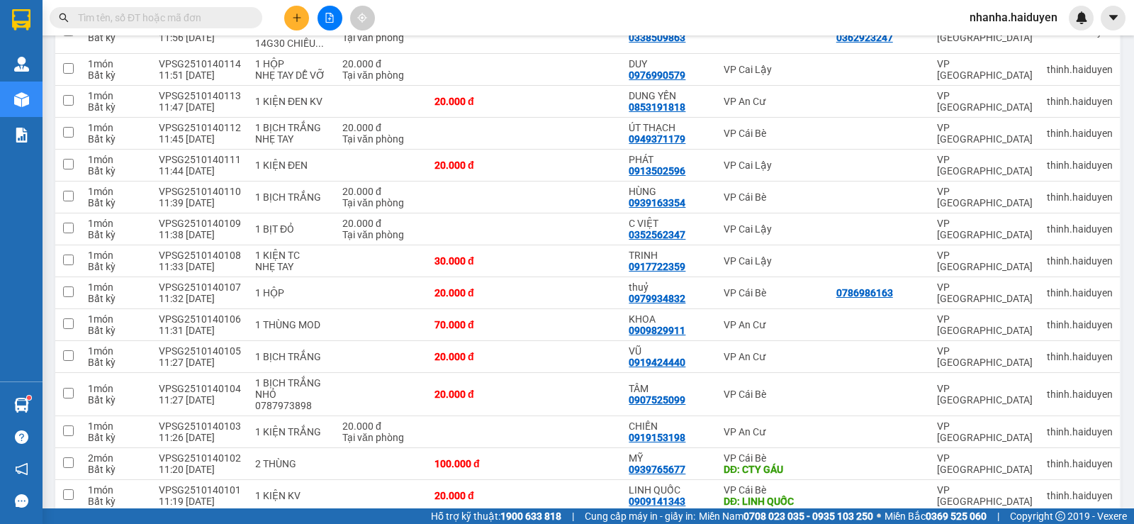
scroll to position [910, 0]
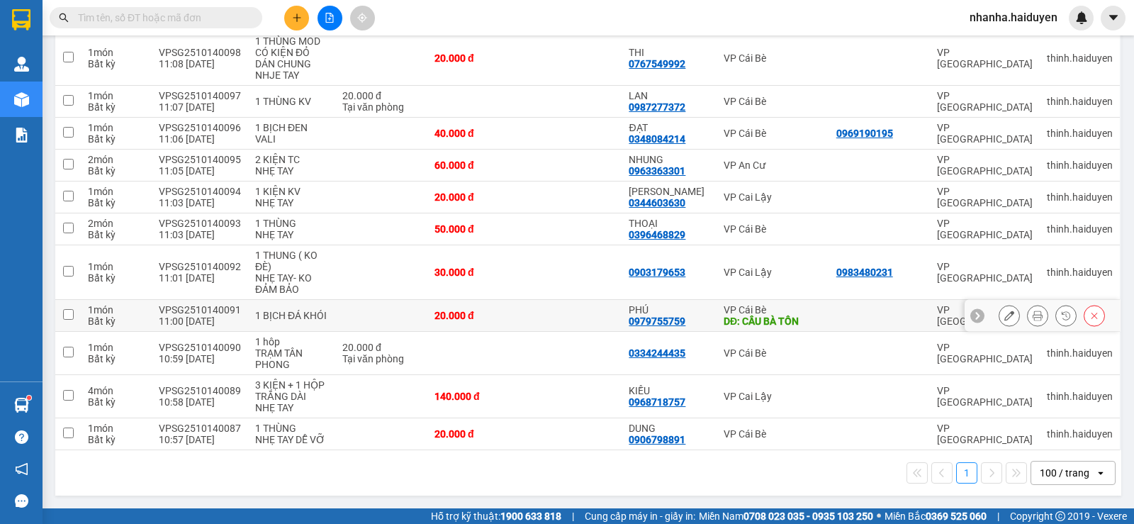
click at [725, 311] on div "VP Cái Bè" at bounding box center [773, 309] width 99 height 11
checkbox input "true"
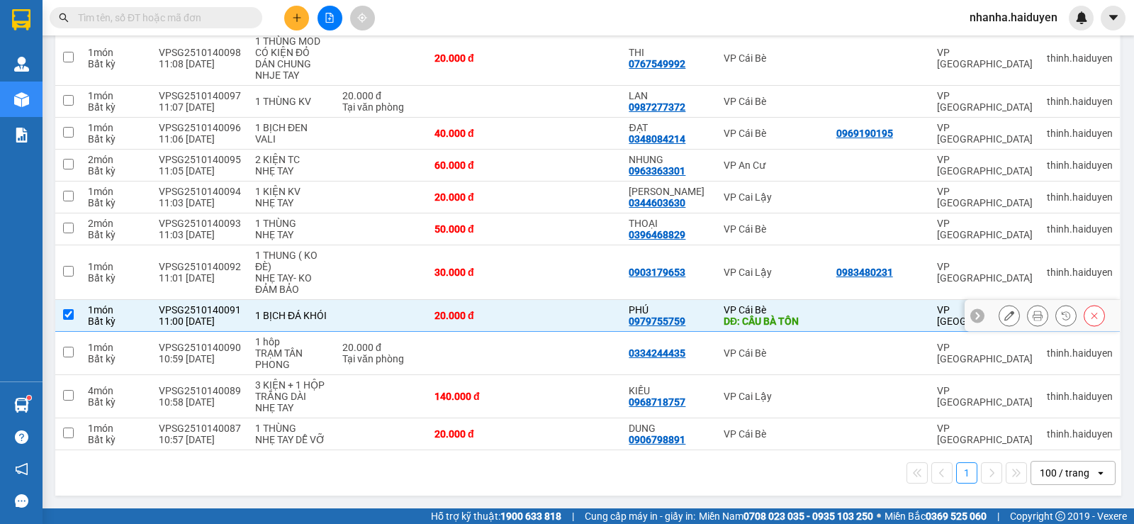
scroll to position [556, 0]
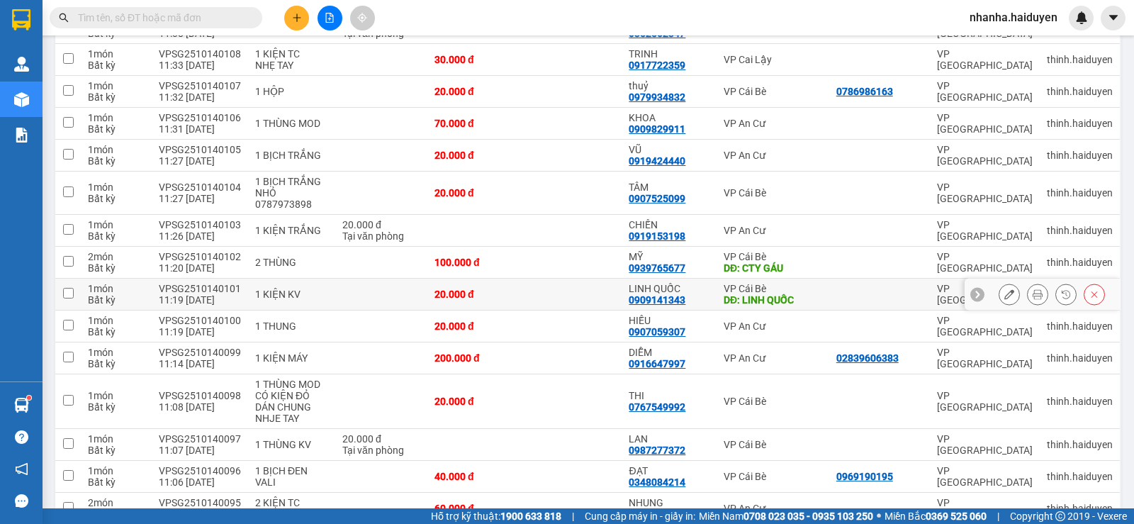
click at [768, 294] on div "VP Cái Bè" at bounding box center [773, 288] width 99 height 11
checkbox input "true"
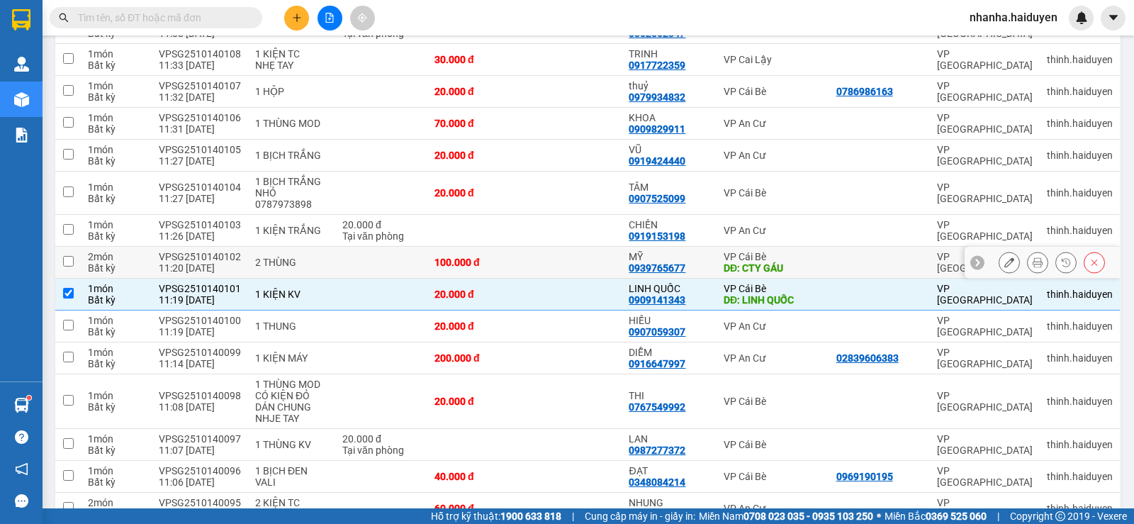
click at [771, 274] on div "DĐ: CTY GÁU" at bounding box center [773, 267] width 99 height 11
checkbox input "true"
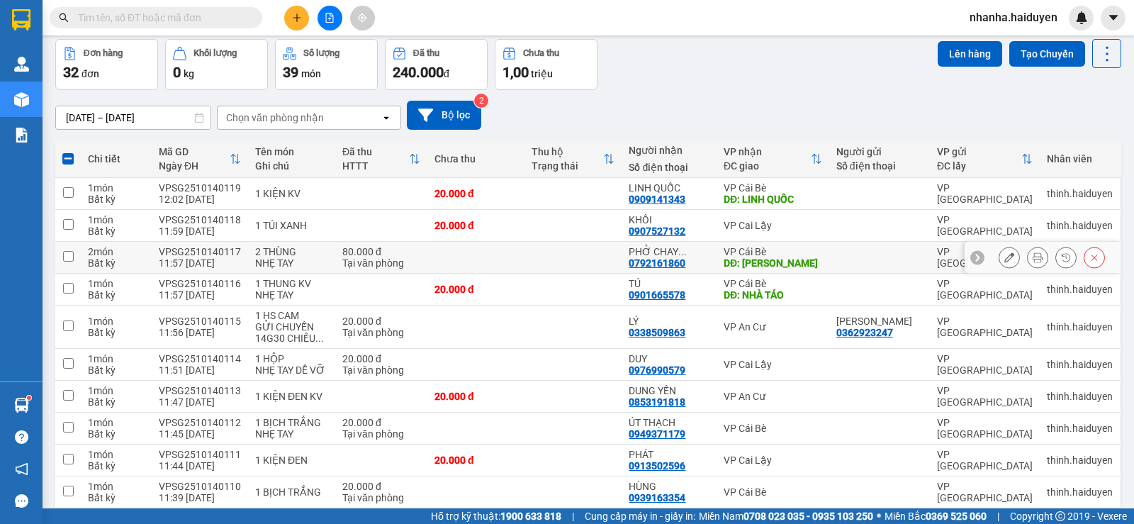
scroll to position [0, 0]
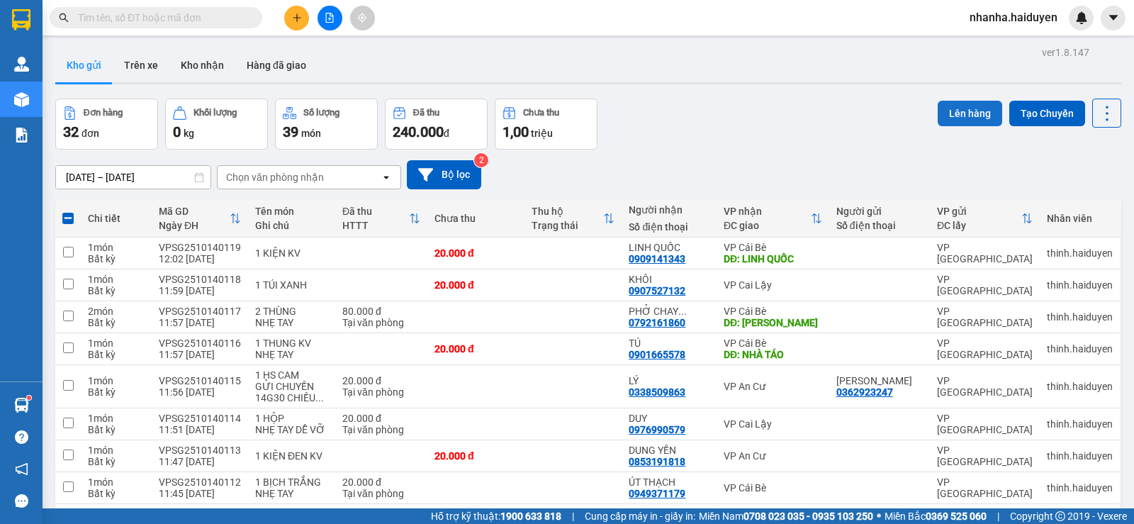
click at [940, 115] on button "Lên hàng" at bounding box center [970, 114] width 65 height 26
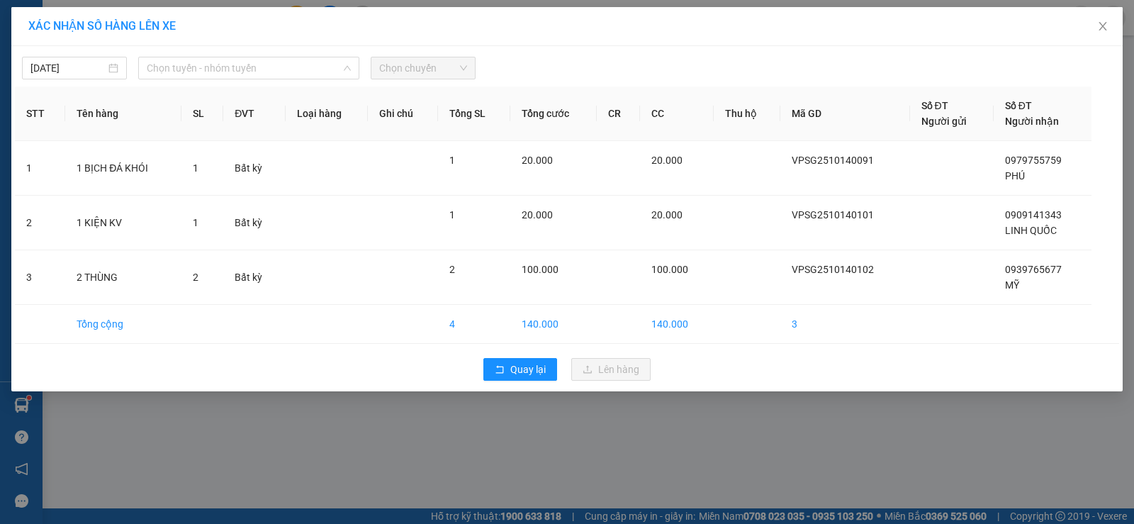
drag, startPoint x: 250, startPoint y: 61, endPoint x: 255, endPoint y: 82, distance: 21.2
click at [250, 62] on span "Chọn tuyến - nhóm tuyến" at bounding box center [249, 67] width 204 height 21
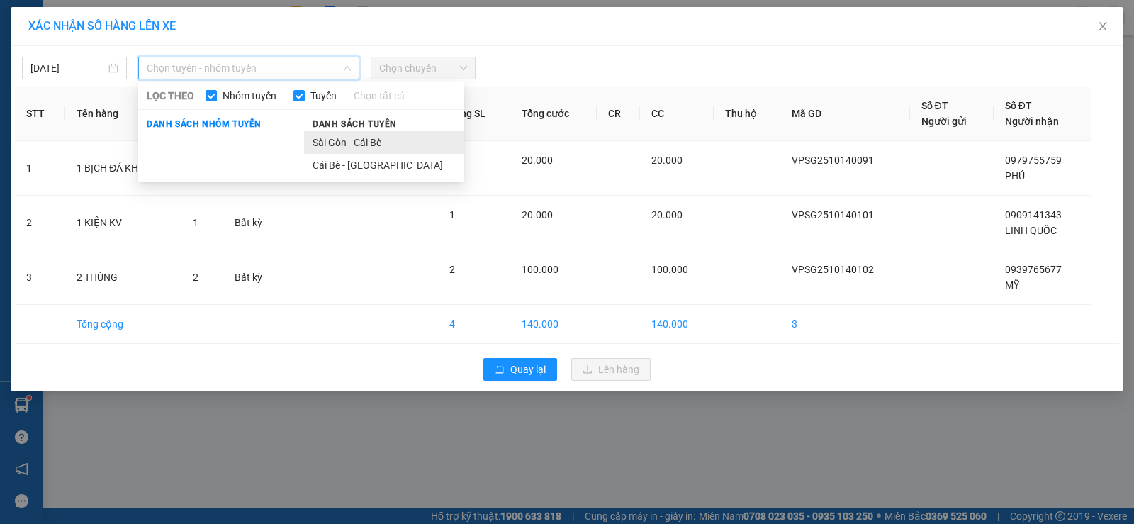
drag, startPoint x: 345, startPoint y: 137, endPoint x: 403, endPoint y: 67, distance: 90.6
click at [345, 136] on li "Sài Gòn - Cái Bè" at bounding box center [384, 142] width 160 height 23
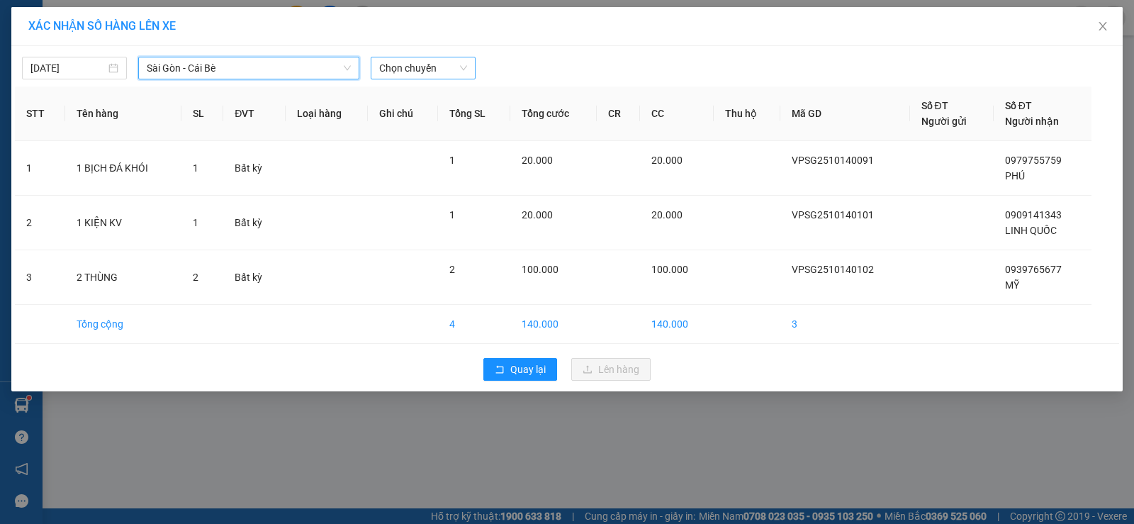
click at [404, 65] on span "Chọn chuyến" at bounding box center [423, 67] width 88 height 21
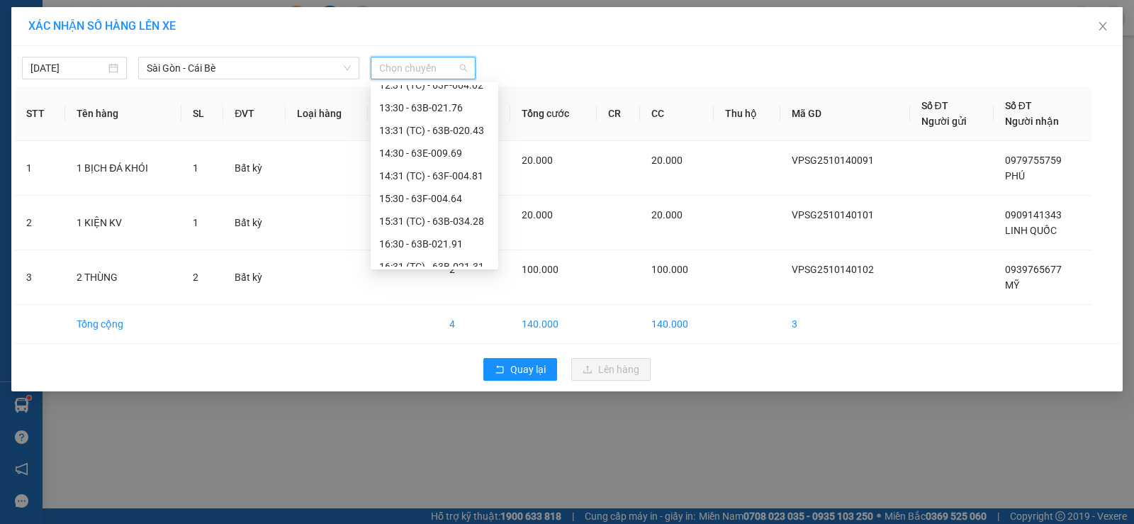
scroll to position [213, 0]
click at [420, 137] on div "12:30" at bounding box center [434, 133] width 111 height 16
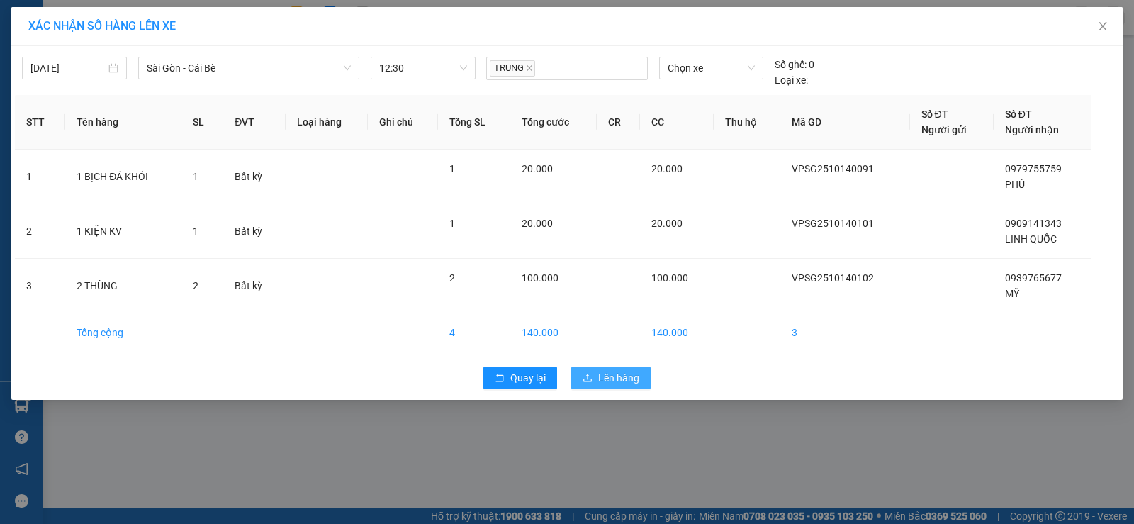
click at [632, 383] on span "Lên hàng" at bounding box center [618, 378] width 41 height 16
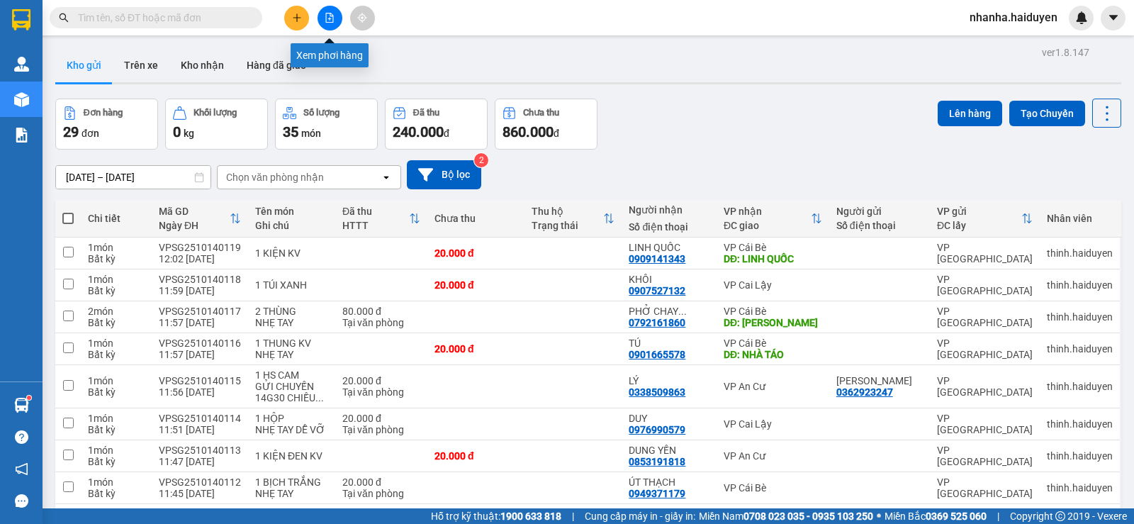
click at [325, 16] on icon "file-add" at bounding box center [330, 18] width 10 height 10
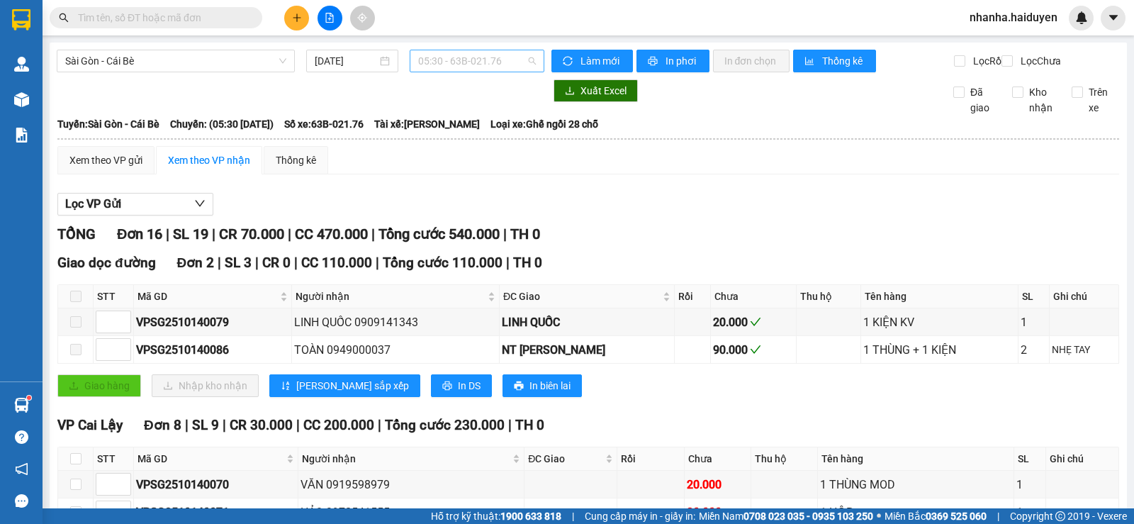
click at [459, 60] on span "05:30 - 63B-021.76" at bounding box center [476, 60] width 117 height 21
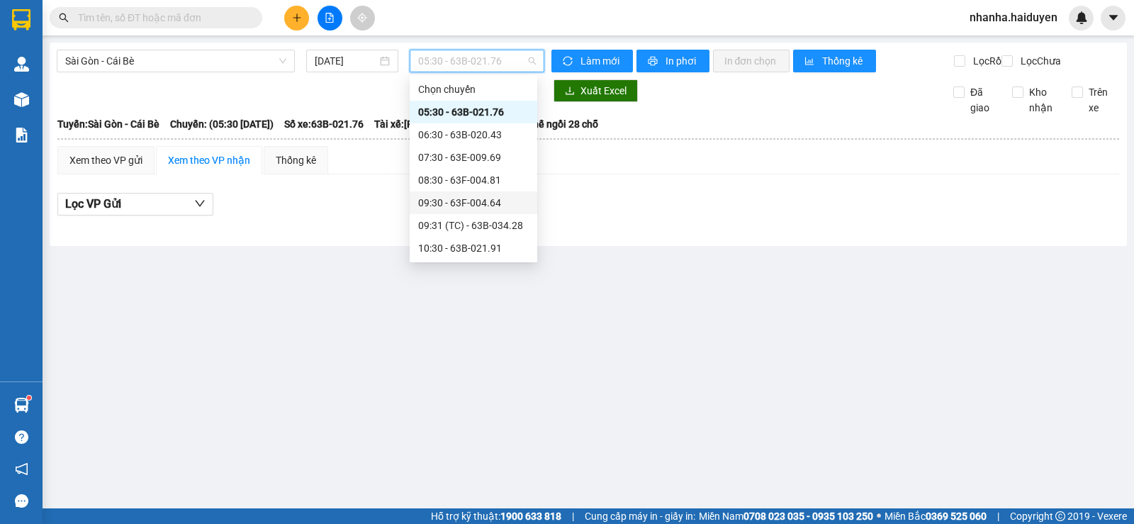
scroll to position [142, 0]
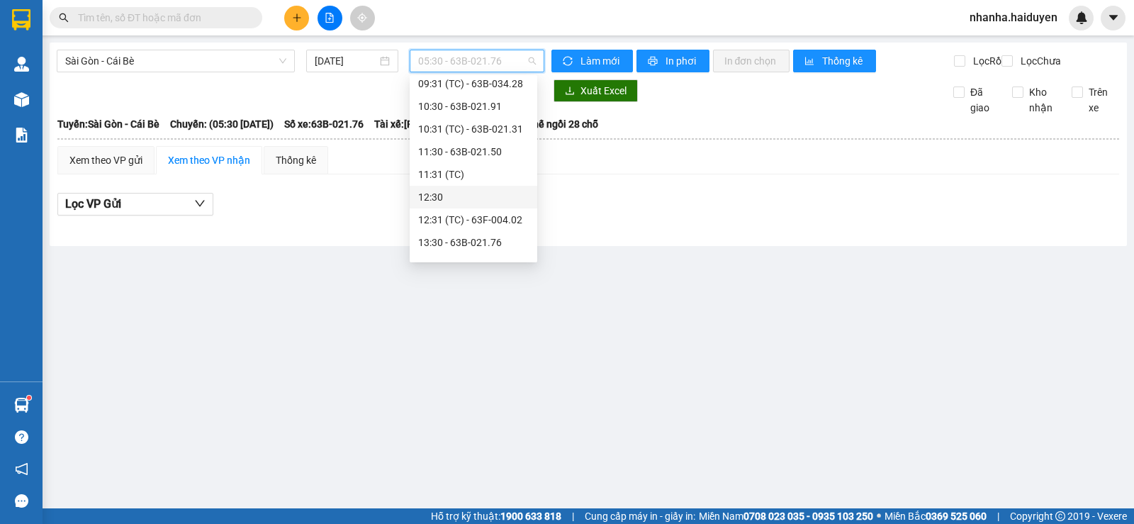
click at [480, 207] on div "12:30" at bounding box center [474, 197] width 128 height 23
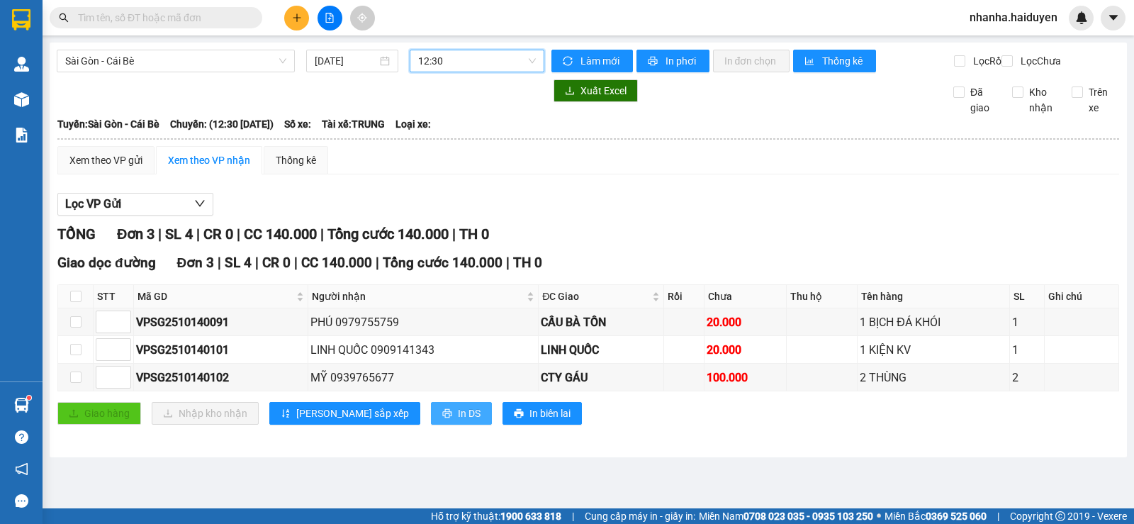
click at [458, 421] on span "In DS" at bounding box center [469, 414] width 23 height 16
click at [498, 216] on div "Lọc VP Gửi" at bounding box center [588, 204] width 1062 height 23
click at [81, 302] on input "checkbox" at bounding box center [75, 296] width 11 height 11
checkbox input "true"
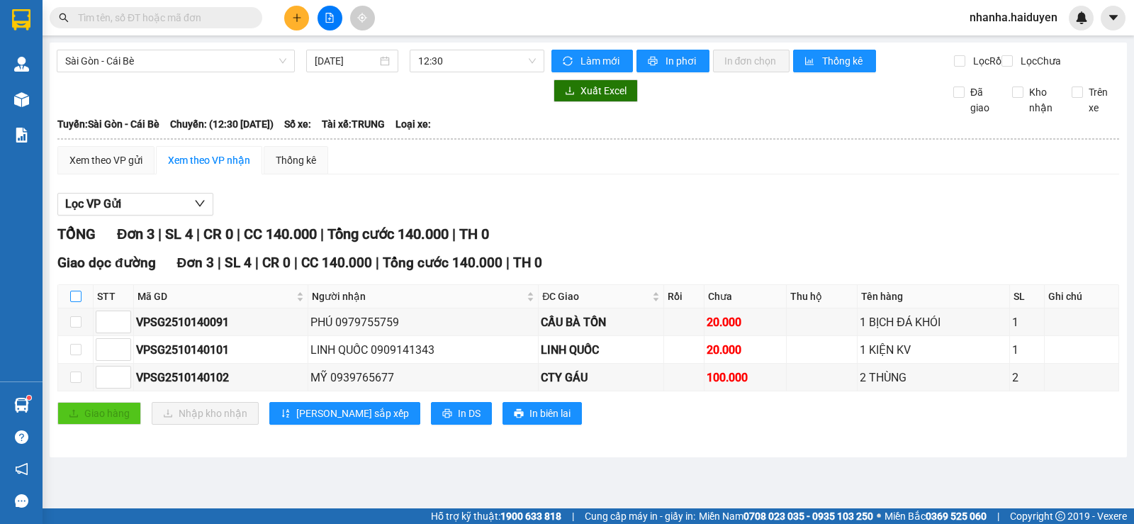
checkbox input "true"
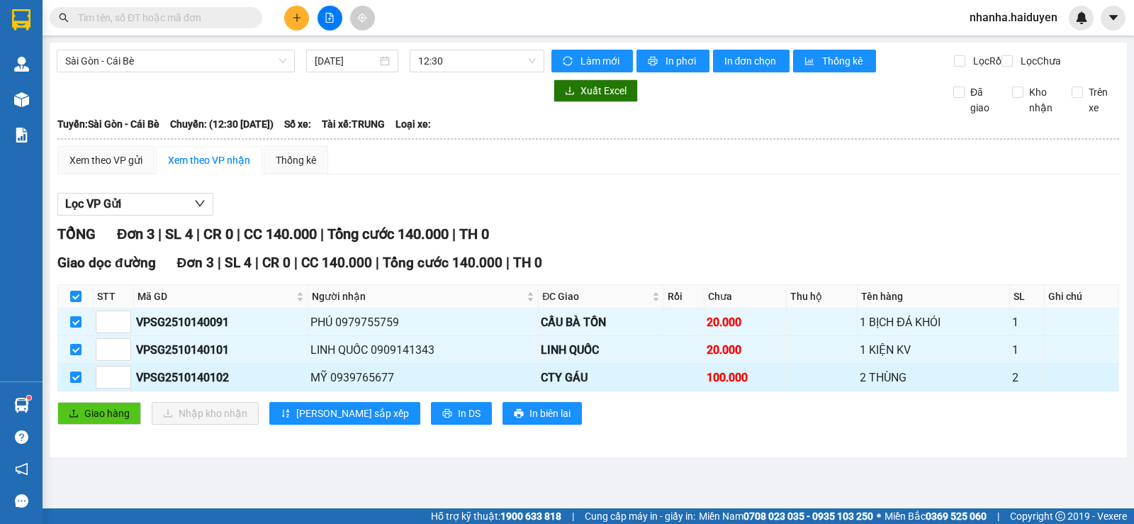
click at [87, 391] on td at bounding box center [75, 378] width 35 height 28
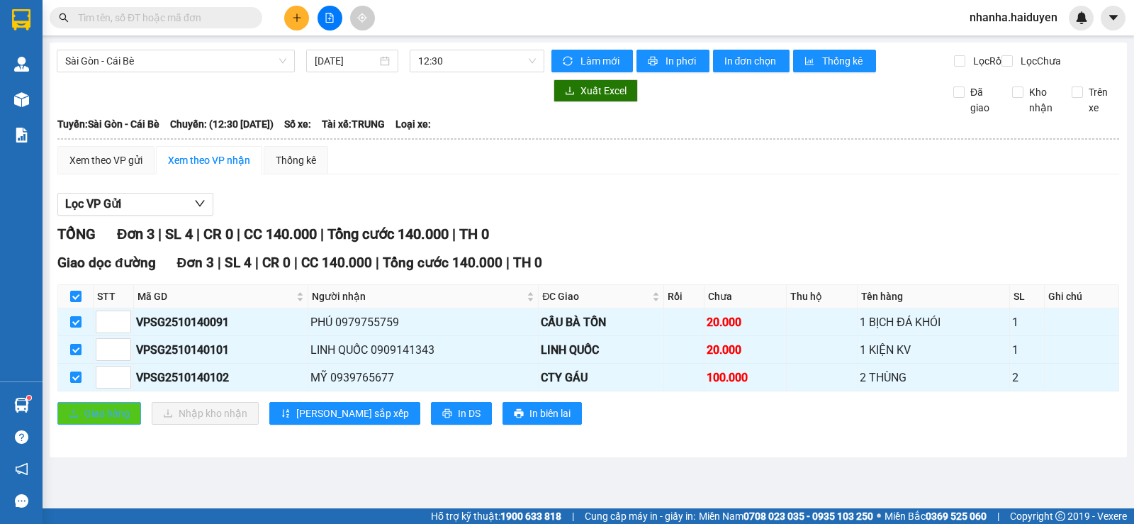
click at [111, 421] on span "Giao hàng" at bounding box center [106, 414] width 45 height 16
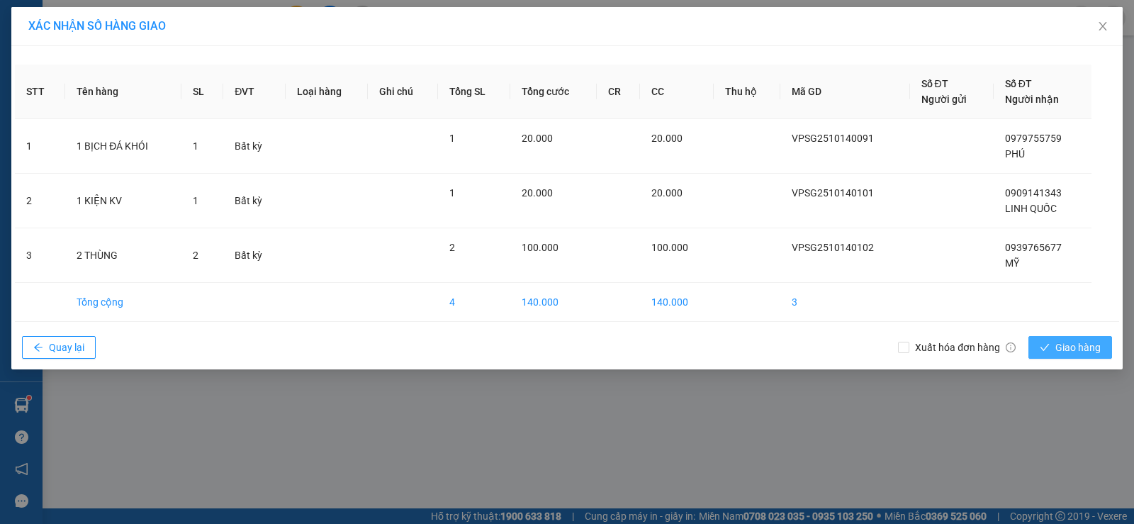
click at [1042, 347] on icon "check" at bounding box center [1045, 347] width 9 height 7
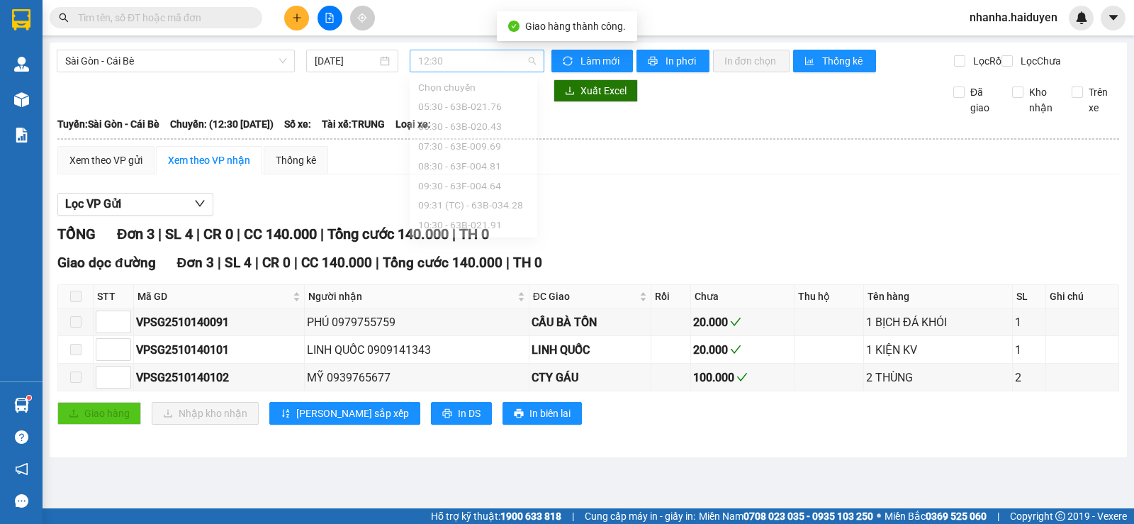
click at [468, 58] on span "12:30" at bounding box center [476, 60] width 117 height 21
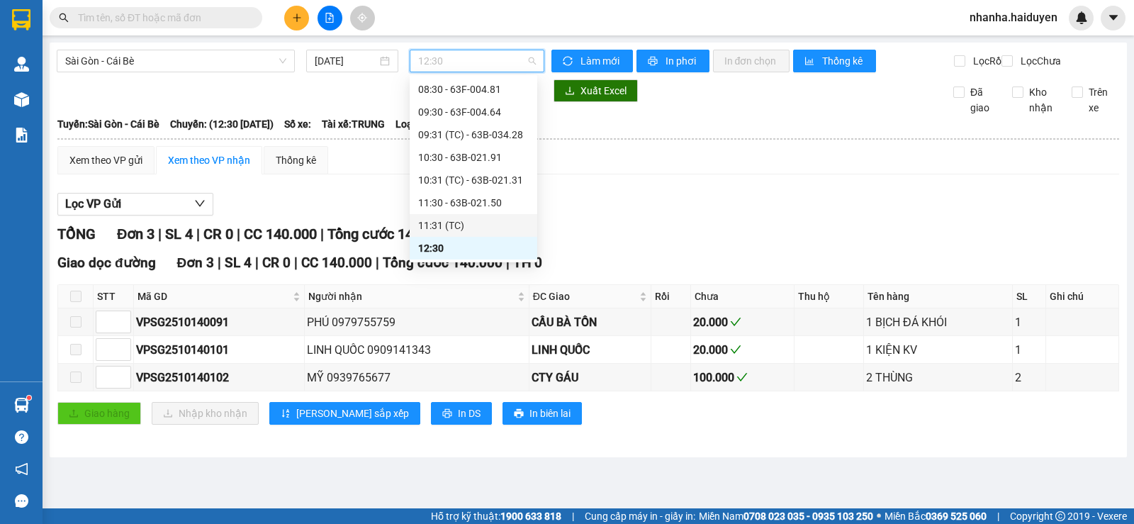
scroll to position [162, 0]
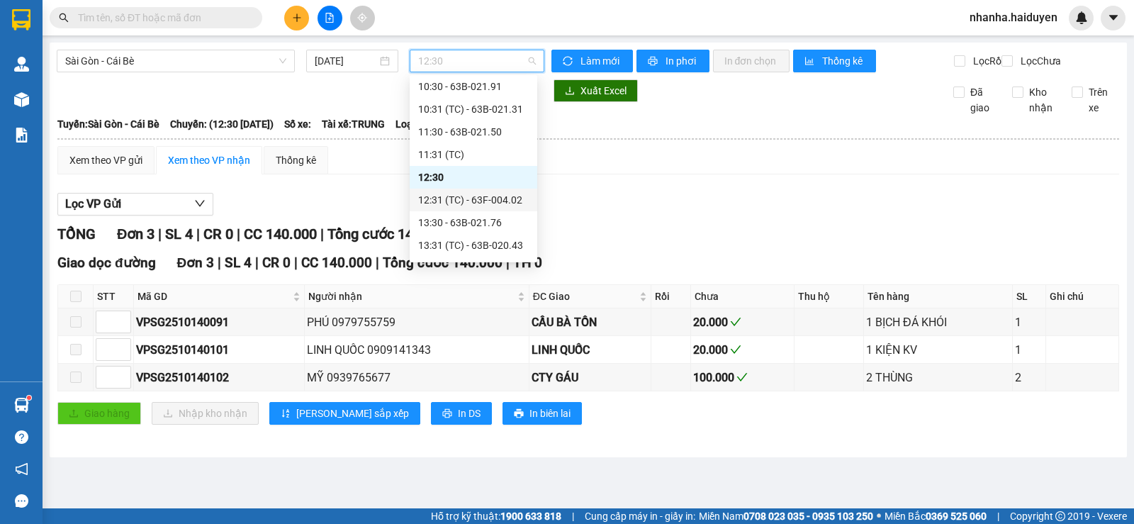
click at [477, 190] on div "12:31 (TC) - 63F-004.02" at bounding box center [474, 200] width 128 height 23
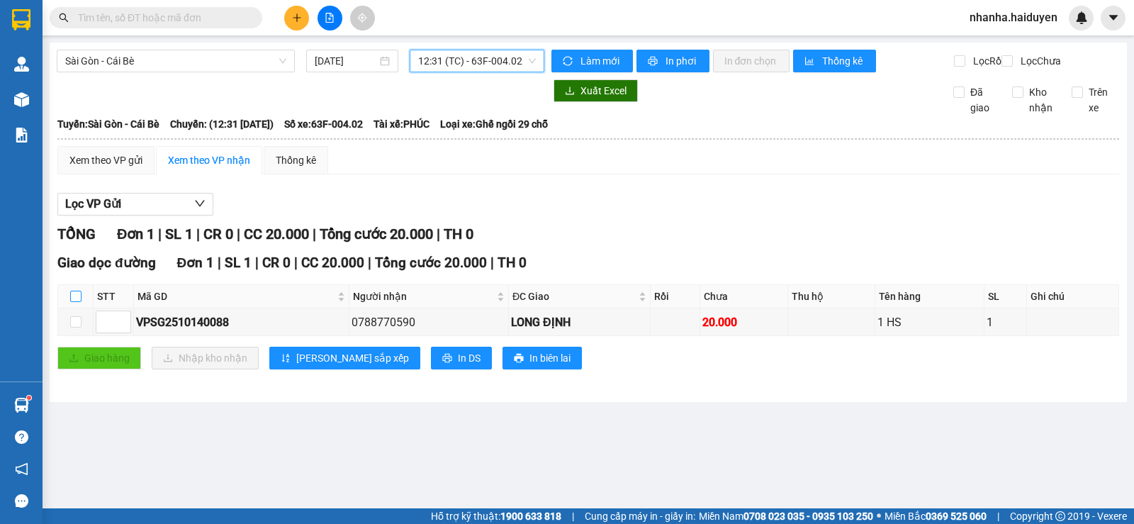
click at [74, 302] on input "checkbox" at bounding box center [75, 296] width 11 height 11
checkbox input "true"
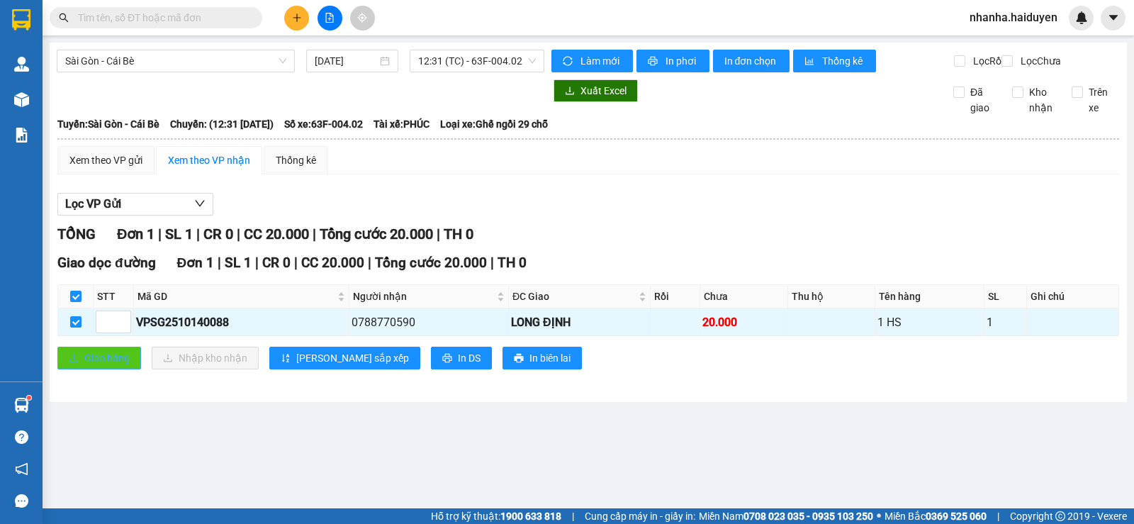
click at [83, 369] on button "Giao hàng" at bounding box center [99, 358] width 84 height 23
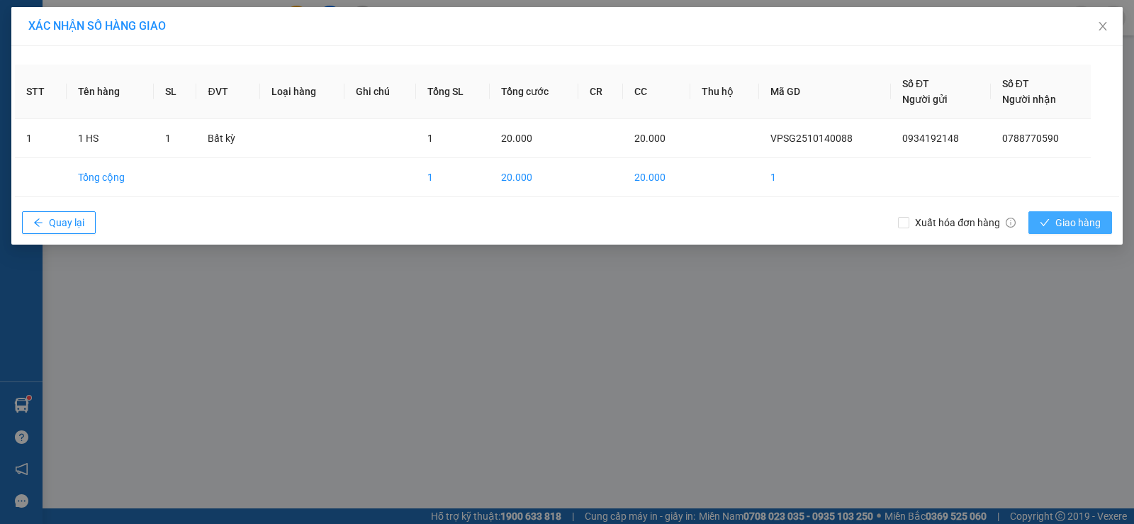
click at [1046, 220] on icon "check" at bounding box center [1045, 223] width 10 height 10
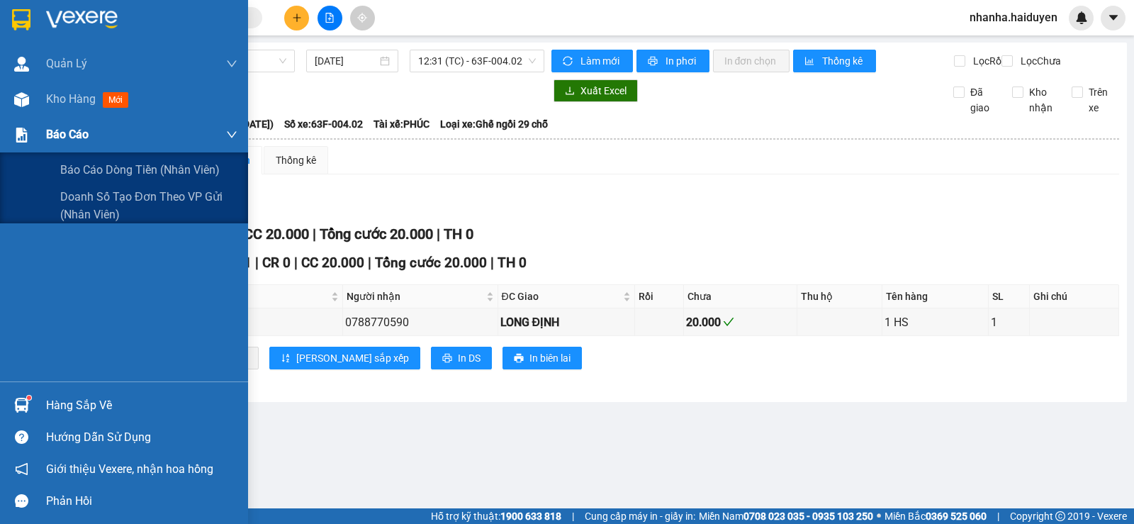
click at [17, 133] on img at bounding box center [21, 135] width 15 height 15
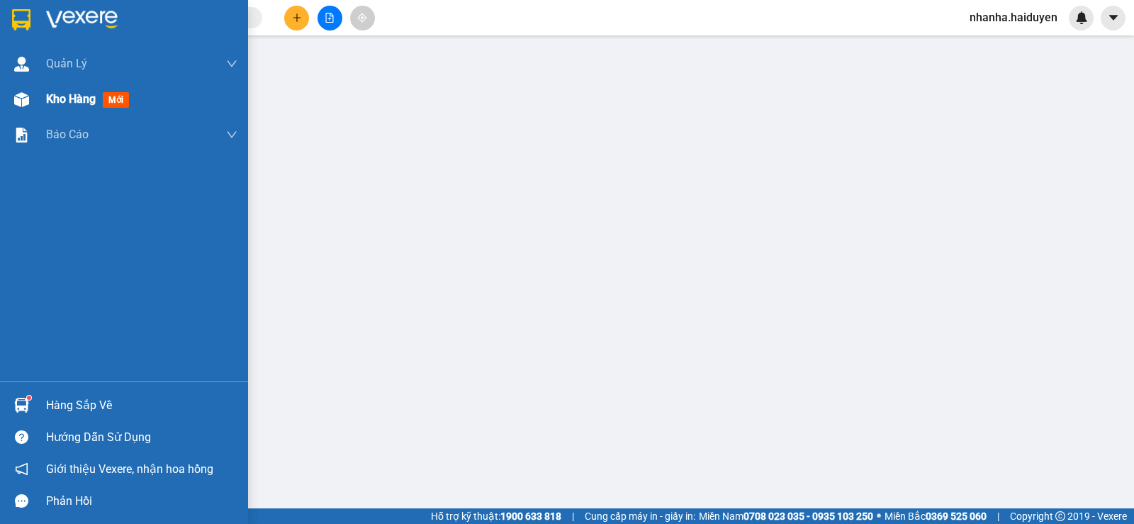
click at [29, 101] on div at bounding box center [21, 99] width 25 height 25
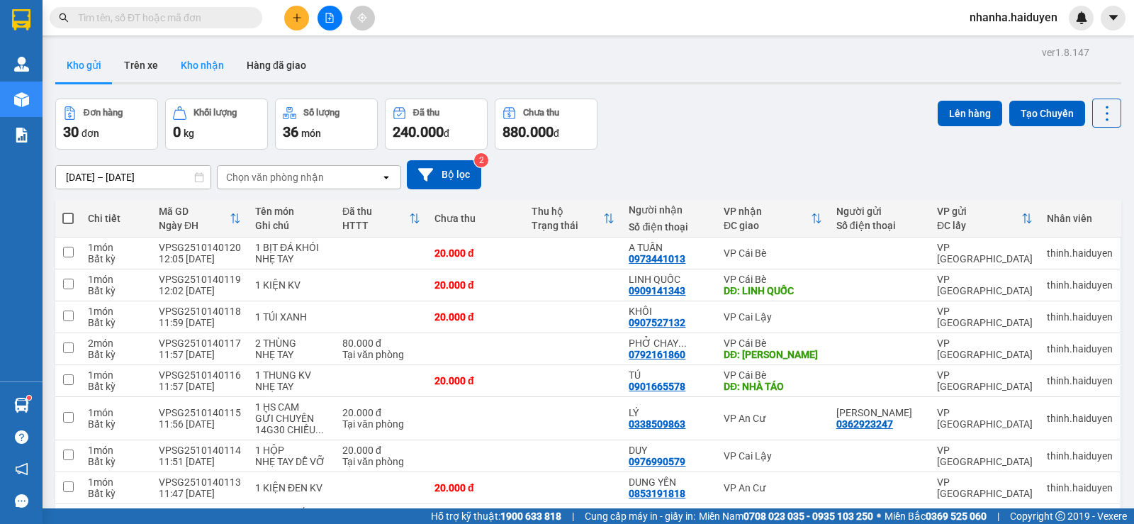
click at [180, 66] on button "Kho nhận" at bounding box center [202, 65] width 66 height 34
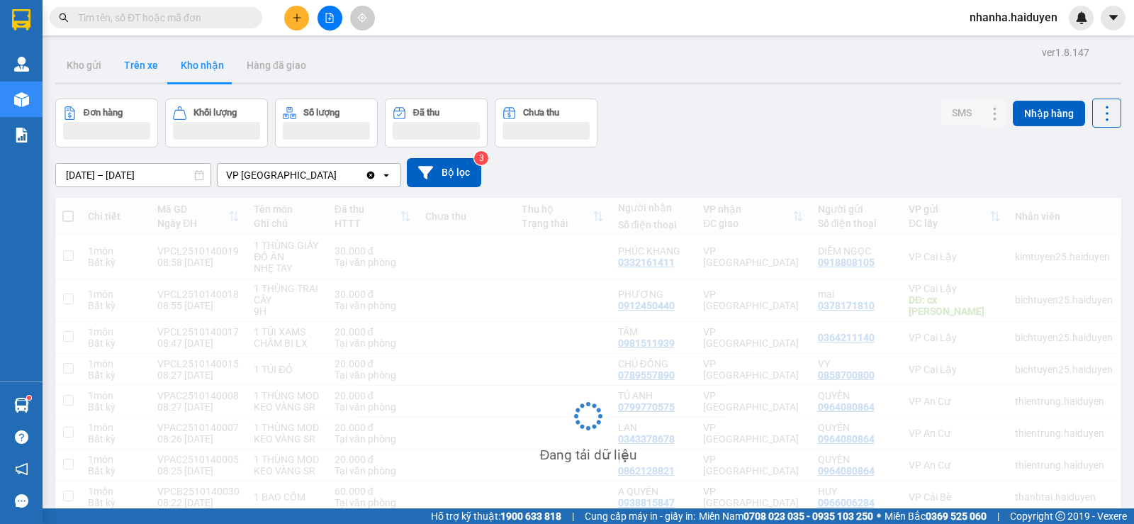
click at [145, 65] on button "Trên xe" at bounding box center [141, 65] width 57 height 34
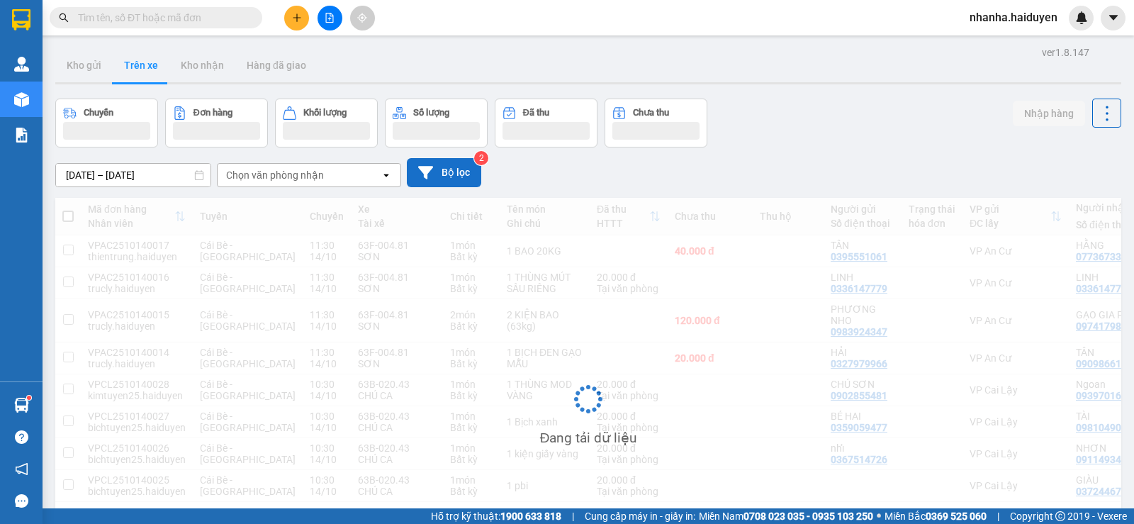
click at [445, 179] on button "Bộ lọc" at bounding box center [444, 172] width 74 height 29
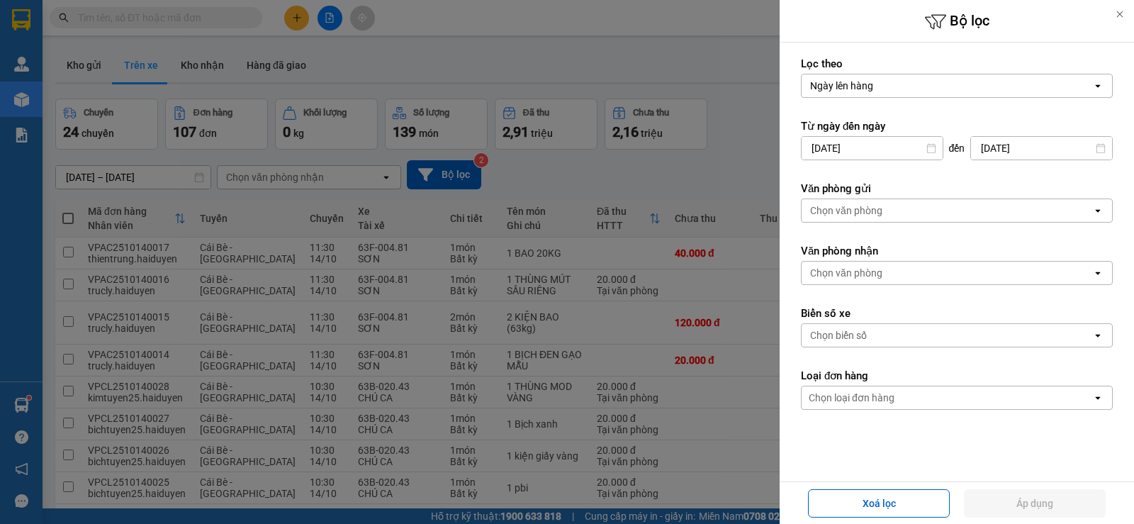
click at [891, 203] on div "Chọn văn phòng" at bounding box center [947, 210] width 291 height 23
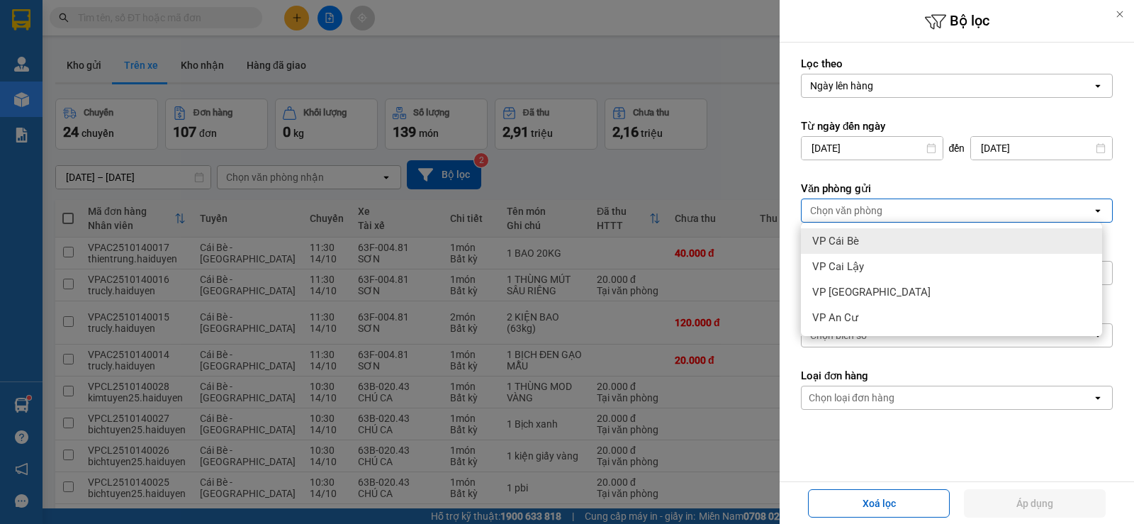
click at [891, 205] on div "Chọn văn phòng" at bounding box center [947, 210] width 291 height 23
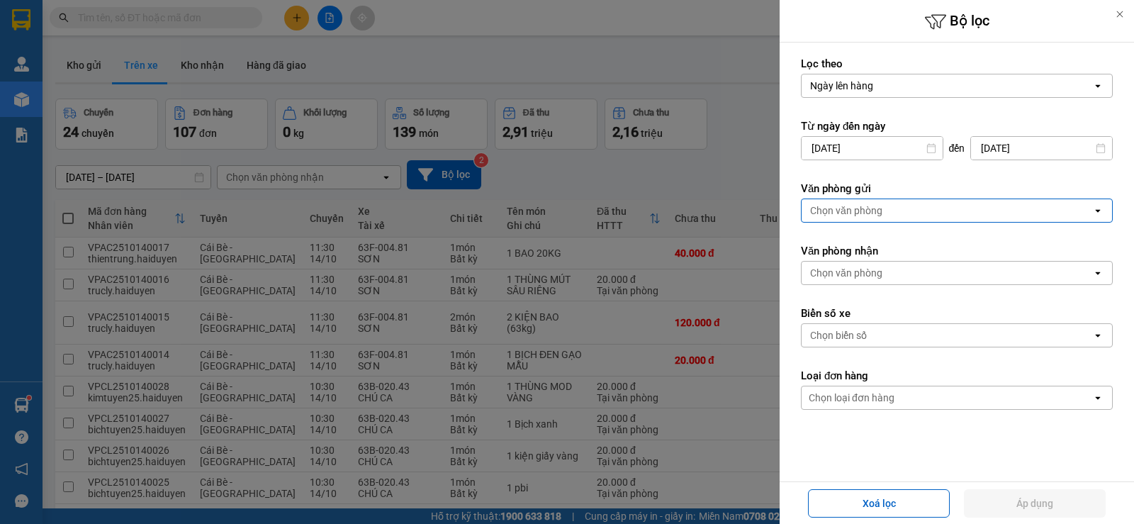
click at [891, 205] on div "Chọn văn phòng" at bounding box center [947, 210] width 291 height 23
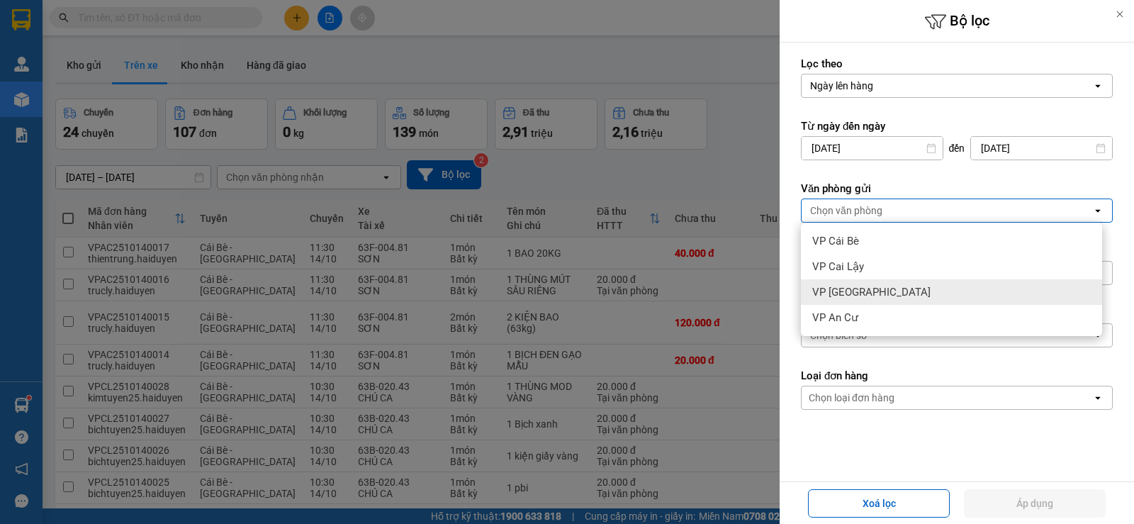
click at [868, 289] on div "VP [GEOGRAPHIC_DATA]" at bounding box center [951, 292] width 301 height 26
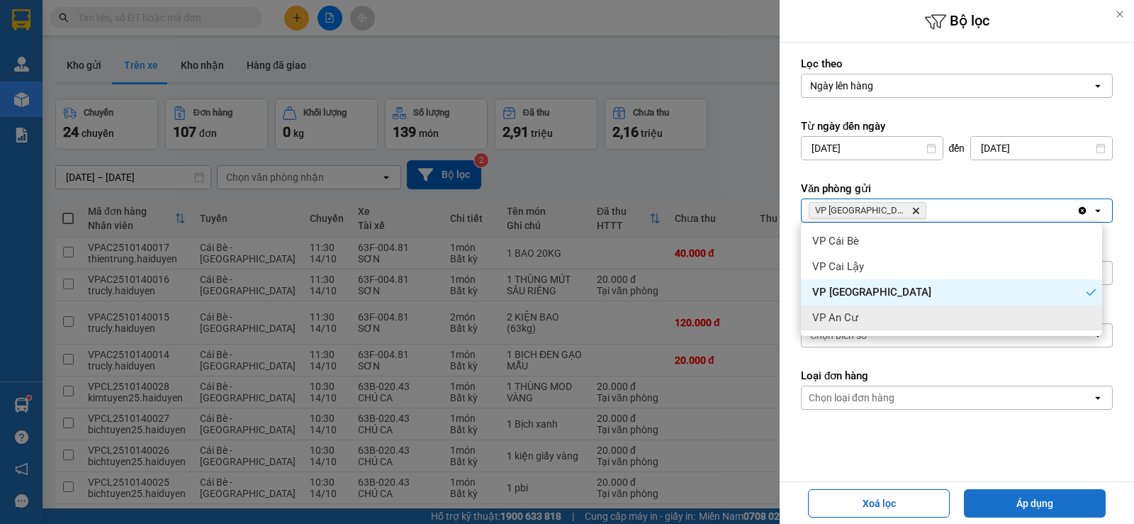
click at [1018, 506] on button "Áp dụng" at bounding box center [1035, 503] width 142 height 28
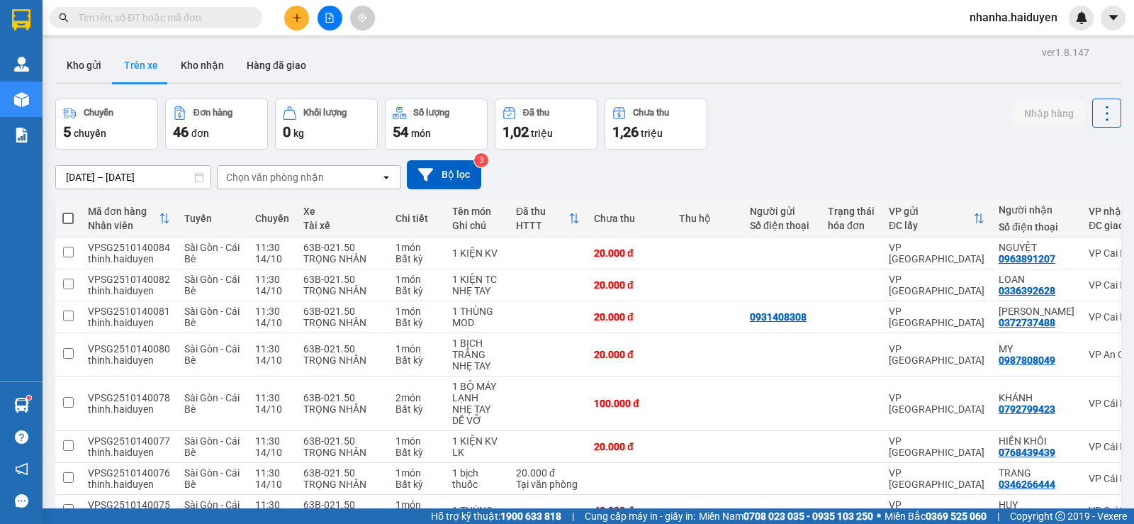
scroll to position [180, 0]
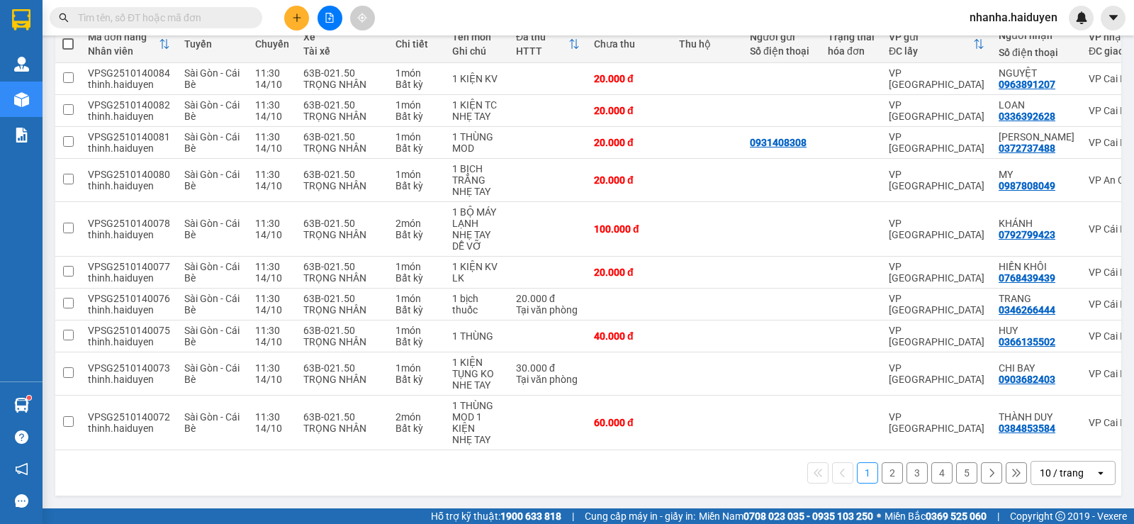
drag, startPoint x: 1051, startPoint y: 473, endPoint x: 1044, endPoint y: 462, distance: 13.8
click at [1051, 473] on div "10 / trang" at bounding box center [1062, 473] width 44 height 14
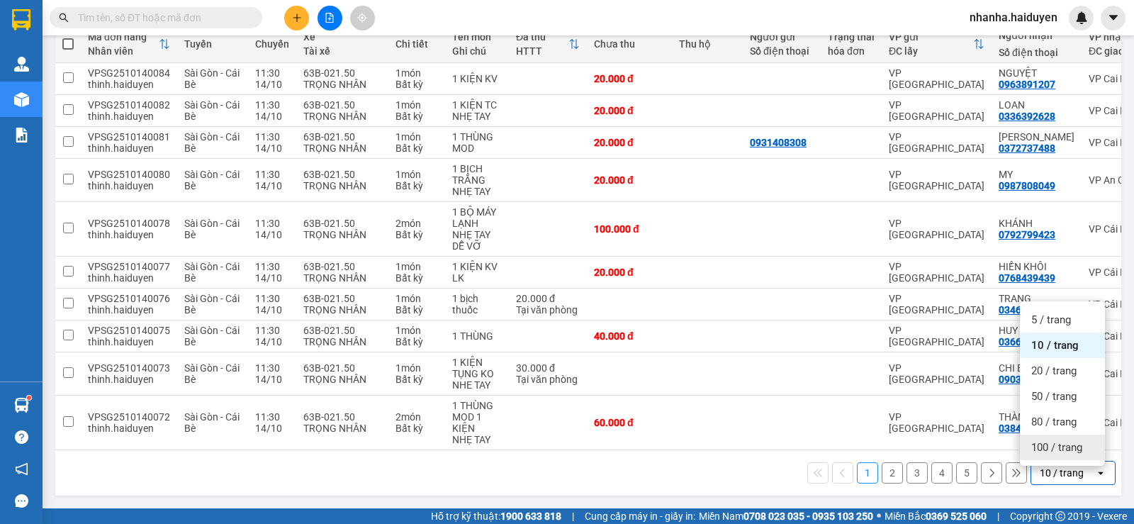
click at [1054, 440] on span "100 / trang" at bounding box center [1057, 447] width 51 height 14
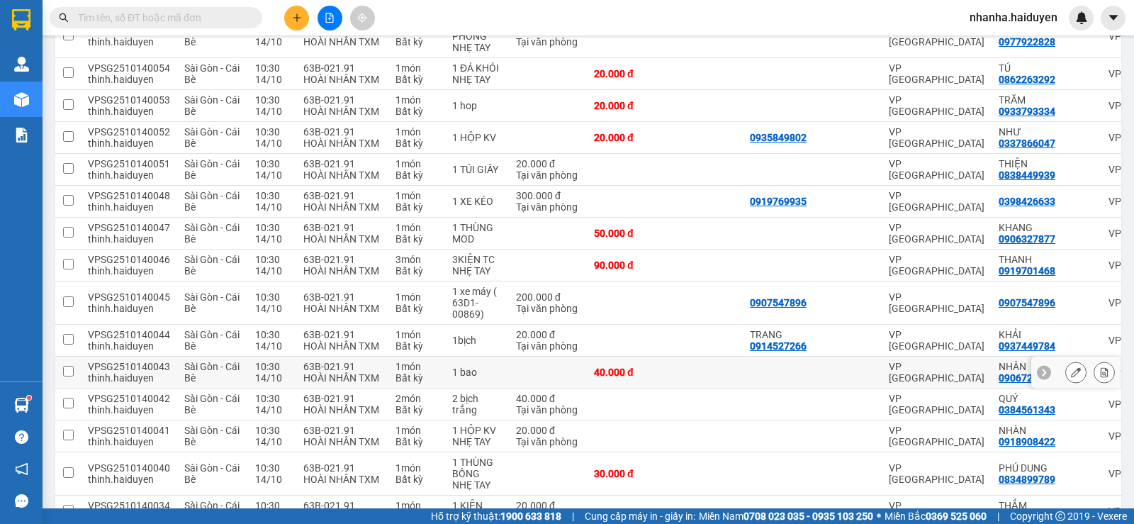
scroll to position [1431, 0]
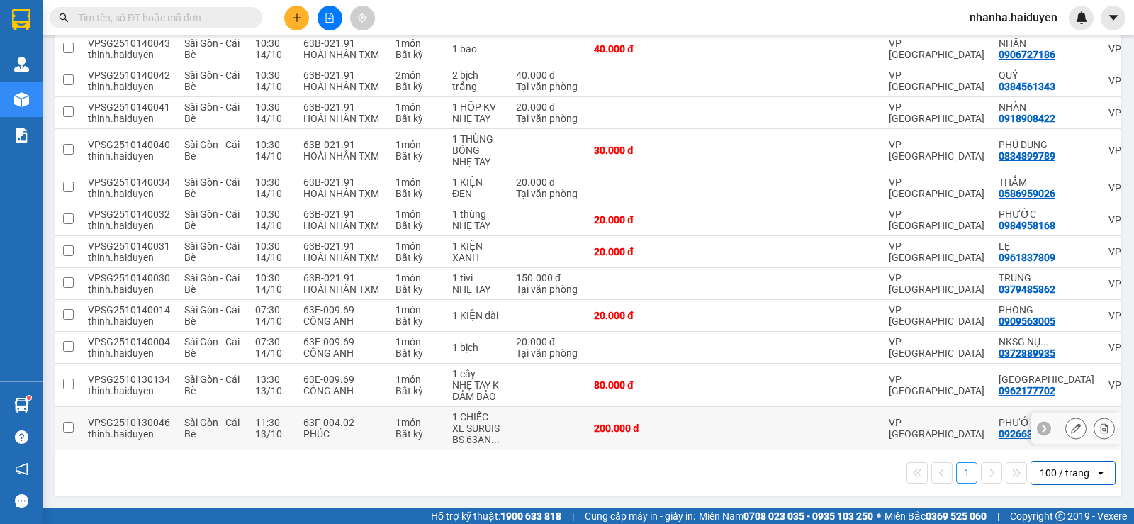
click at [776, 442] on td at bounding box center [782, 428] width 78 height 43
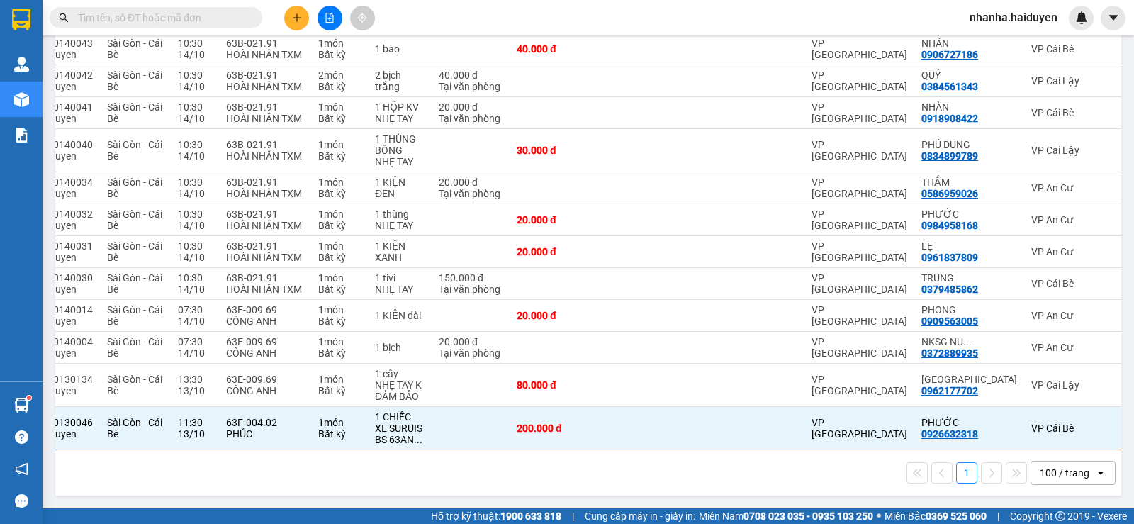
scroll to position [0, 107]
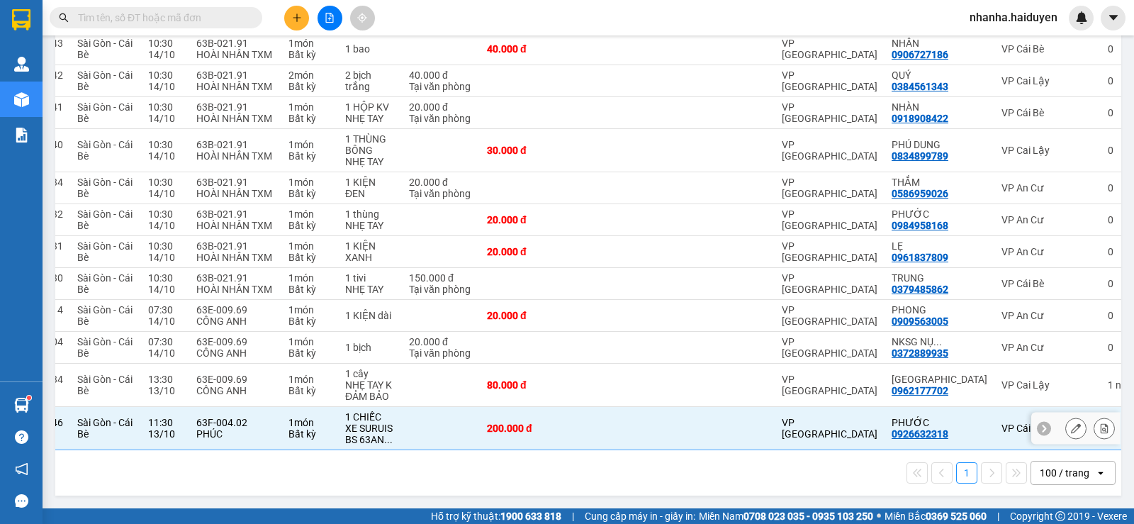
drag, startPoint x: 742, startPoint y: 430, endPoint x: 745, endPoint y: 418, distance: 11.9
click at [742, 430] on td at bounding box center [744, 428] width 61 height 43
checkbox input "false"
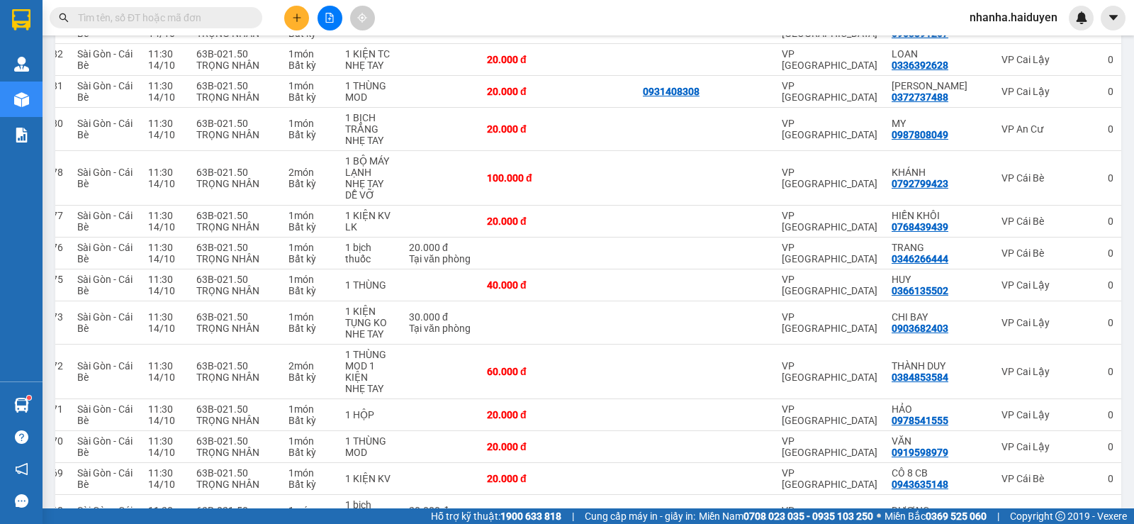
scroll to position [0, 0]
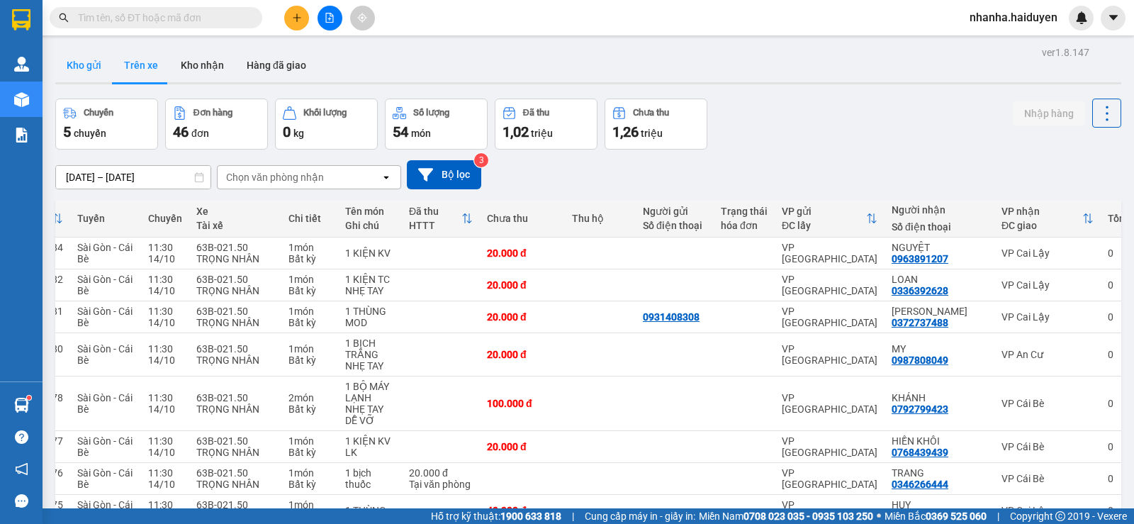
click at [88, 55] on button "Kho gửi" at bounding box center [83, 65] width 57 height 34
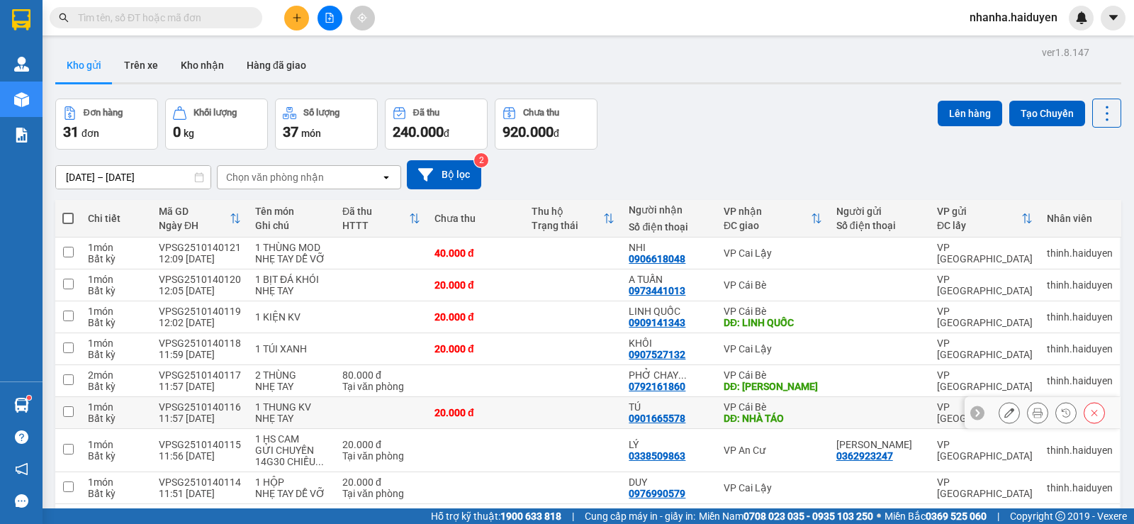
click at [562, 415] on td at bounding box center [573, 413] width 97 height 32
checkbox input "true"
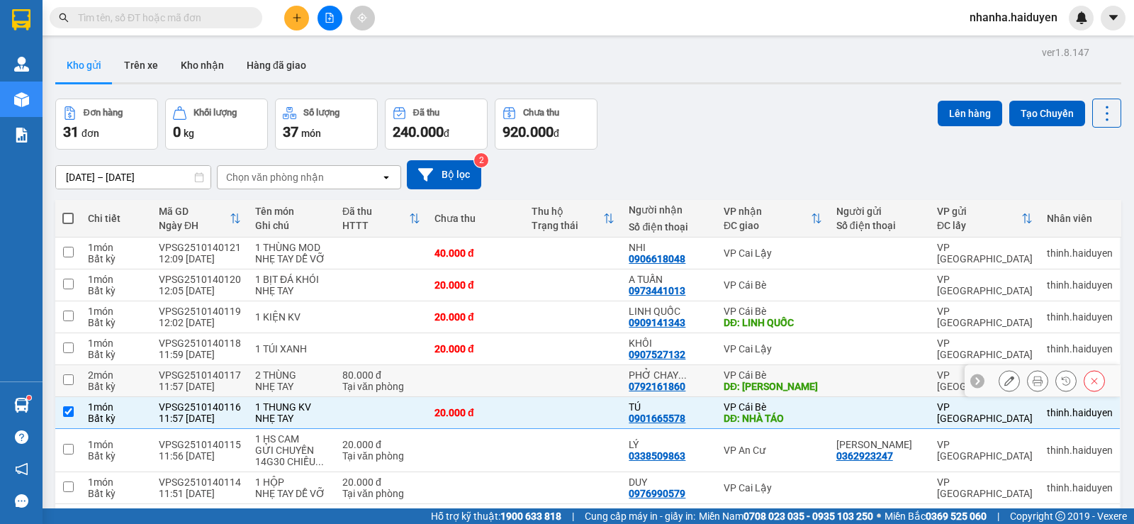
click at [562, 375] on td at bounding box center [573, 381] width 97 height 32
checkbox input "true"
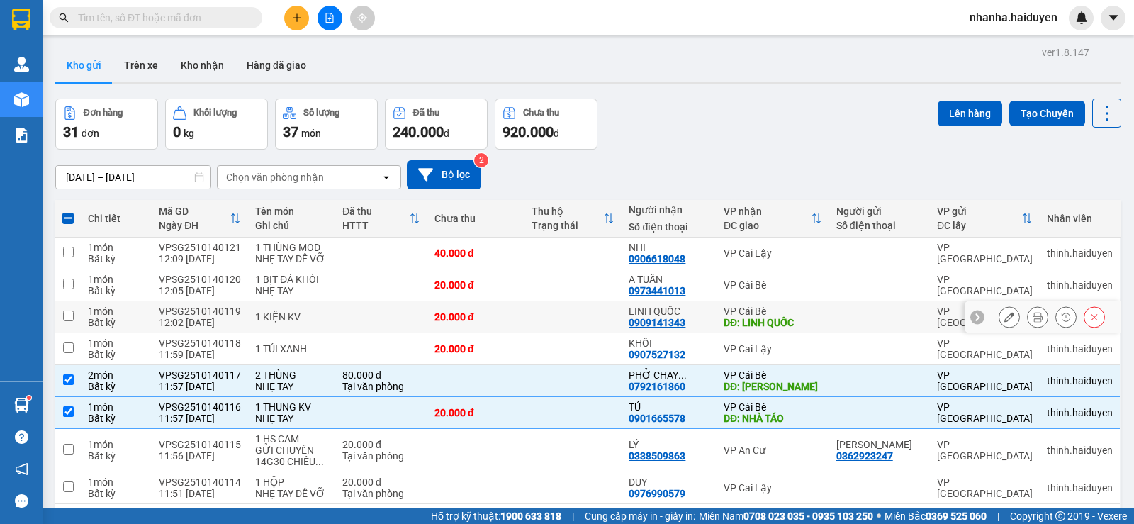
click at [520, 323] on td "20.000 đ" at bounding box center [476, 317] width 97 height 32
checkbox input "true"
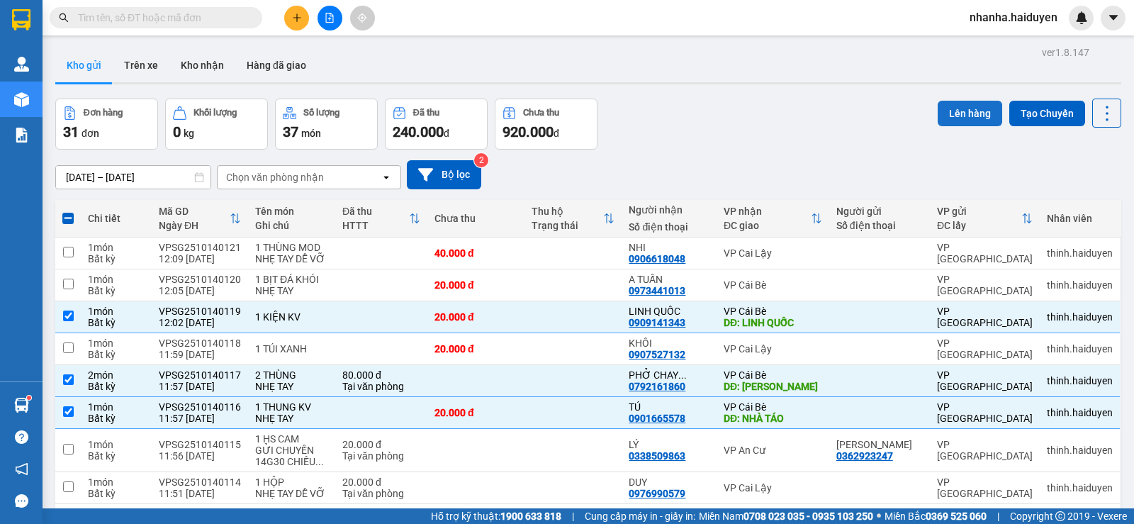
drag, startPoint x: 1018, startPoint y: 98, endPoint x: 992, endPoint y: 111, distance: 29.5
click at [971, 109] on button "Lên hàng" at bounding box center [970, 114] width 65 height 26
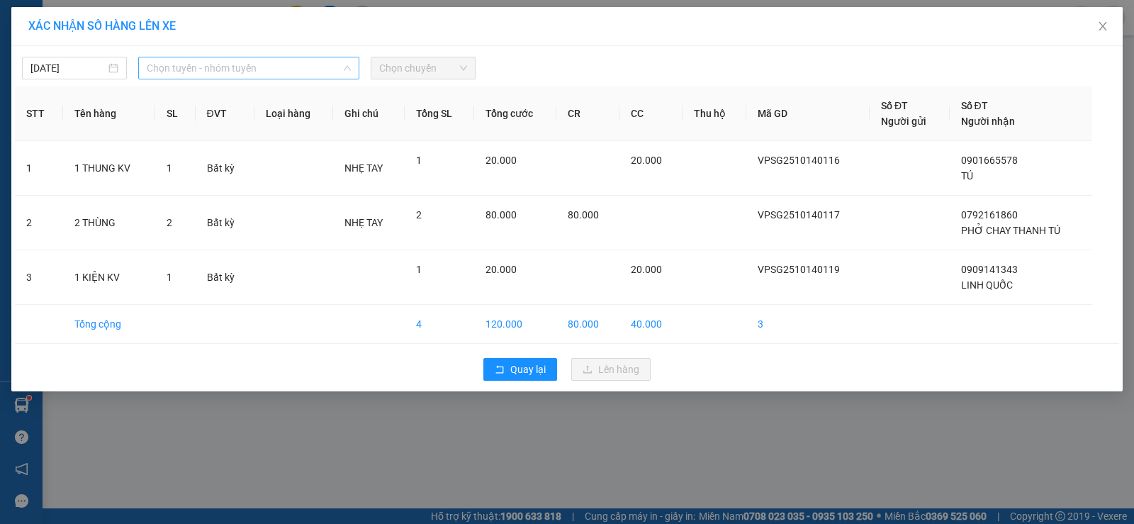
click at [274, 69] on span "Chọn tuyến - nhóm tuyến" at bounding box center [249, 67] width 204 height 21
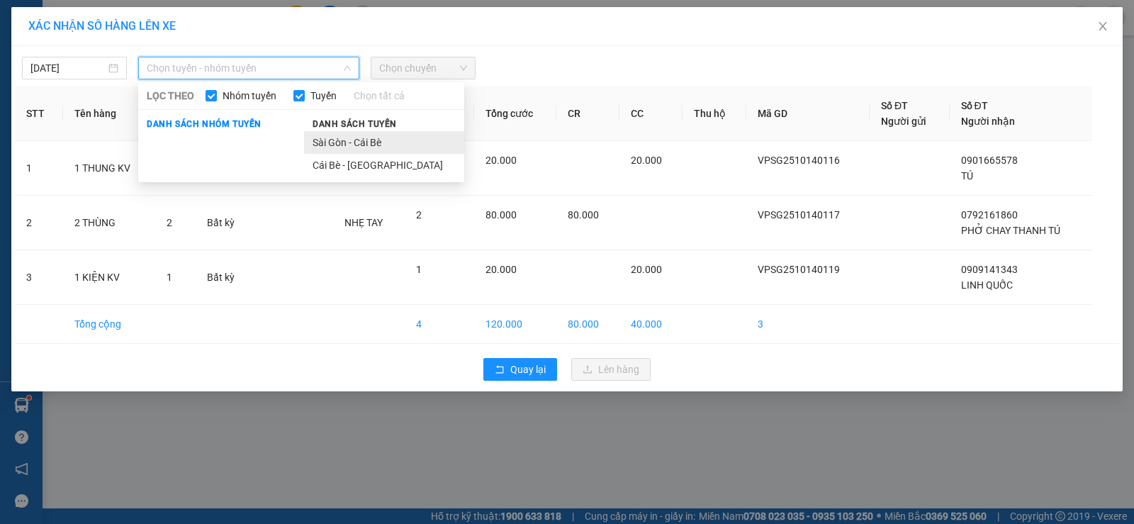
click at [364, 152] on li "Sài Gòn - Cái Bè" at bounding box center [384, 142] width 160 height 23
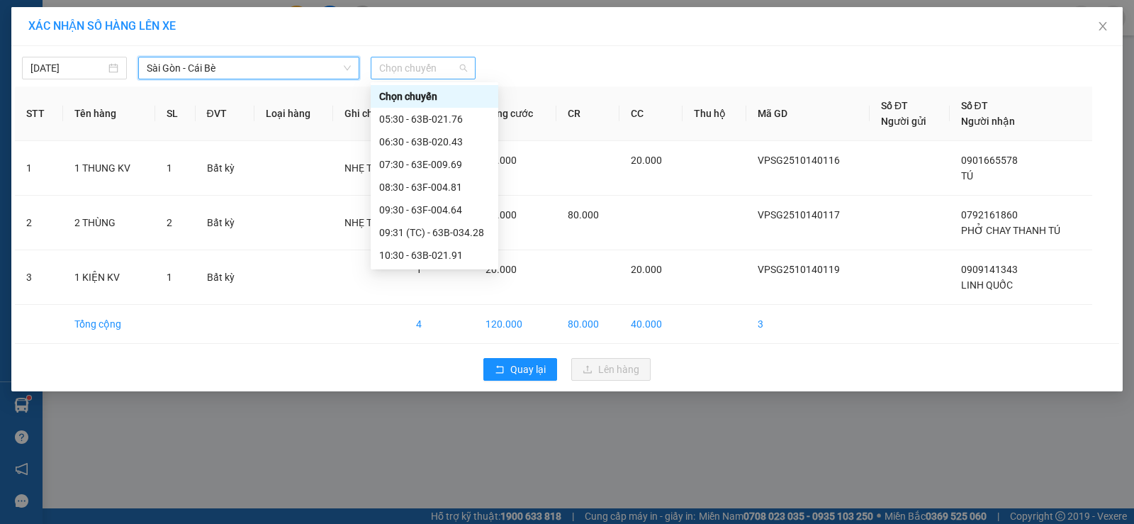
click at [402, 57] on div "Chọn chuyến" at bounding box center [423, 68] width 105 height 23
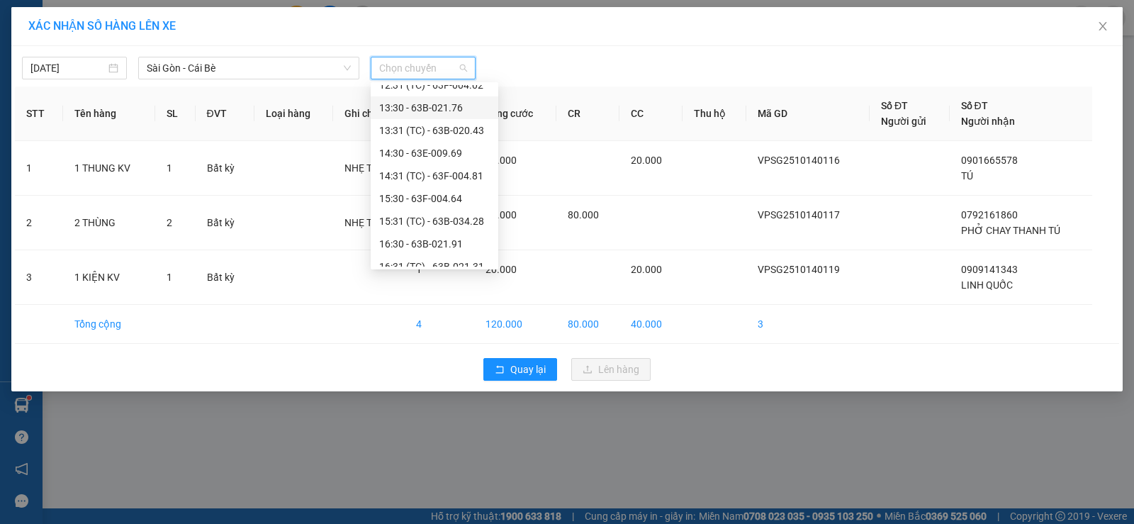
click at [433, 111] on div "13:30 - 63B-021.76" at bounding box center [434, 108] width 111 height 16
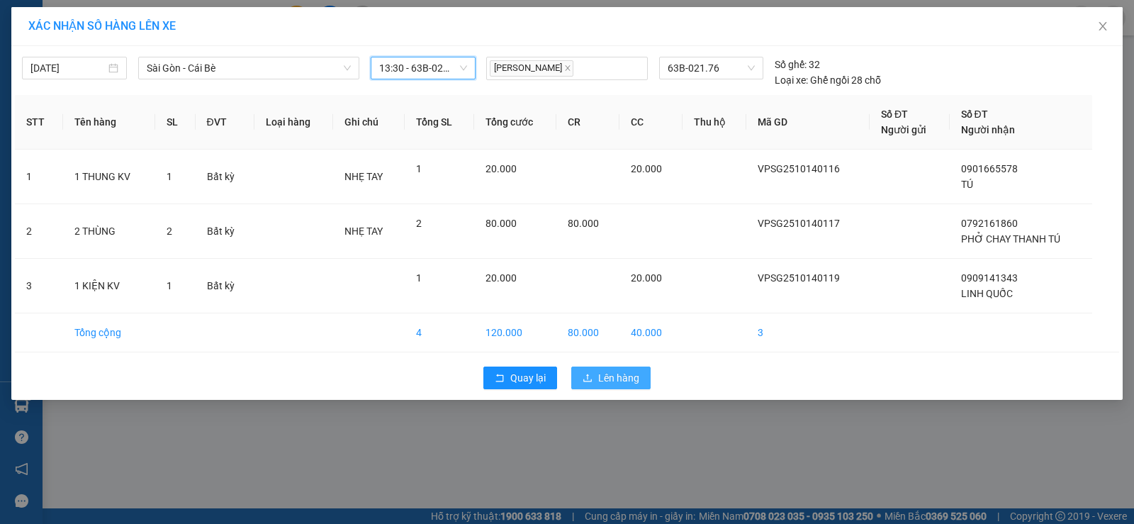
click at [610, 377] on span "Lên hàng" at bounding box center [618, 378] width 41 height 16
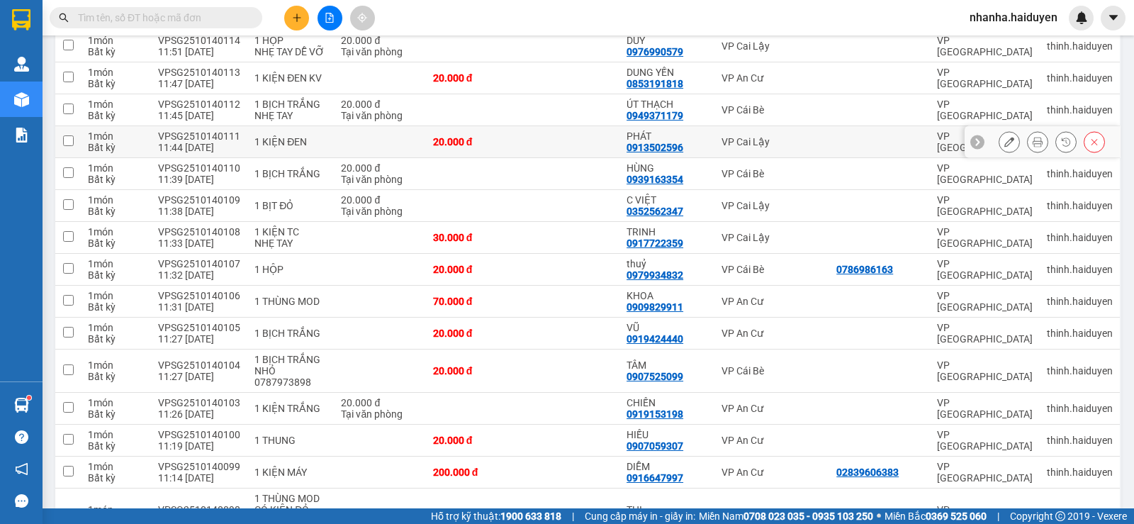
scroll to position [839, 0]
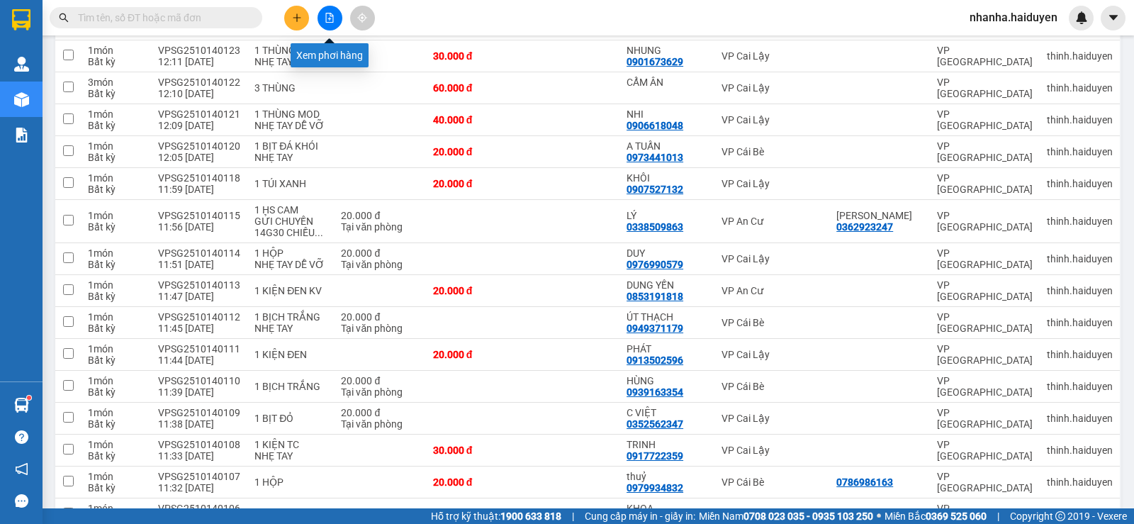
click at [323, 17] on button at bounding box center [330, 18] width 25 height 25
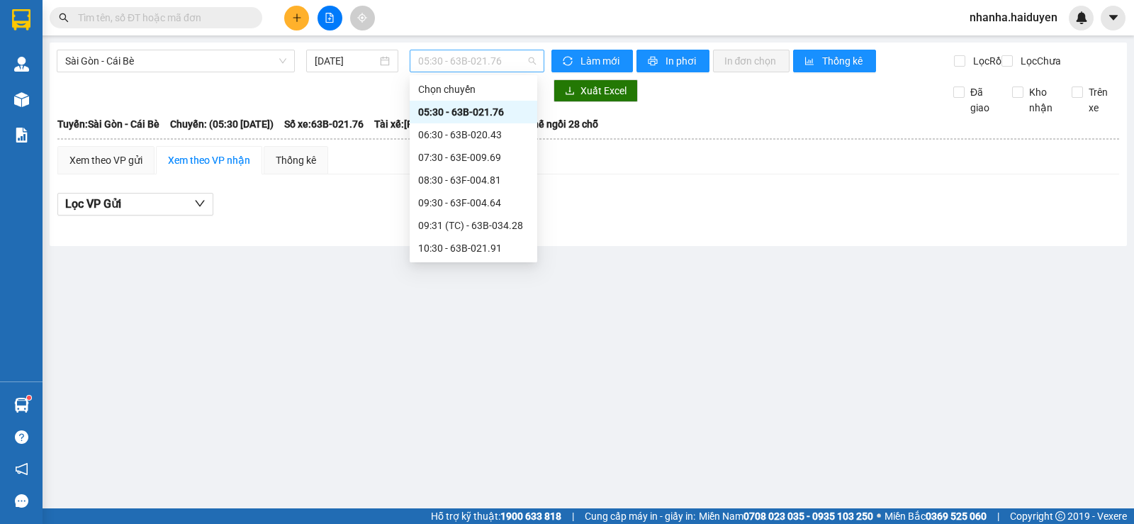
click at [423, 67] on span "05:30 - 63B-021.76" at bounding box center [476, 60] width 117 height 21
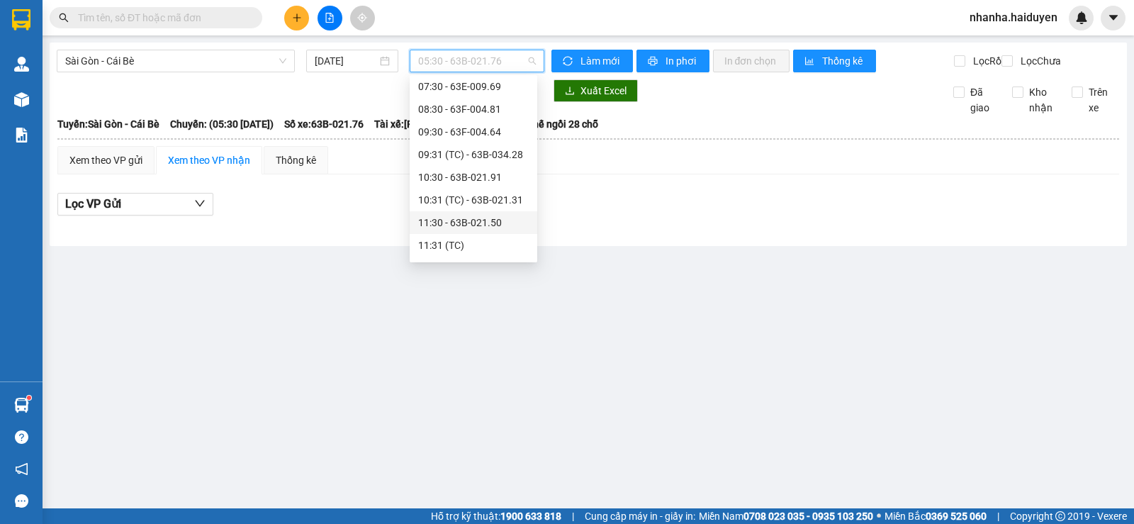
scroll to position [142, 0]
click at [459, 207] on div "12:30" at bounding box center [474, 197] width 128 height 23
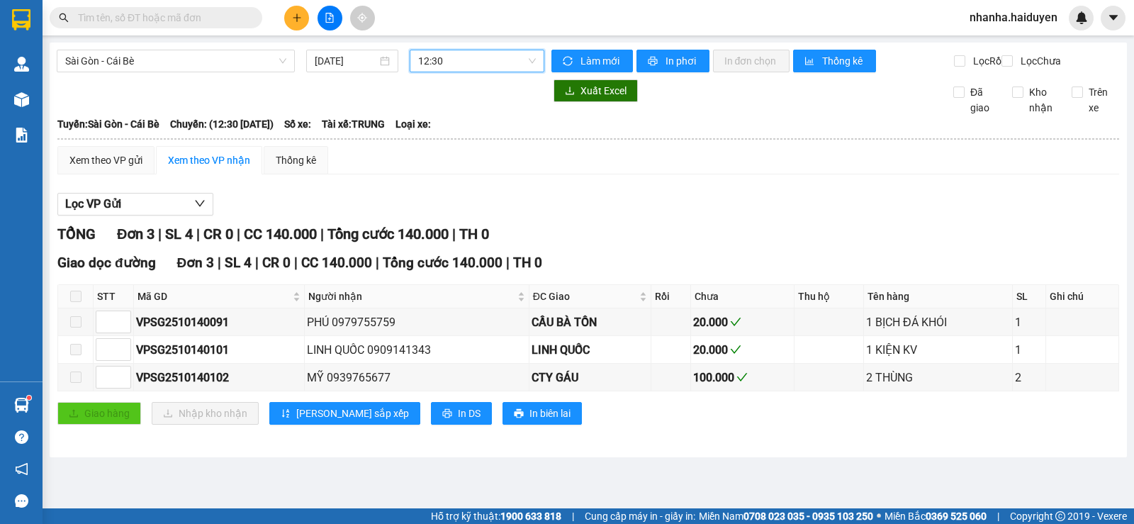
click at [467, 57] on span "12:30" at bounding box center [476, 60] width 117 height 21
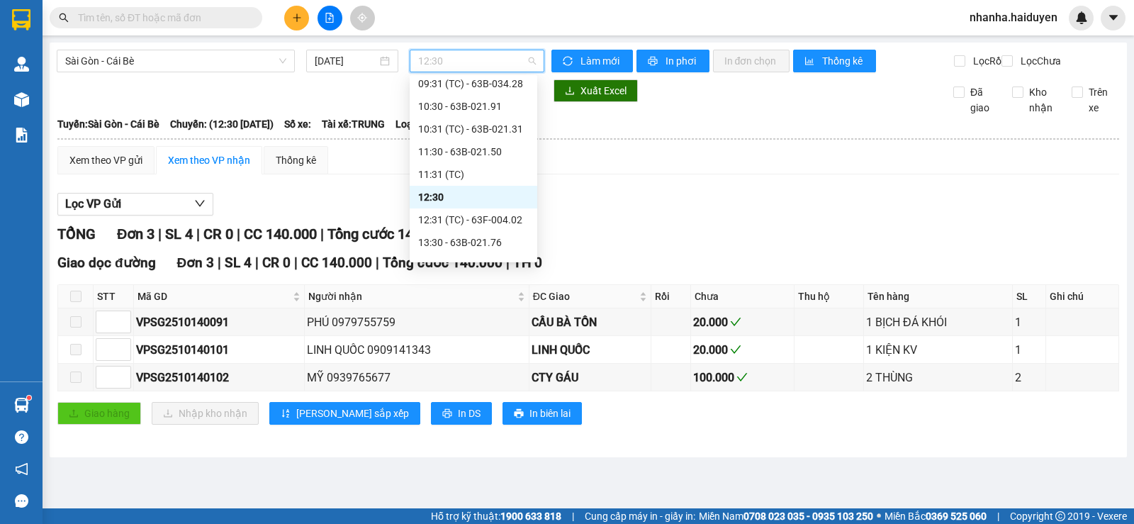
scroll to position [213, 0]
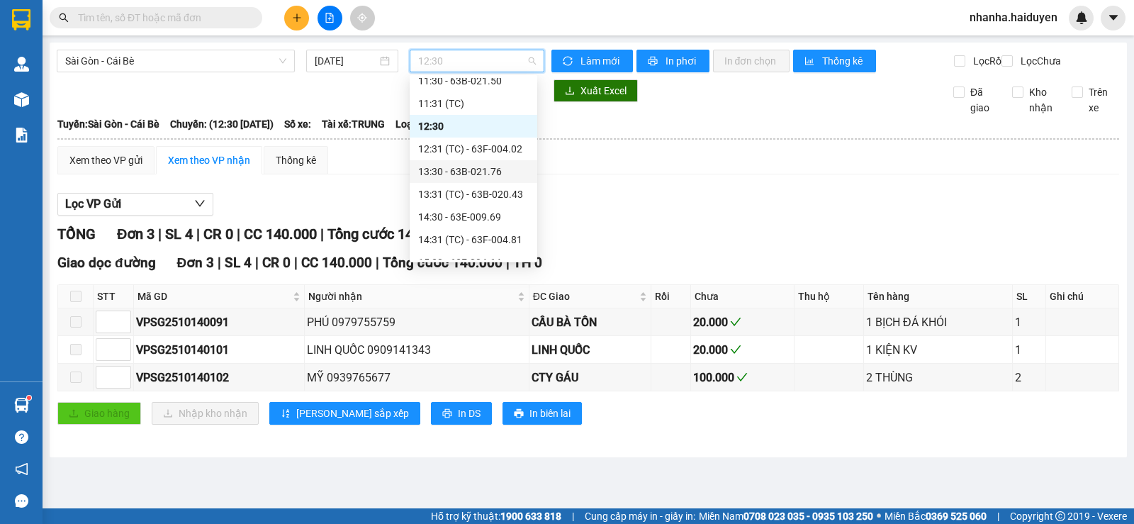
click at [483, 167] on div "13:30 - 63B-021.76" at bounding box center [473, 172] width 111 height 16
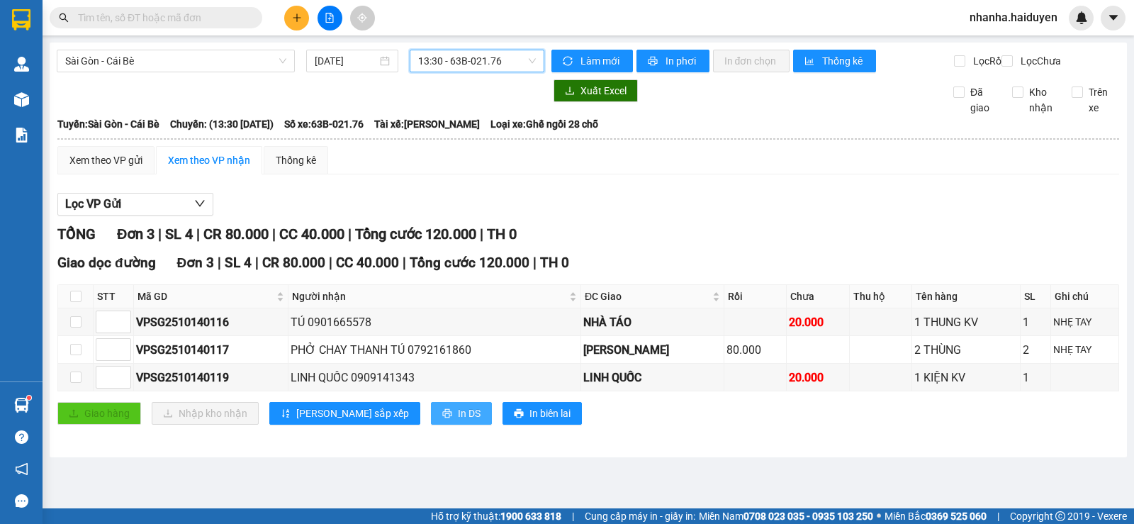
click at [431, 423] on button "In DS" at bounding box center [461, 413] width 61 height 23
click at [837, 233] on div "Lọc VP Gửi TỔNG Đơn 3 | SL 4 | CR 80.000 | CC 40.000 | Tổng cước 120.000 | TH …" at bounding box center [588, 314] width 1062 height 257
click at [75, 302] on input "checkbox" at bounding box center [75, 296] width 11 height 11
checkbox input "true"
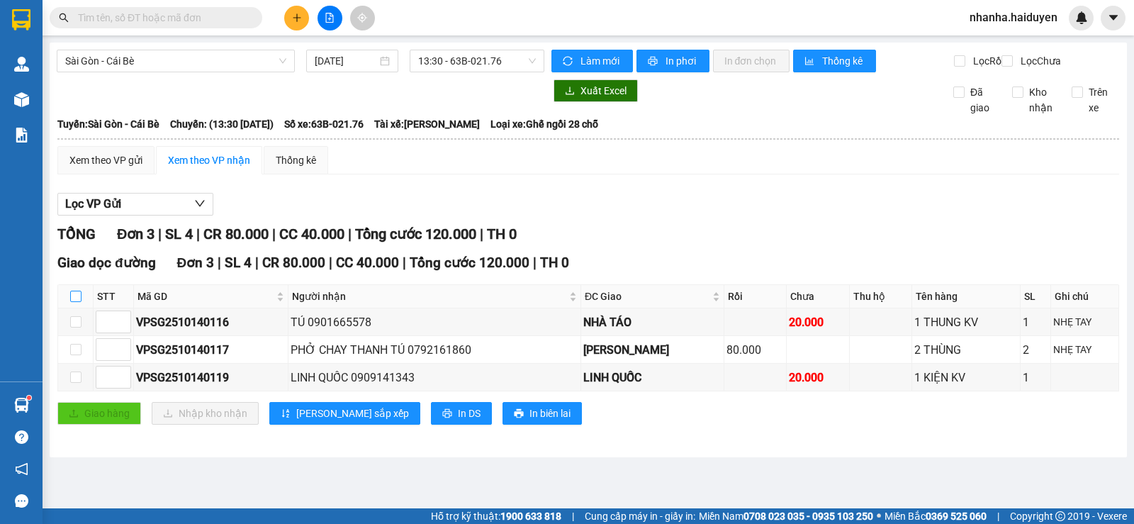
checkbox input "true"
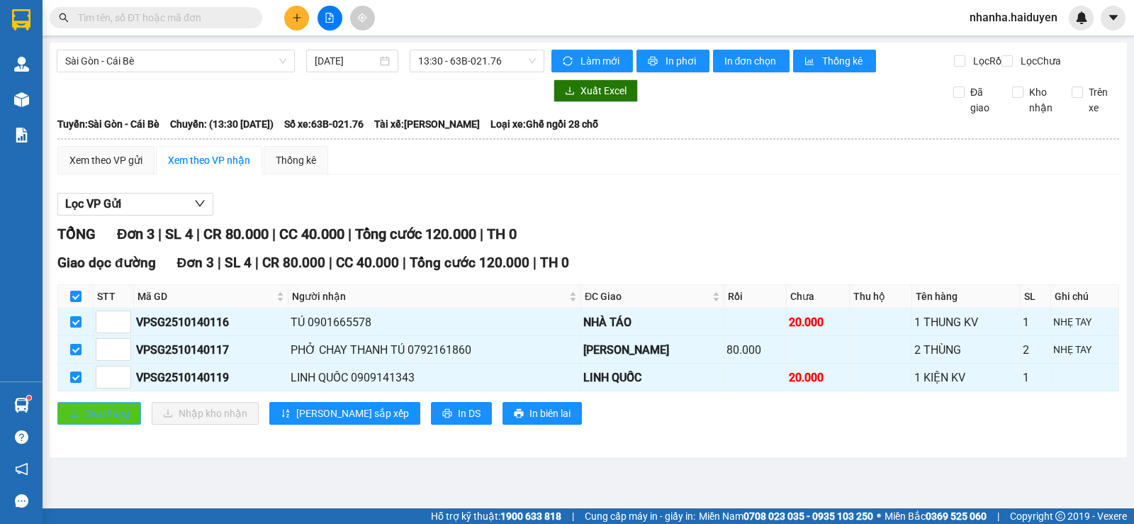
click at [89, 417] on button "Giao hàng" at bounding box center [99, 413] width 84 height 23
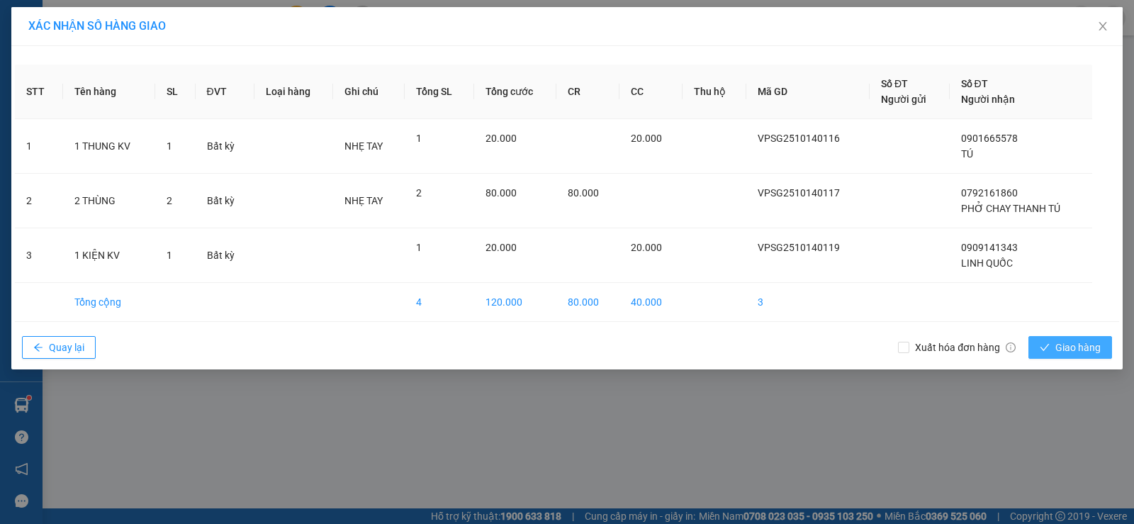
click at [1042, 347] on icon "check" at bounding box center [1045, 347] width 9 height 7
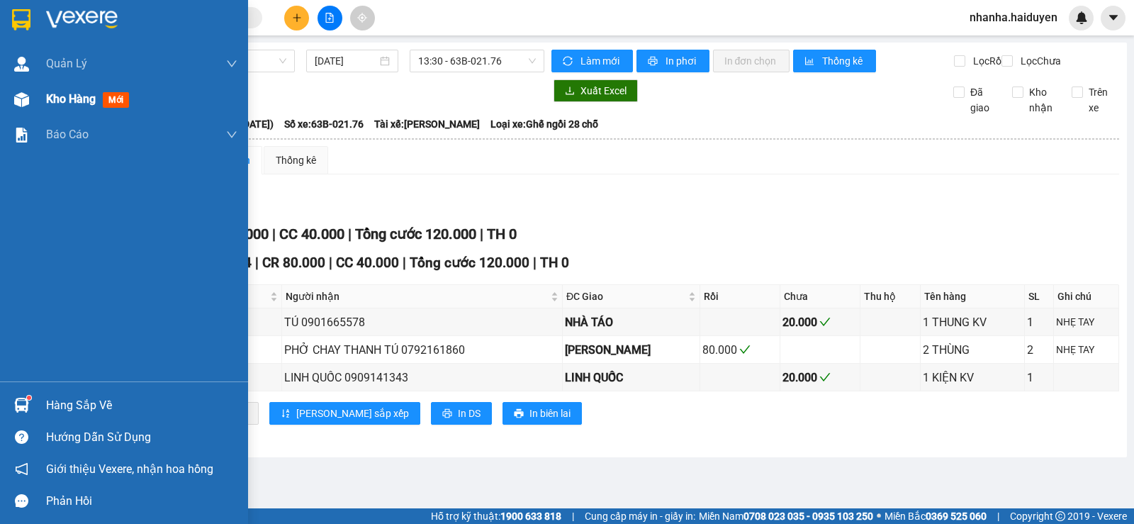
click at [58, 93] on span "Kho hàng" at bounding box center [71, 98] width 50 height 13
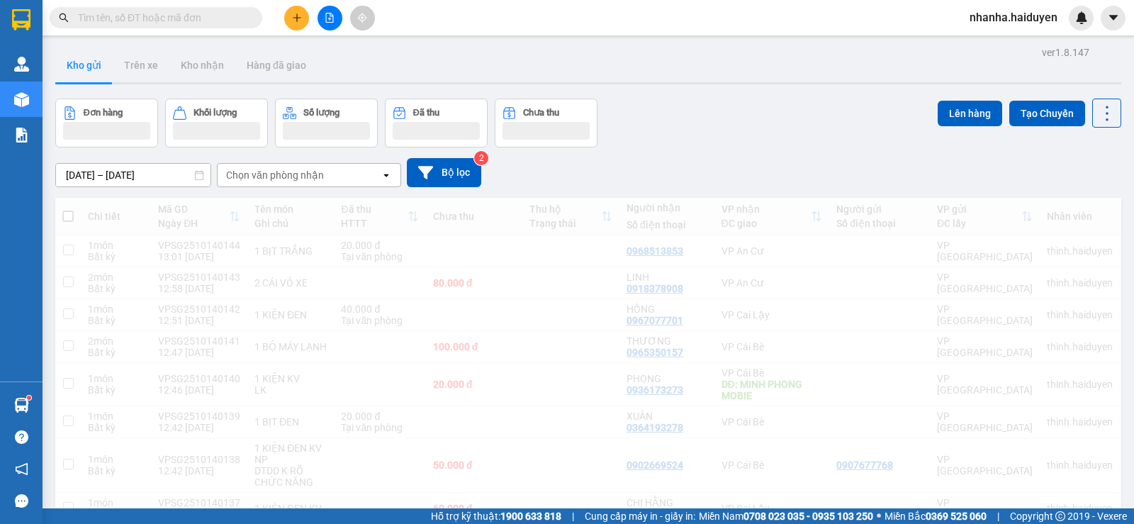
scroll to position [357, 0]
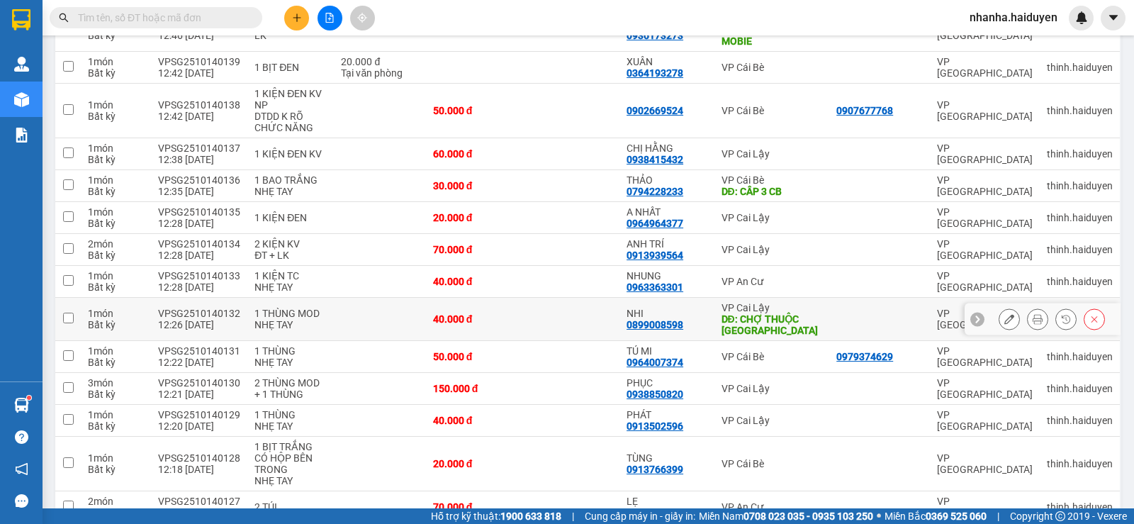
click at [698, 325] on div "NHI 0899008598" at bounding box center [667, 319] width 80 height 23
checkbox input "true"
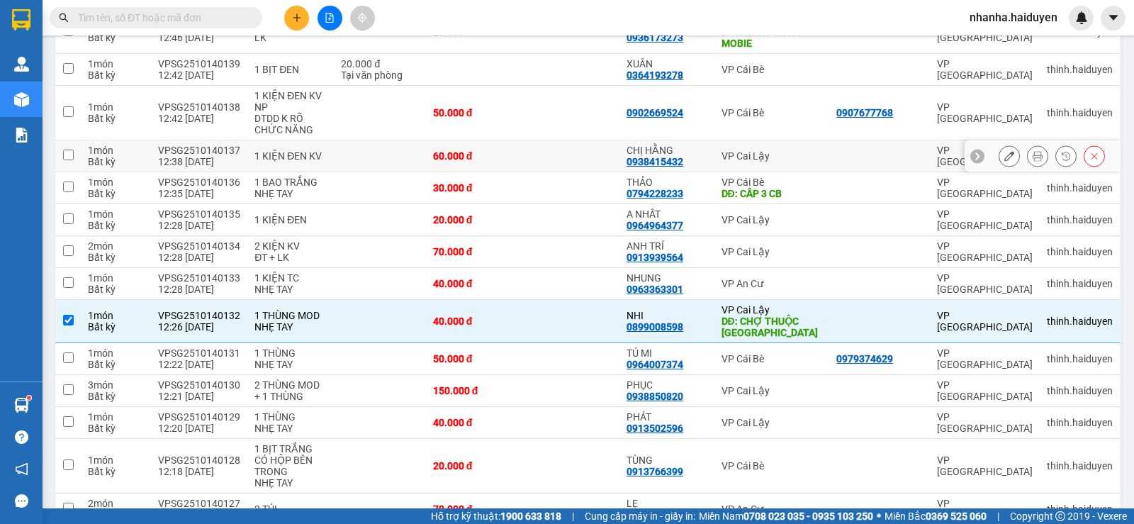
scroll to position [0, 0]
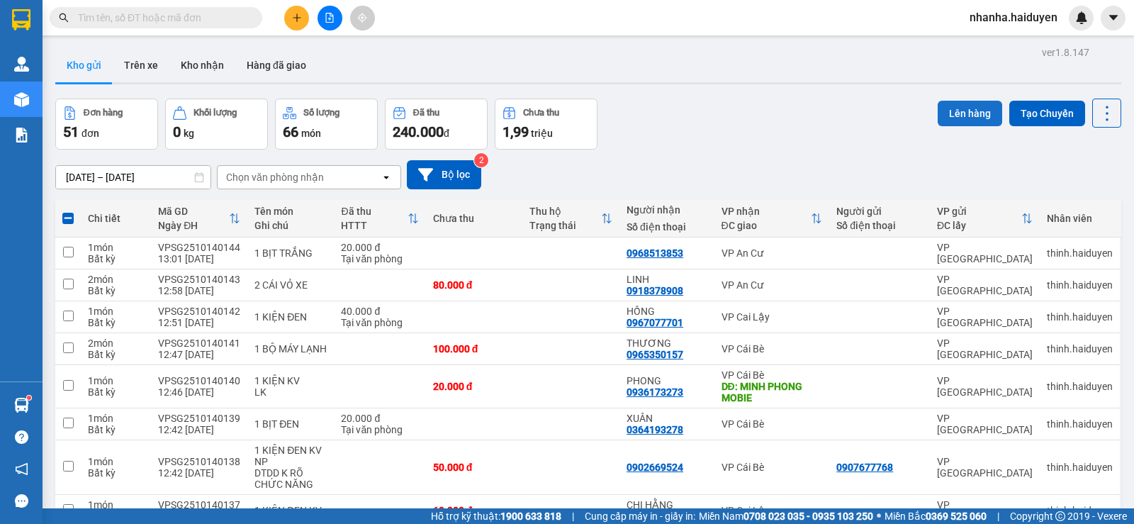
click at [963, 117] on button "Lên hàng" at bounding box center [970, 114] width 65 height 26
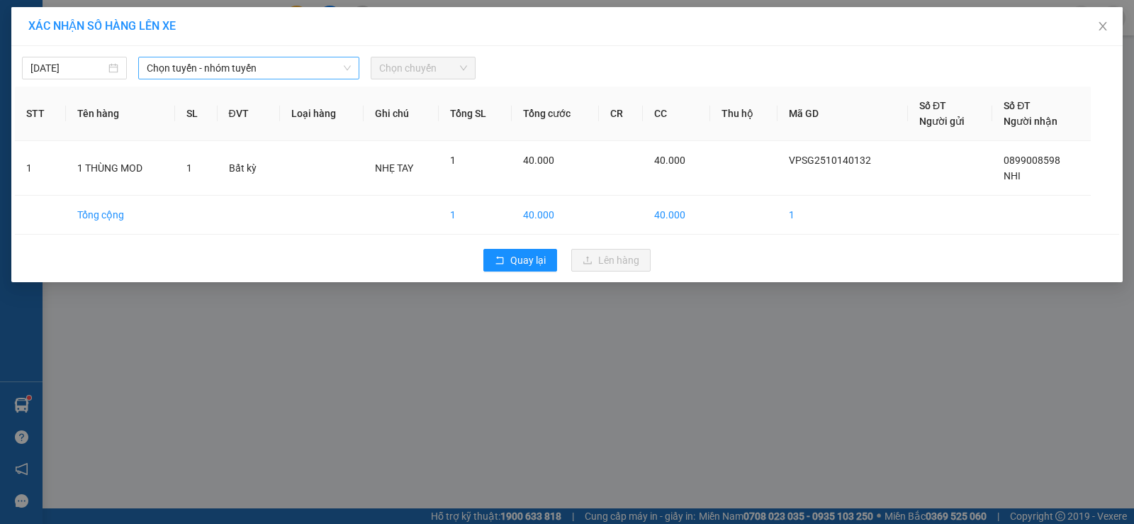
click at [271, 63] on span "Chọn tuyến - nhóm tuyến" at bounding box center [249, 67] width 204 height 21
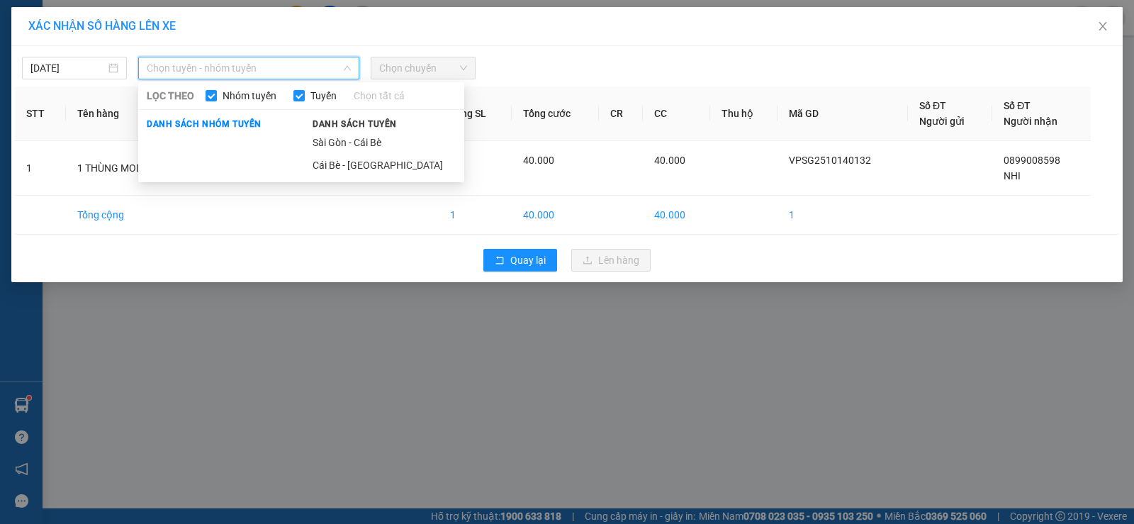
click at [337, 135] on li "Sài Gòn - Cái Bè" at bounding box center [384, 142] width 160 height 23
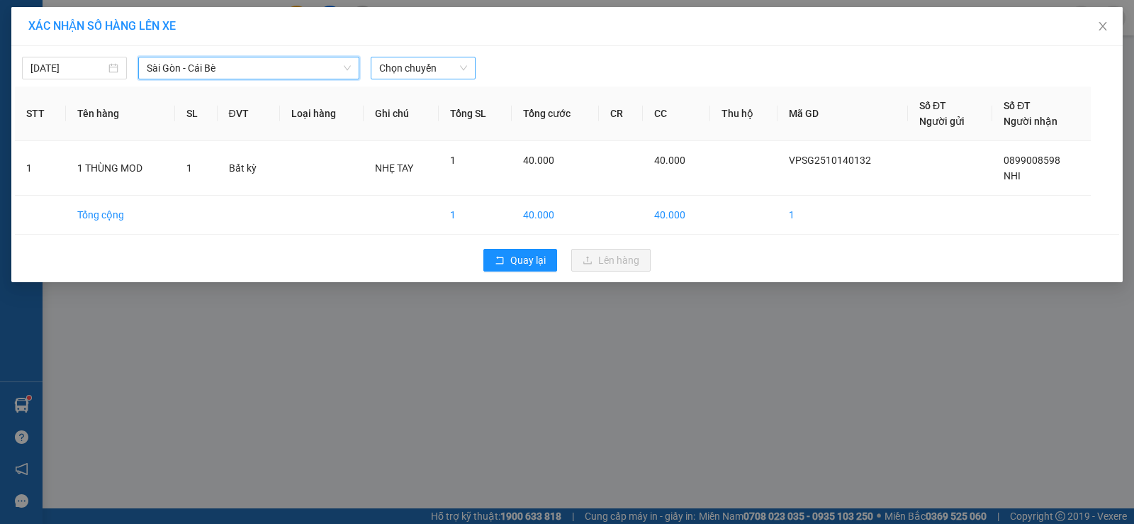
click at [423, 57] on span "Chọn chuyến" at bounding box center [423, 67] width 88 height 21
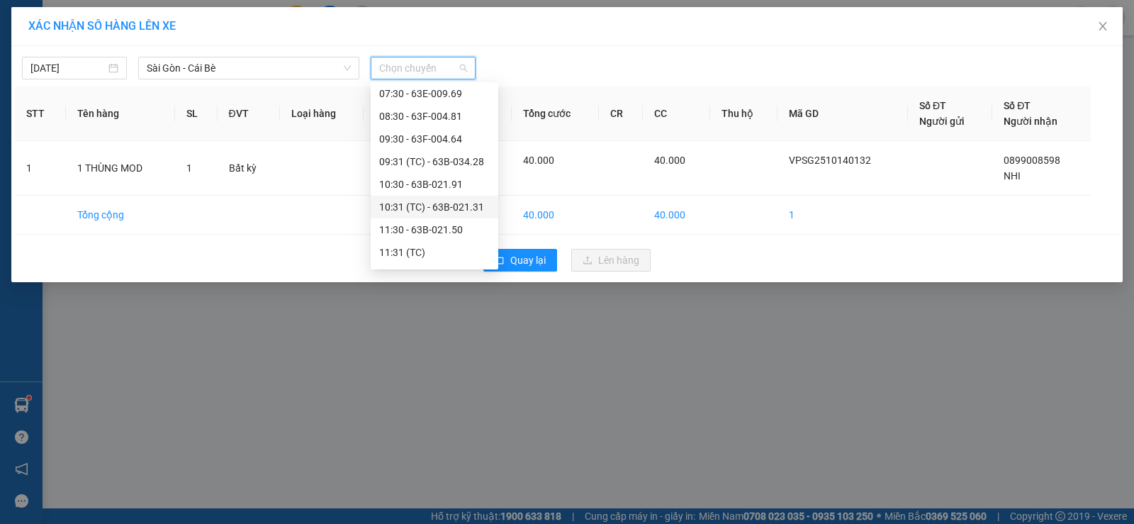
scroll to position [213, 0]
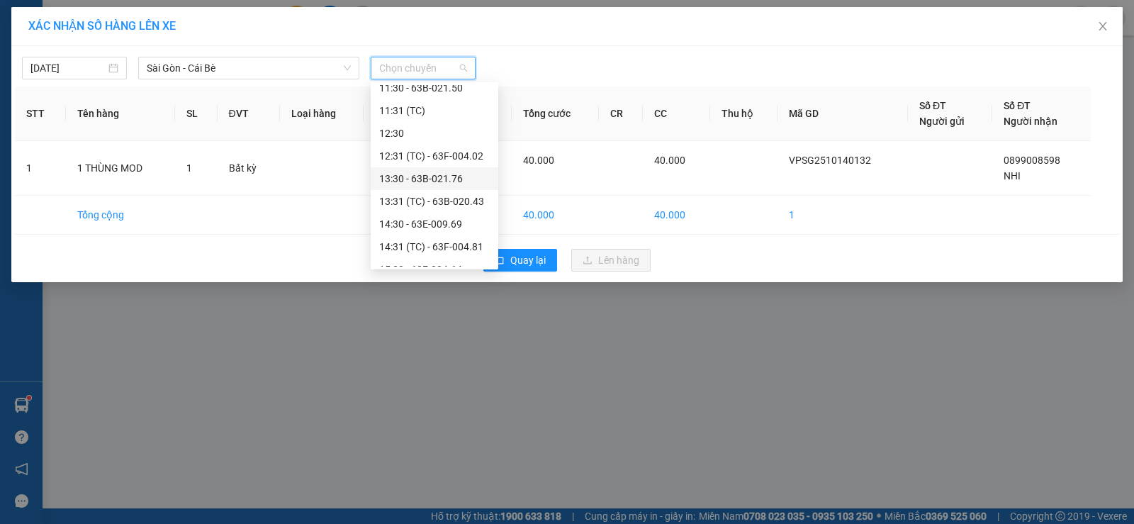
click at [440, 178] on div "13:30 - 63B-021.76" at bounding box center [434, 179] width 111 height 16
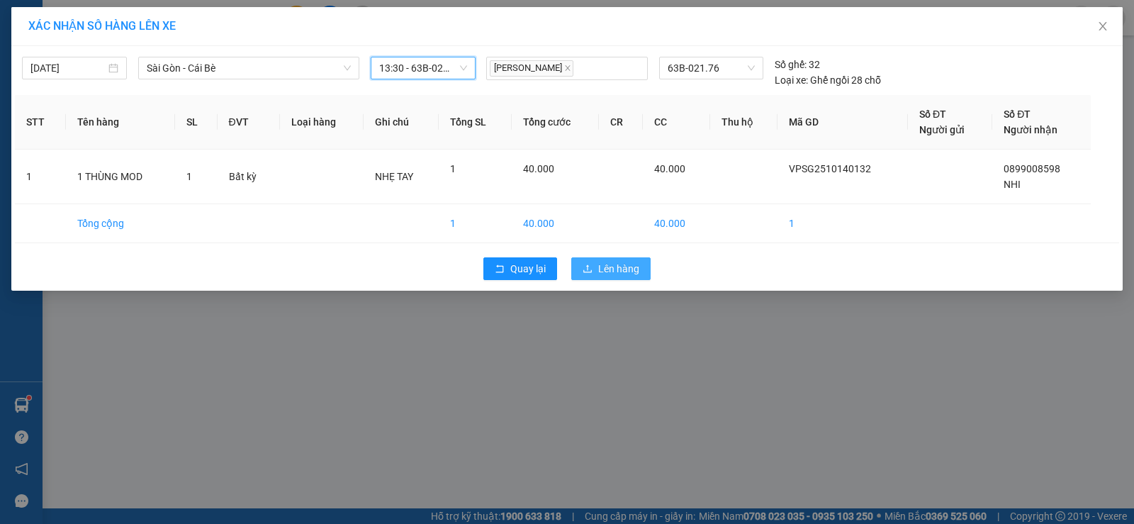
click at [593, 272] on icon "upload" at bounding box center [588, 269] width 10 height 10
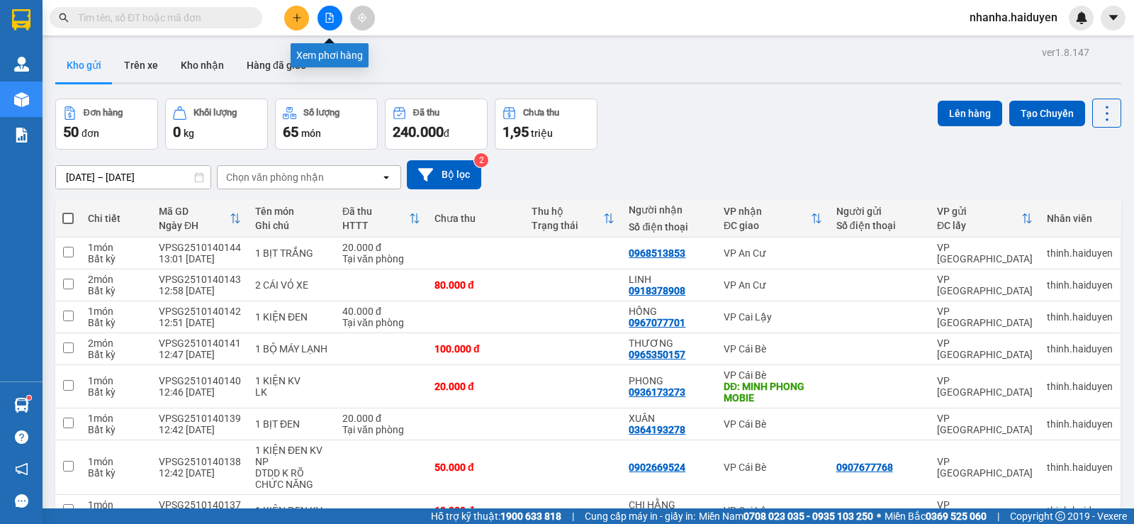
click at [333, 21] on icon "file-add" at bounding box center [330, 18] width 8 height 10
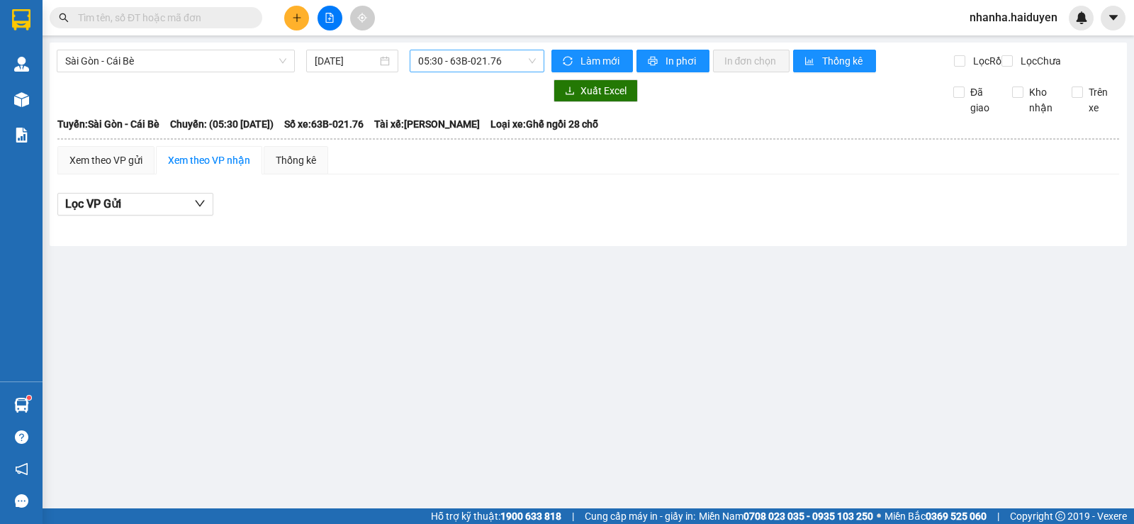
click at [447, 60] on span "05:30 - 63B-021.76" at bounding box center [476, 60] width 117 height 21
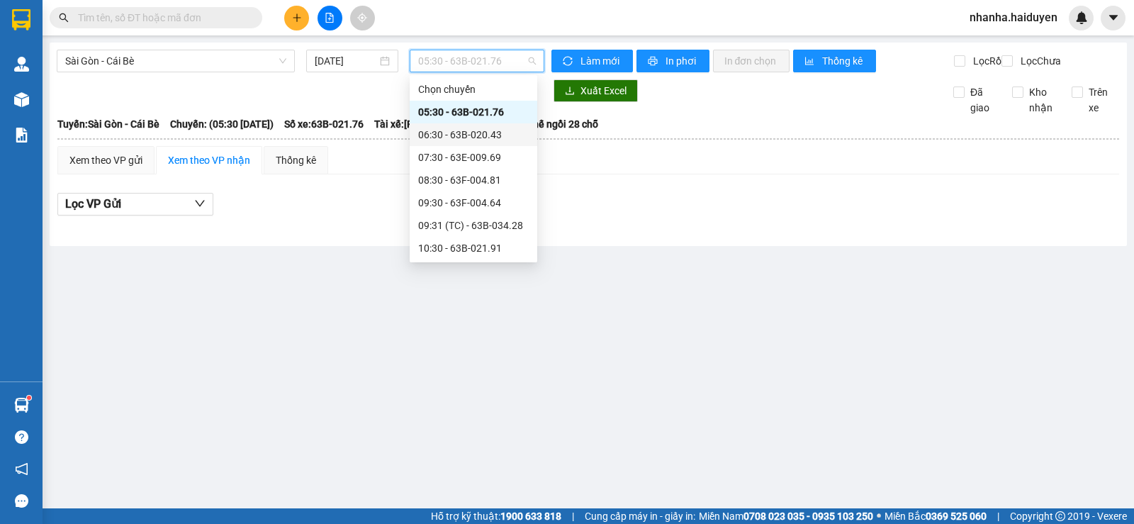
scroll to position [213, 0]
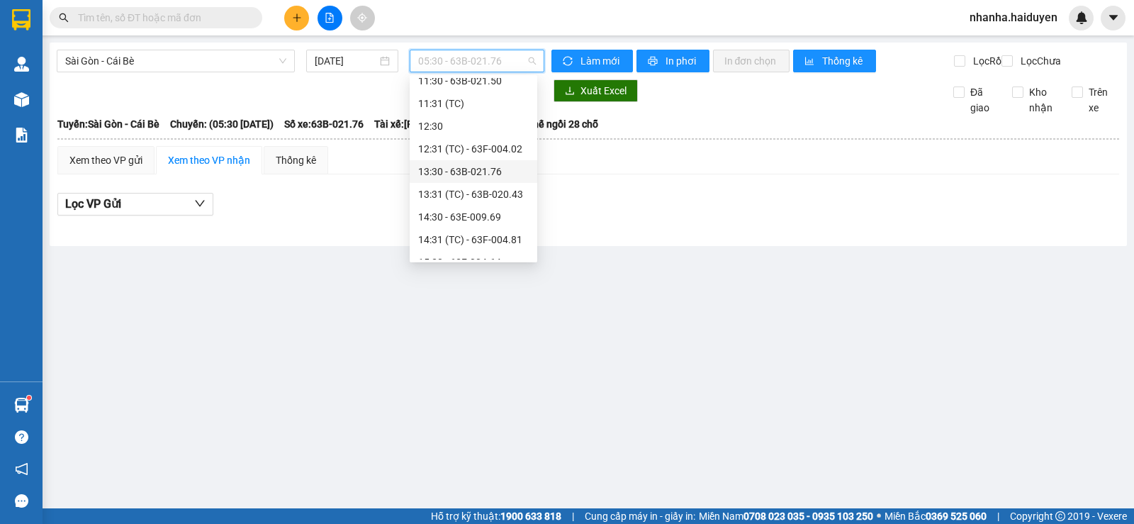
click at [480, 167] on div "13:30 - 63B-021.76" at bounding box center [473, 172] width 111 height 16
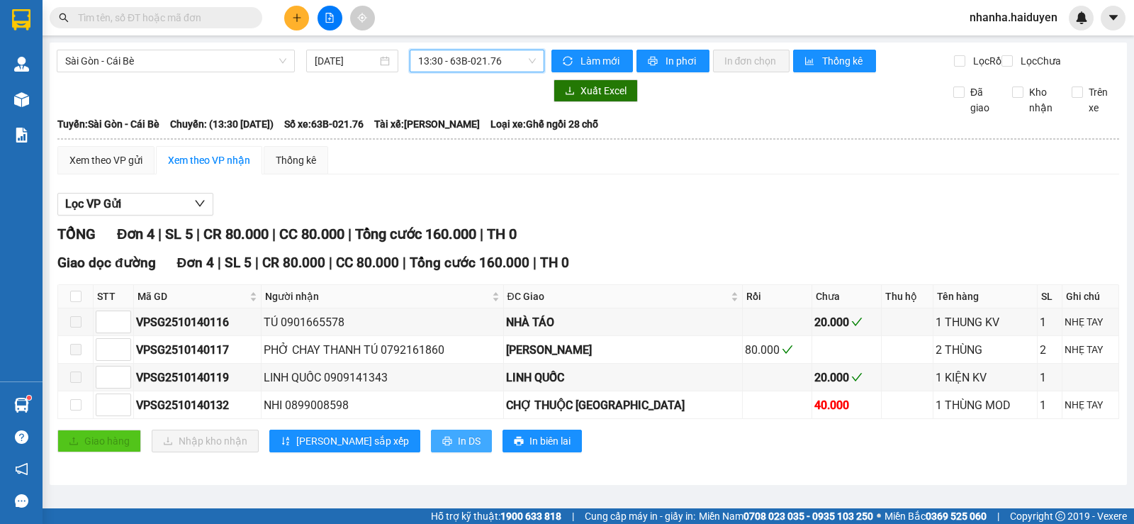
click at [458, 449] on span "In DS" at bounding box center [469, 441] width 23 height 16
click at [591, 236] on div "TỔNG Đơn 4 | SL 5 | CR 80.000 | CC 80.000 | Tổng cước 160.000 | TH 0" at bounding box center [588, 234] width 1062 height 22
click at [78, 302] on input "checkbox" at bounding box center [75, 296] width 11 height 11
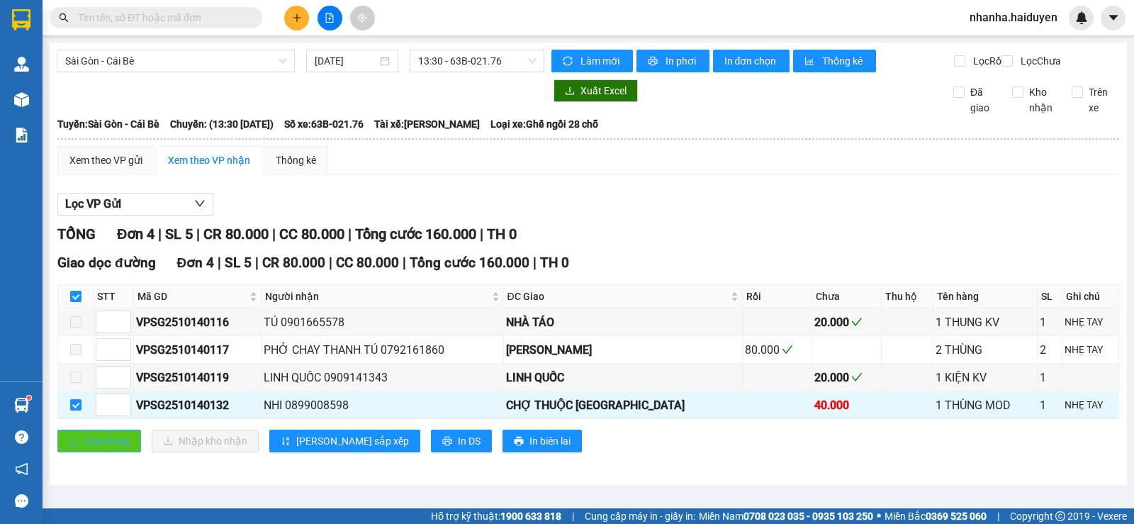
click at [104, 449] on span "Giao hàng" at bounding box center [106, 441] width 45 height 16
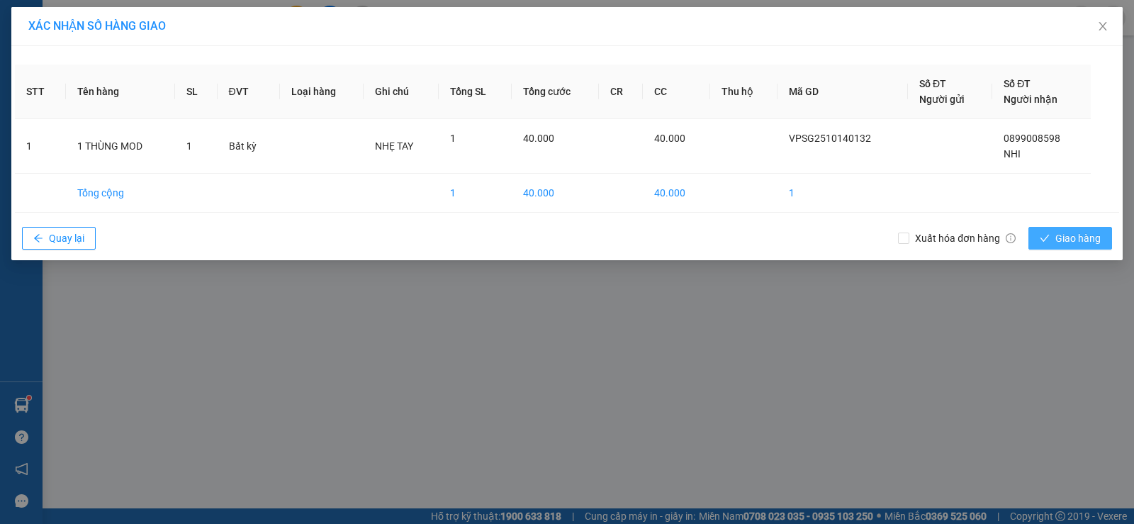
click at [1076, 240] on span "Giao hàng" at bounding box center [1078, 238] width 45 height 16
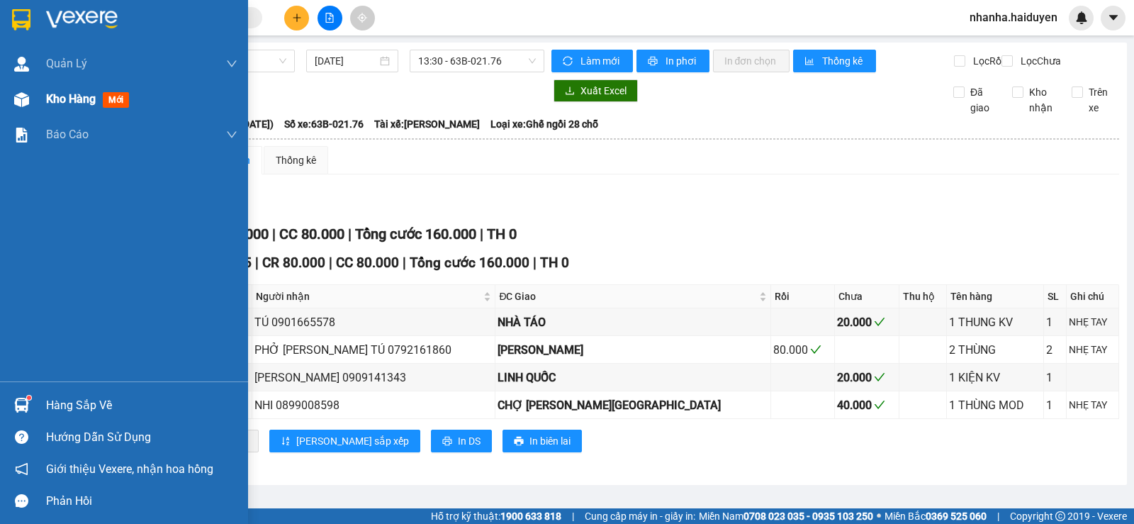
click at [102, 100] on div "Kho hàng mới" at bounding box center [90, 99] width 89 height 18
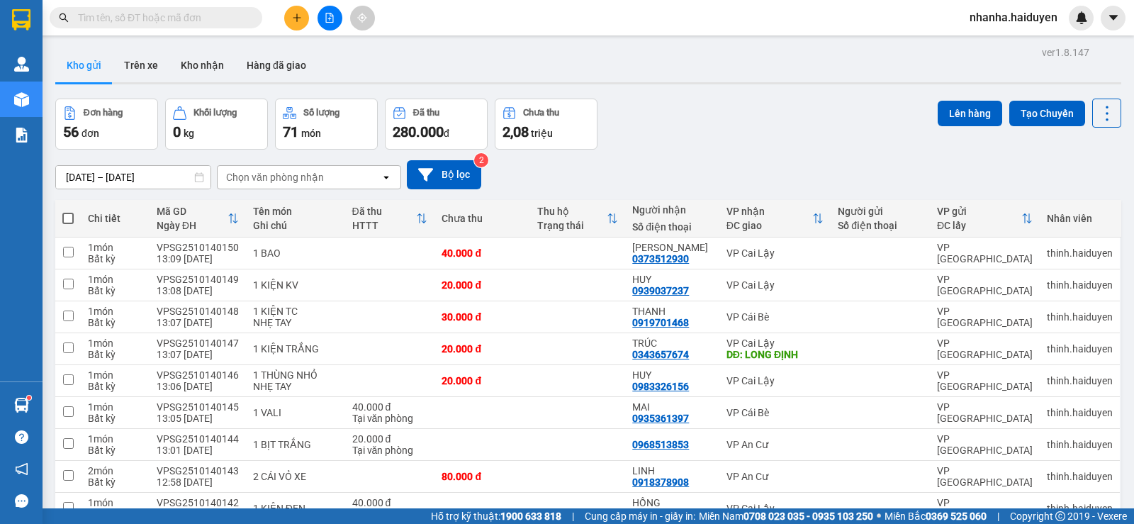
scroll to position [425, 0]
